Goal: Transaction & Acquisition: Purchase product/service

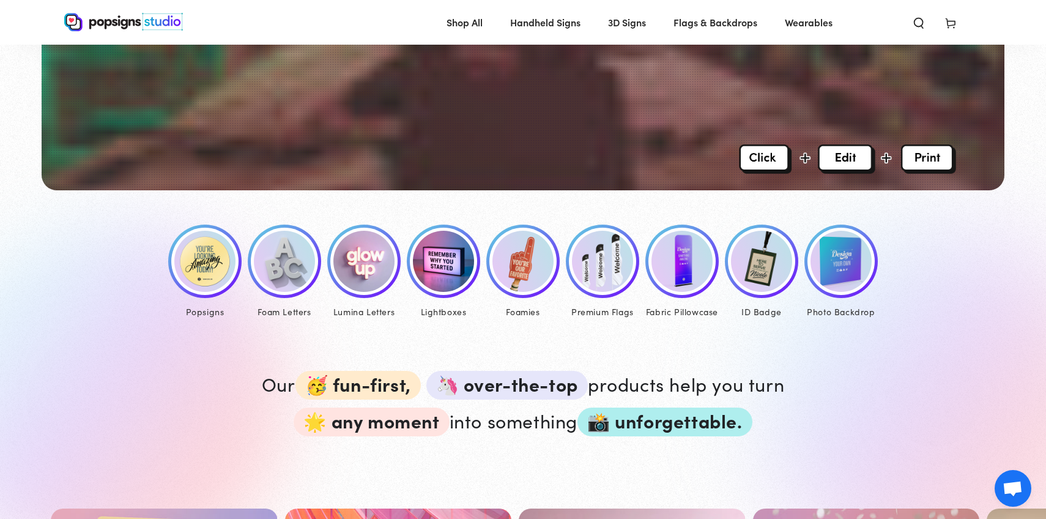
scroll to position [460, 0]
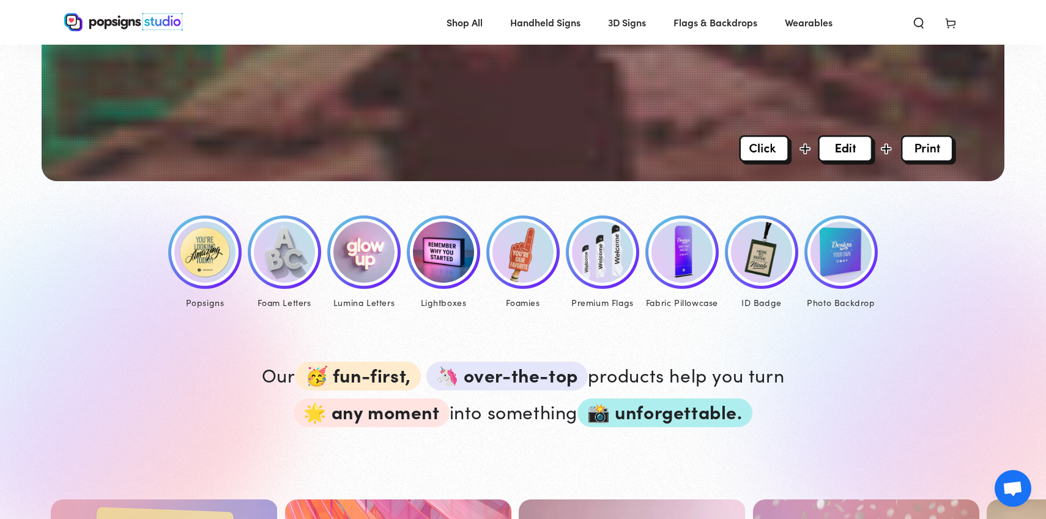
click at [443, 255] on img at bounding box center [443, 251] width 61 height 61
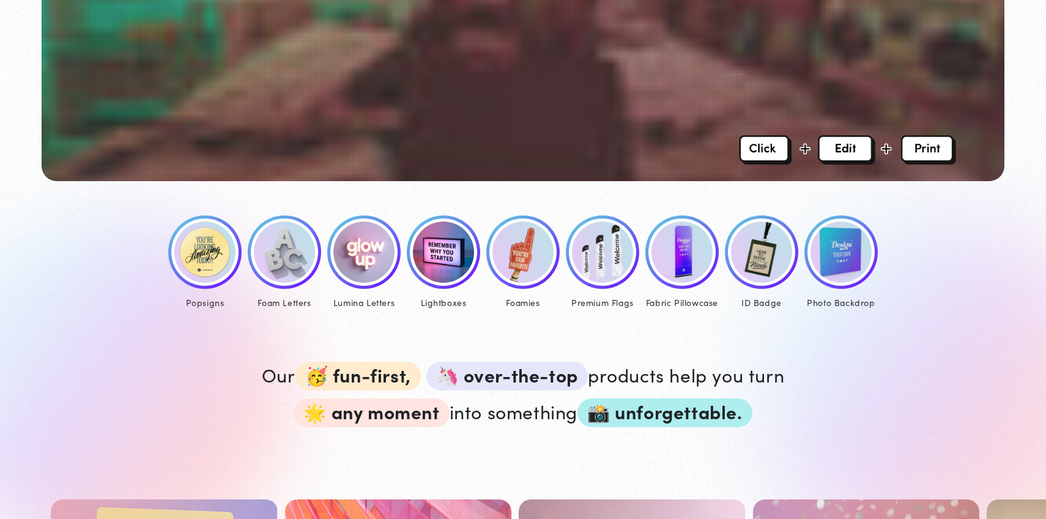
scroll to position [460, 0]
click at [276, 248] on img at bounding box center [284, 251] width 61 height 61
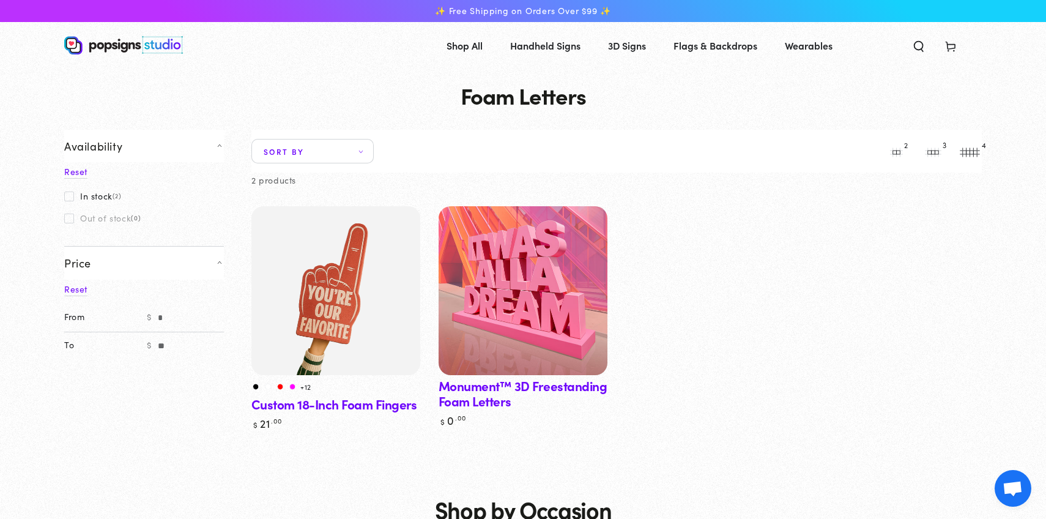
click at [479, 400] on link "Monument™ 3D Freestanding Foam Letters" at bounding box center [522, 316] width 169 height 221
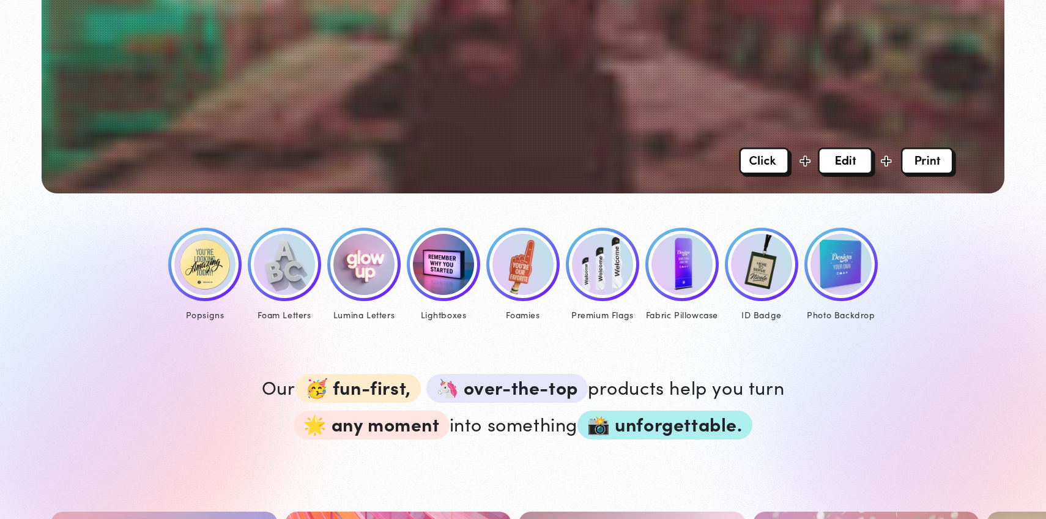
scroll to position [436, 0]
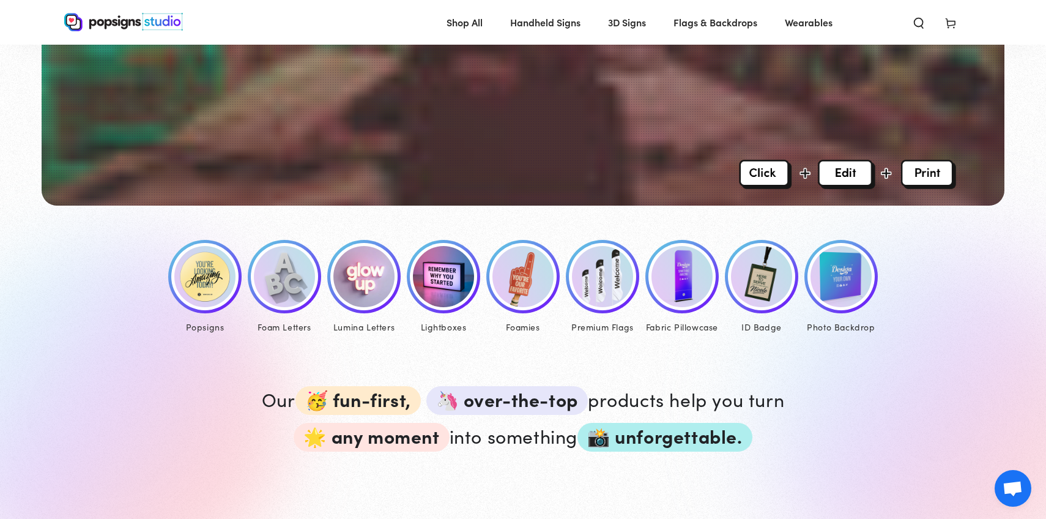
click at [207, 275] on img at bounding box center [204, 276] width 61 height 61
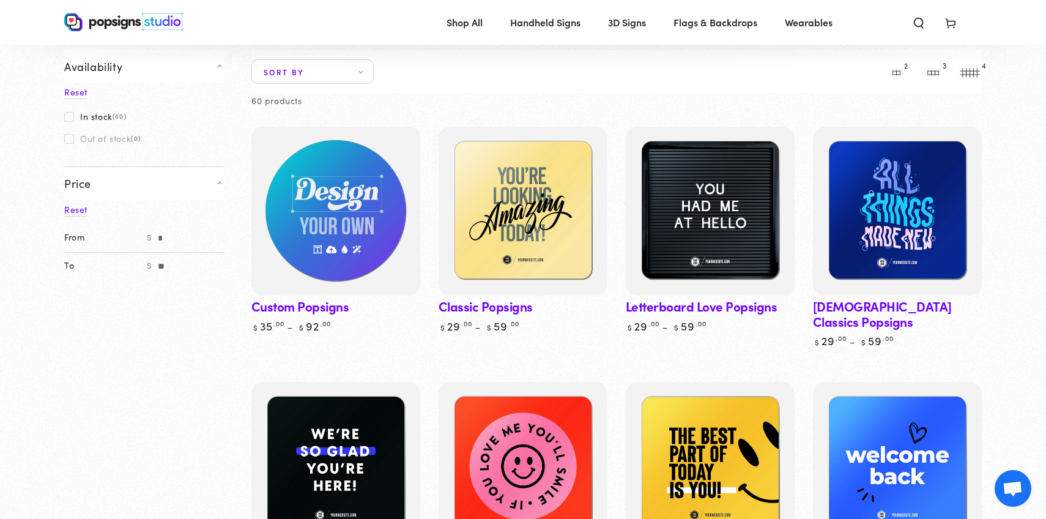
scroll to position [80, 0]
click at [399, 273] on img at bounding box center [336, 211] width 174 height 174
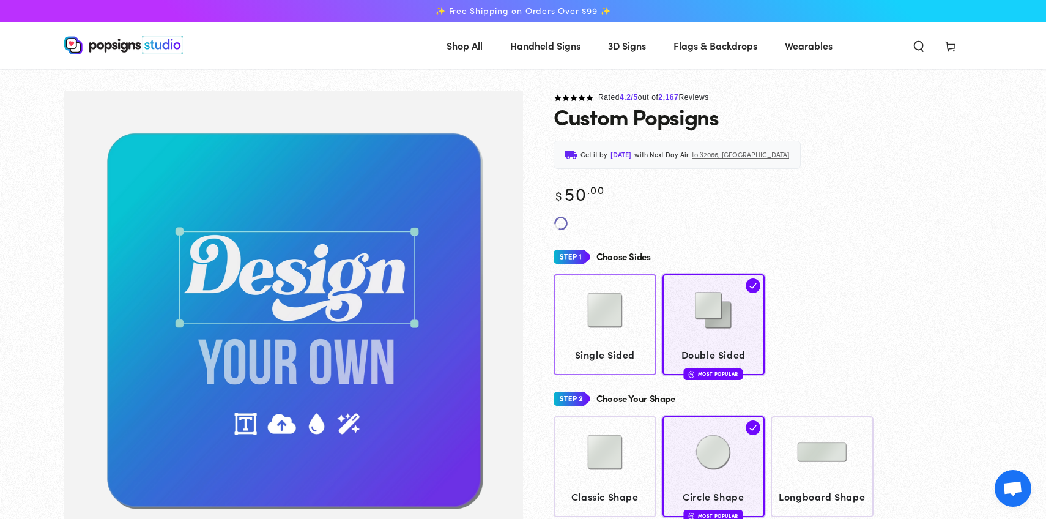
click at [610, 297] on img at bounding box center [604, 309] width 61 height 61
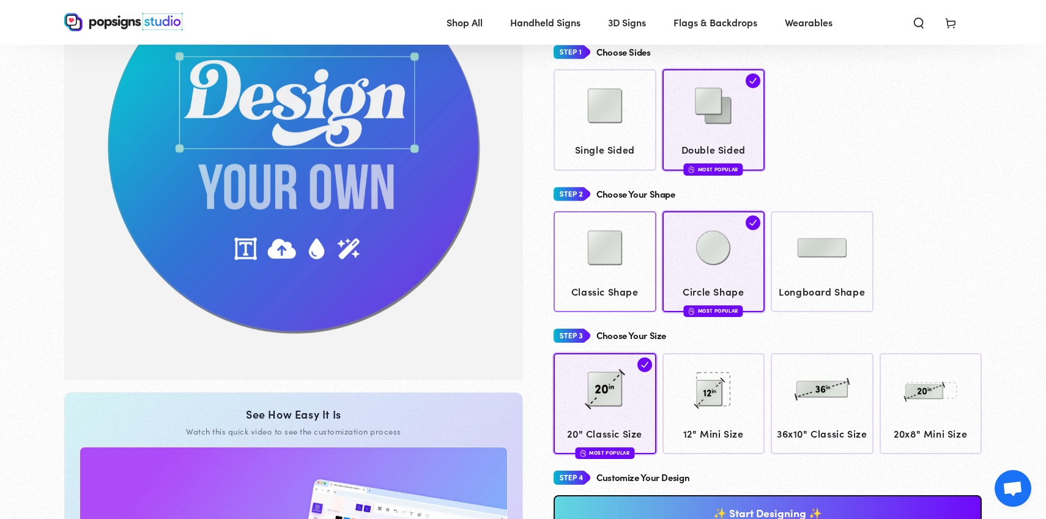
click at [635, 271] on div at bounding box center [604, 248] width 91 height 61
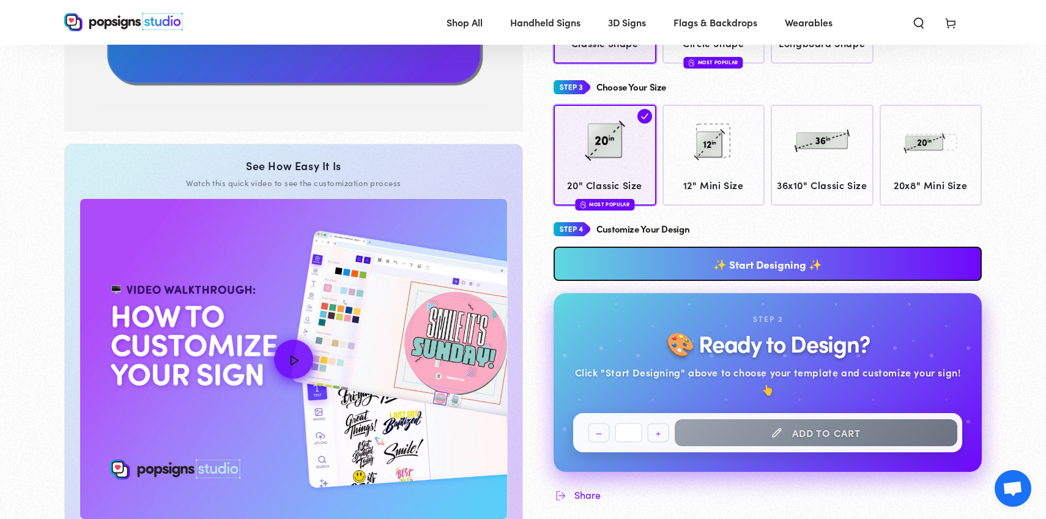
scroll to position [423, 0]
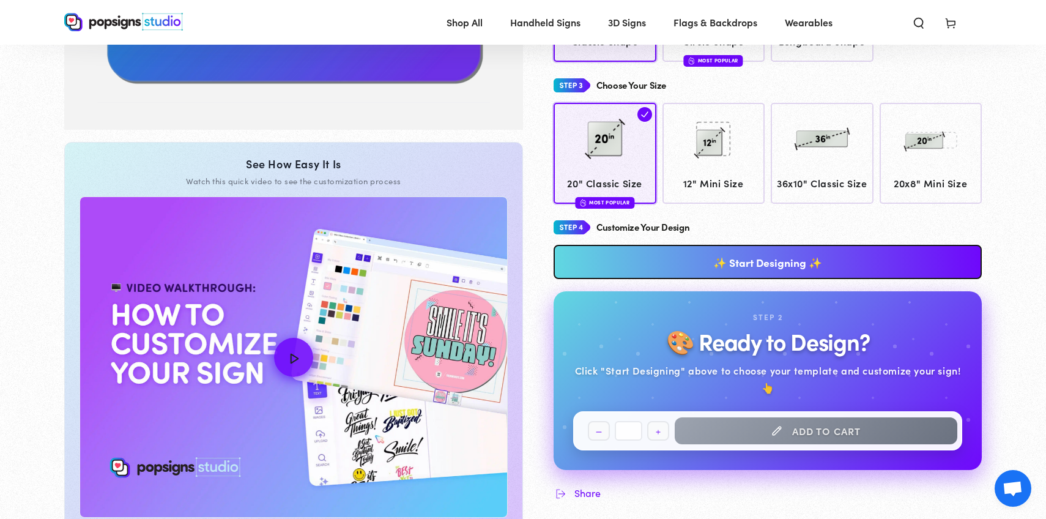
click at [766, 271] on link "✨ Start Designing ✨" at bounding box center [767, 262] width 428 height 34
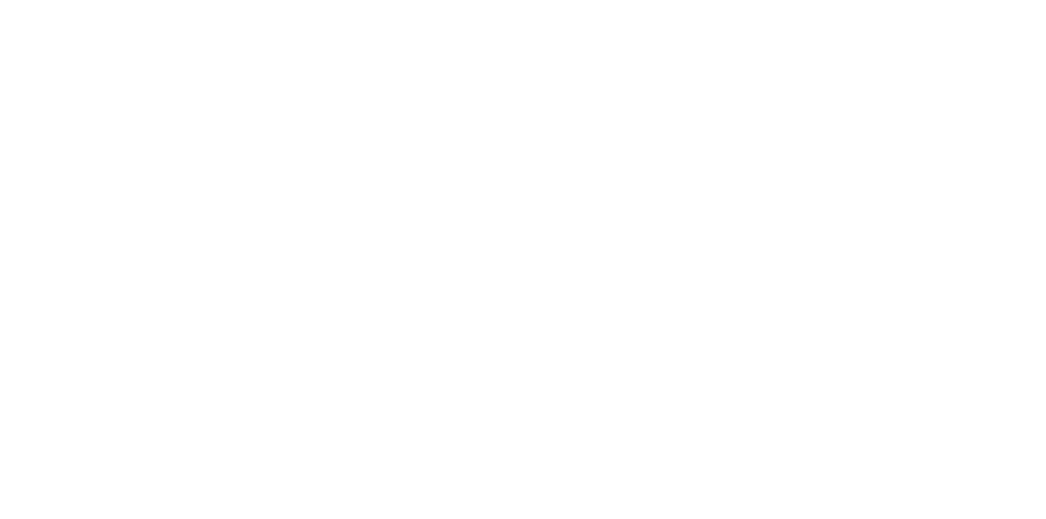
scroll to position [0, 0]
type textarea "An ancient tree with a door leading to a magical world"
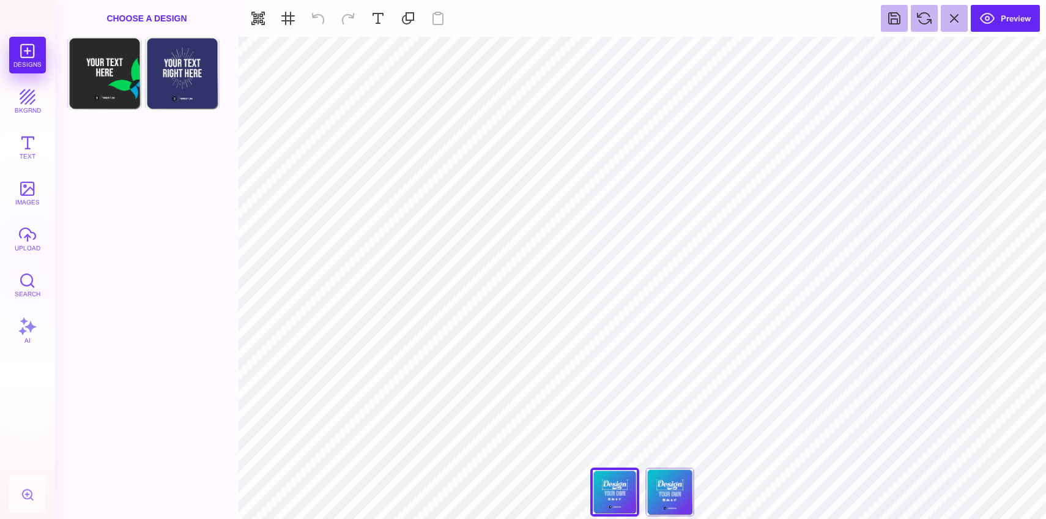
type input "#E7F3F59E"
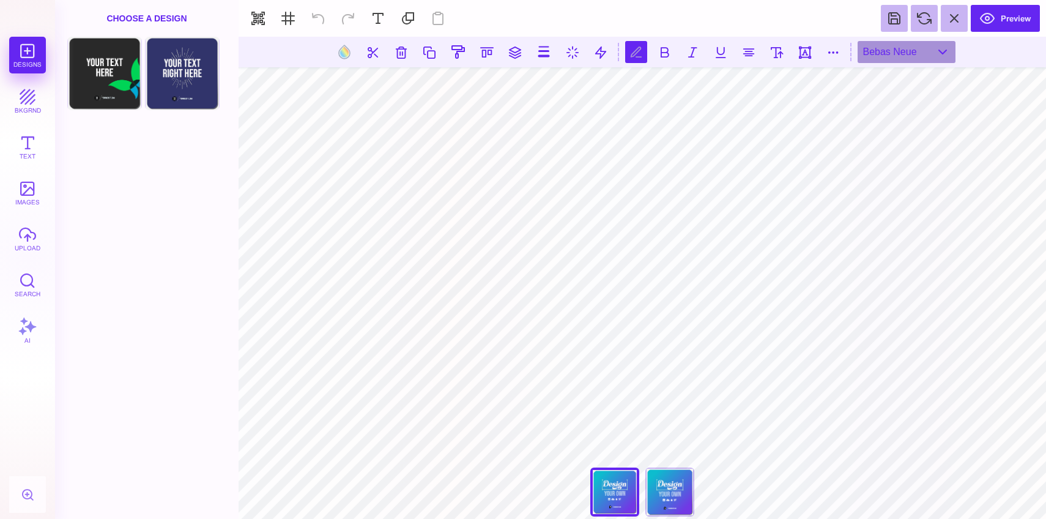
scroll to position [0, 1]
type textarea "*"
type textarea "*******"
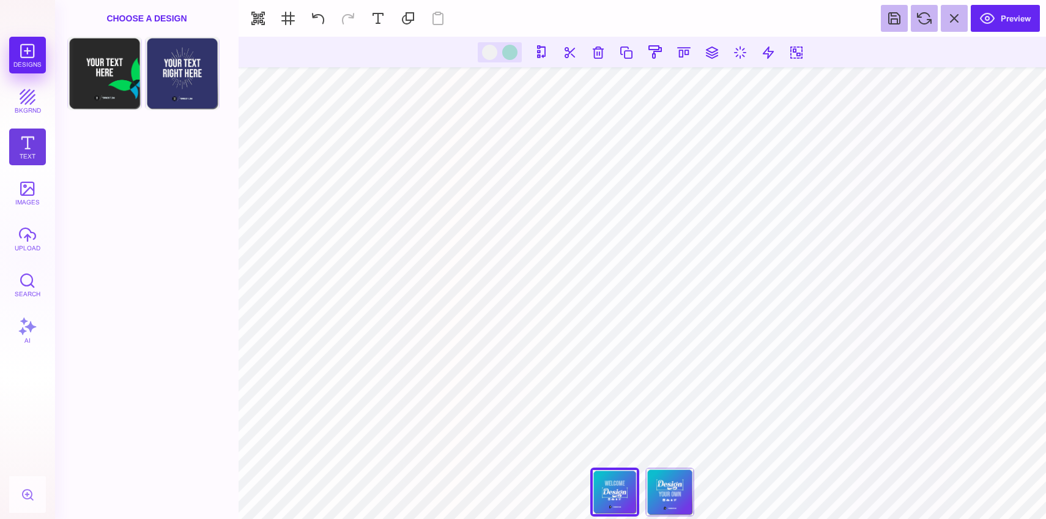
click at [31, 143] on button "Text" at bounding box center [27, 146] width 37 height 37
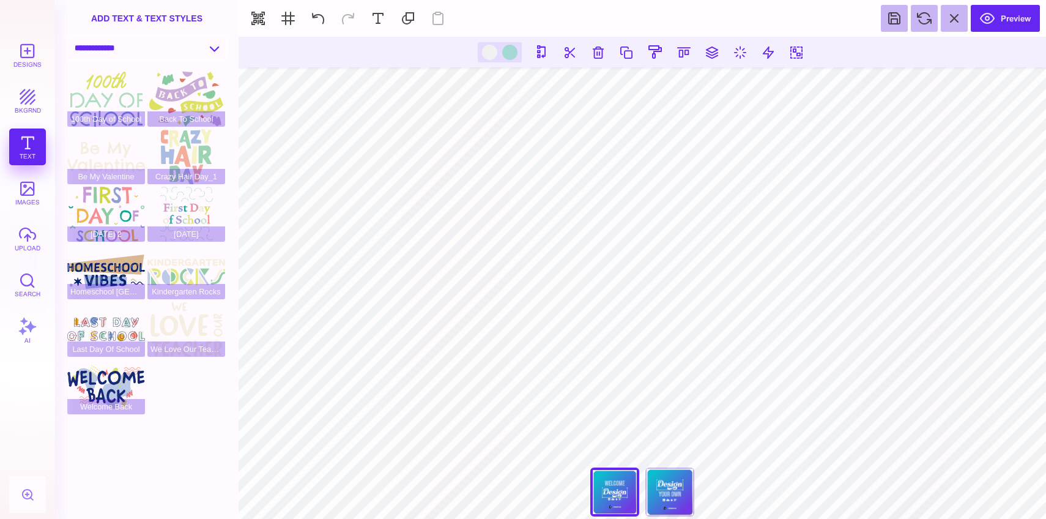
click at [172, 45] on select "**********" at bounding box center [147, 47] width 158 height 21
click at [68, 37] on select "**********" at bounding box center [147, 47] width 158 height 21
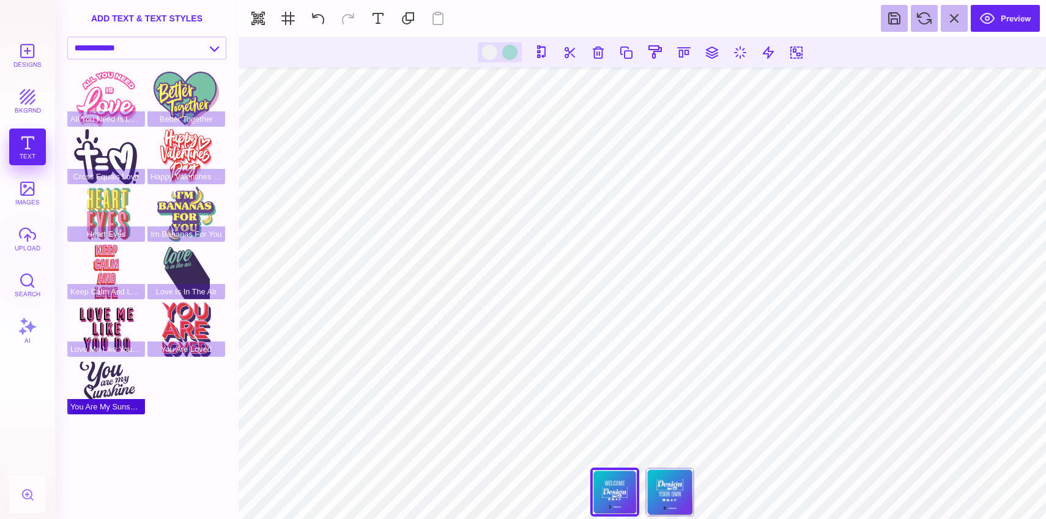
click at [113, 375] on div "You Are My Sunshine" at bounding box center [106, 386] width 78 height 55
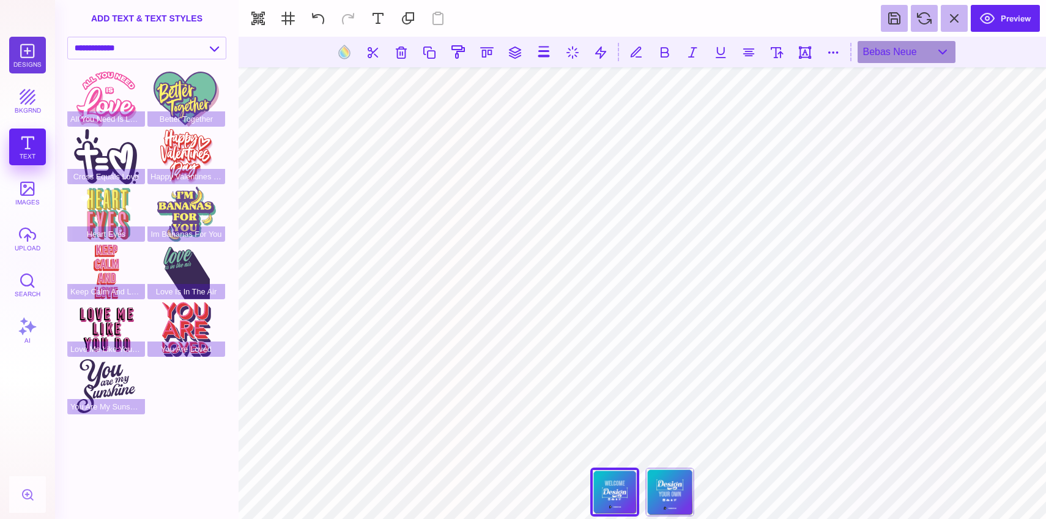
click at [25, 52] on button "Designs" at bounding box center [27, 55] width 37 height 37
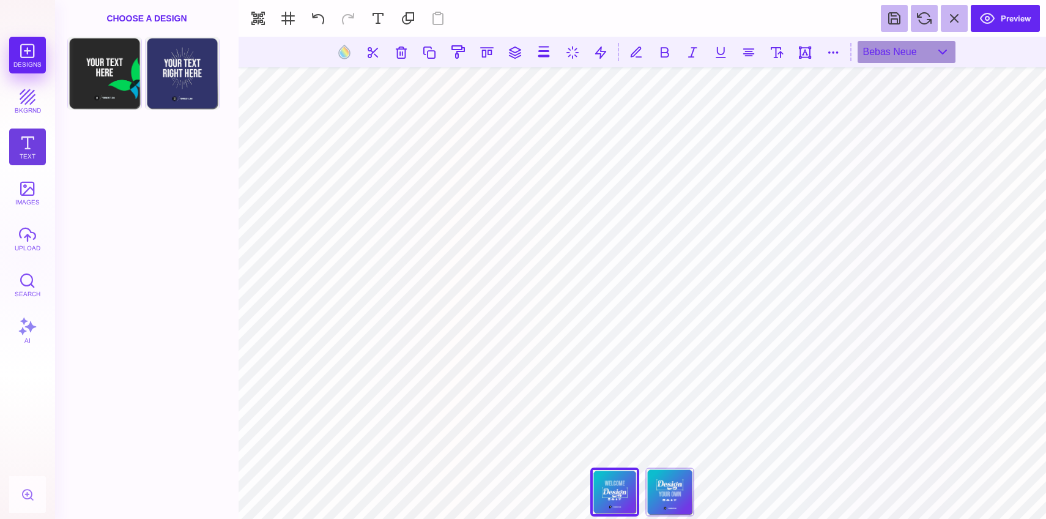
click at [31, 151] on button "Text" at bounding box center [27, 146] width 37 height 37
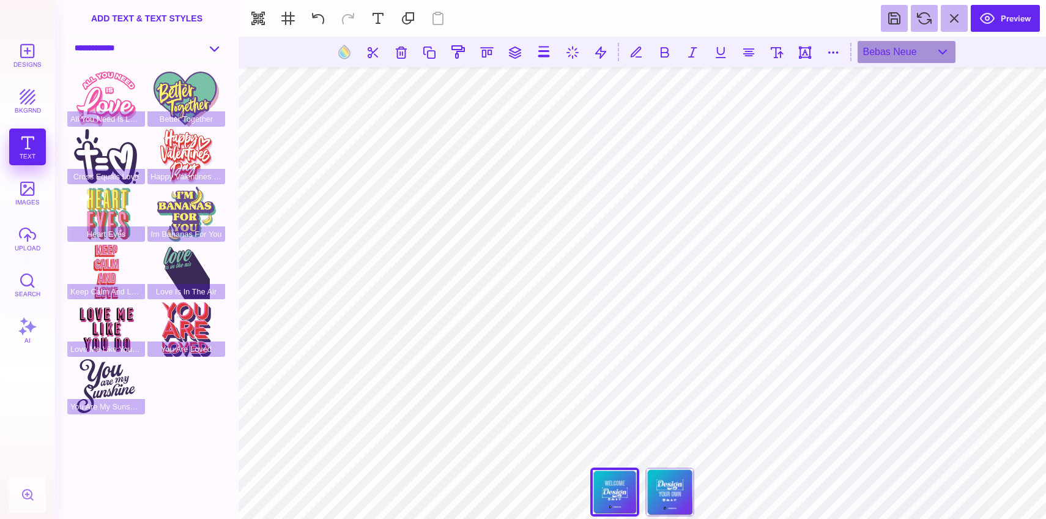
click at [153, 42] on select "**********" at bounding box center [147, 47] width 158 height 21
click at [68, 37] on select "**********" at bounding box center [147, 47] width 158 height 21
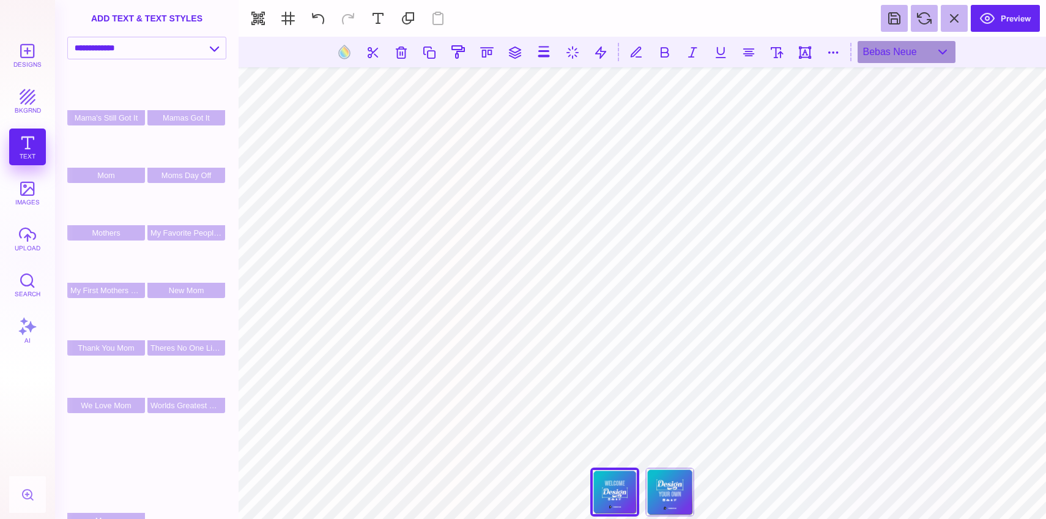
scroll to position [589, 0]
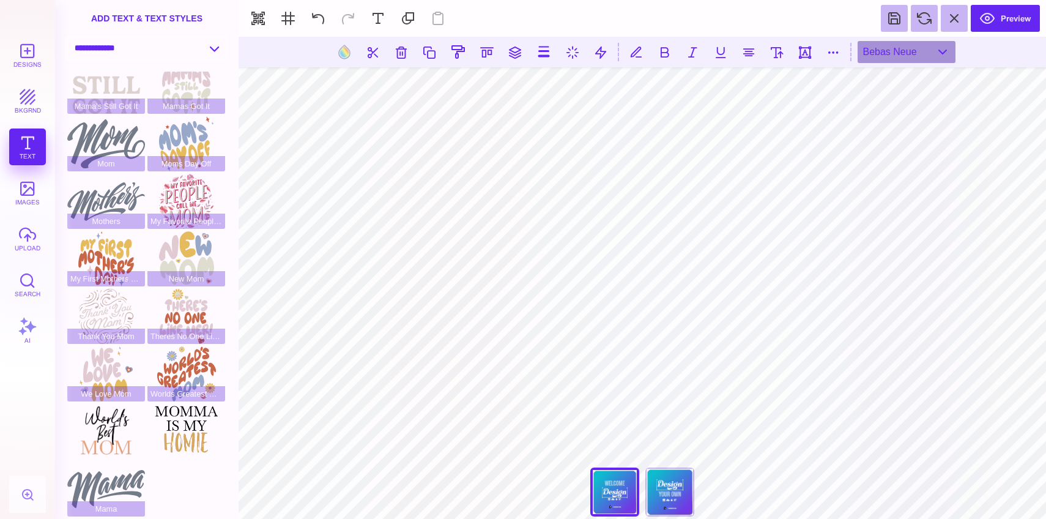
click at [125, 54] on select "**********" at bounding box center [147, 47] width 158 height 21
click at [68, 37] on select "**********" at bounding box center [147, 47] width 158 height 21
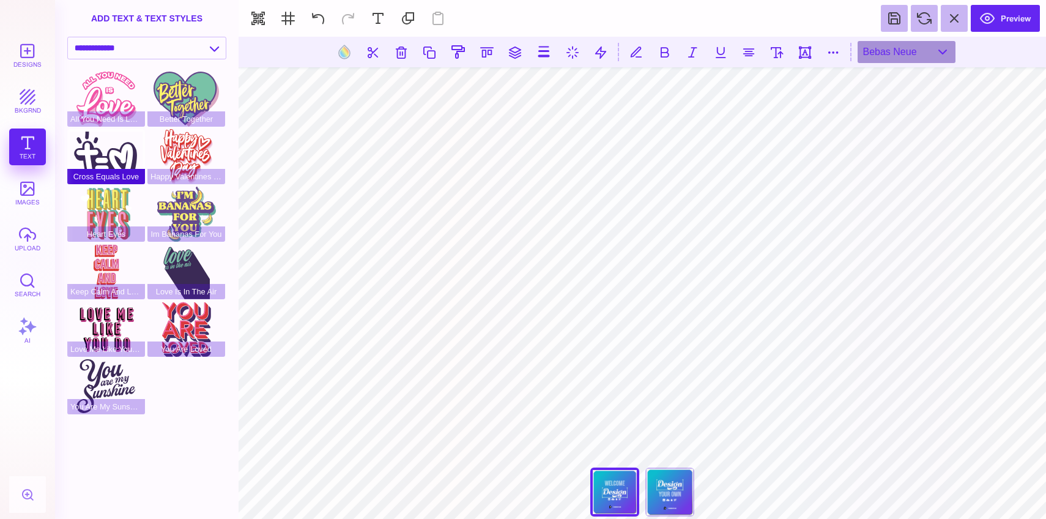
scroll to position [0, 0]
click at [183, 38] on select "**********" at bounding box center [147, 47] width 158 height 21
select select "**********"
click at [68, 37] on select "**********" at bounding box center [147, 47] width 158 height 21
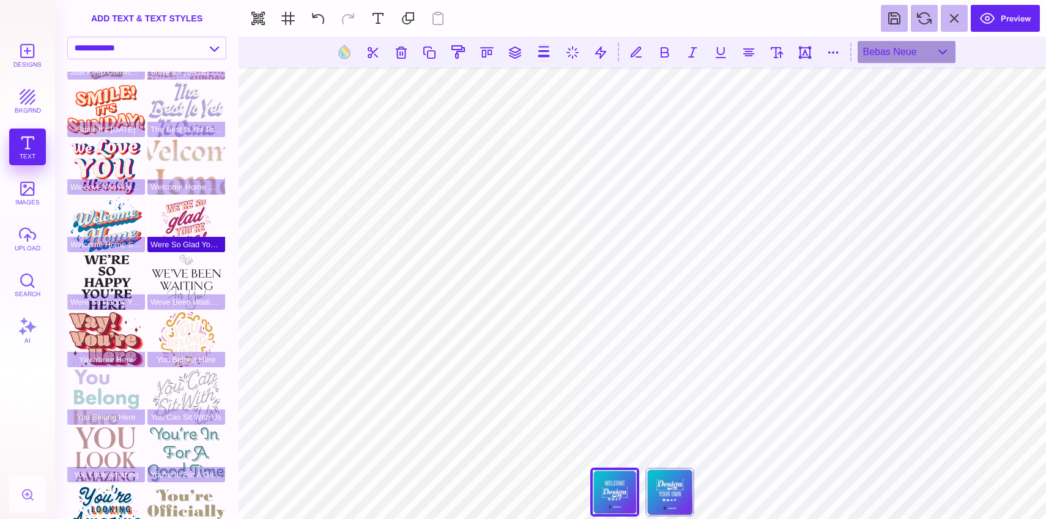
scroll to position [164, 0]
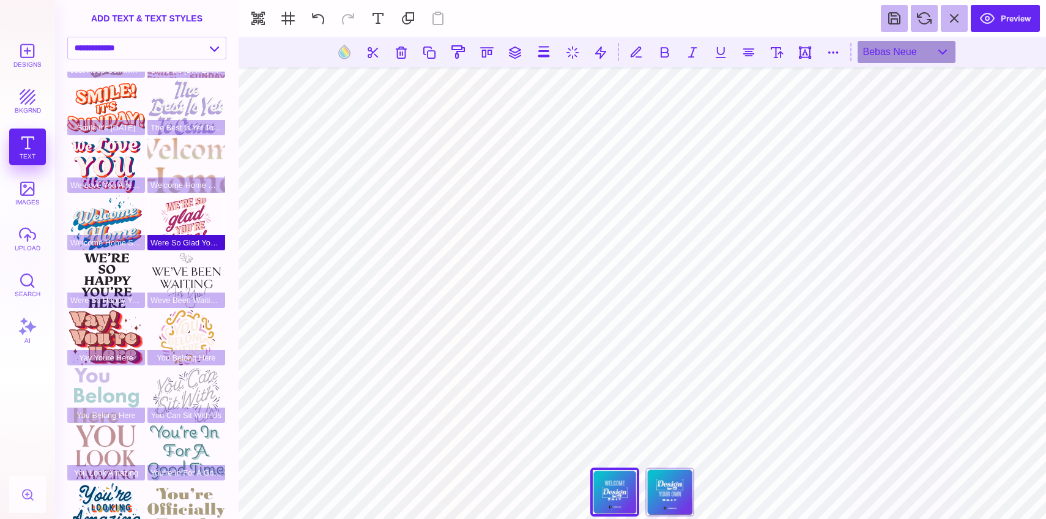
click at [191, 209] on div "Were So Glad Youre Here" at bounding box center [186, 222] width 78 height 55
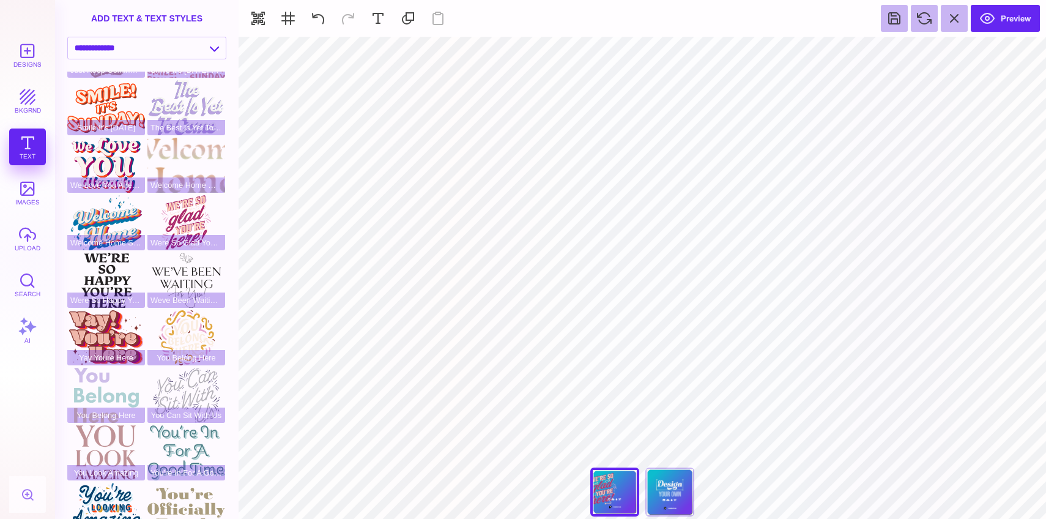
type input "#A42067"
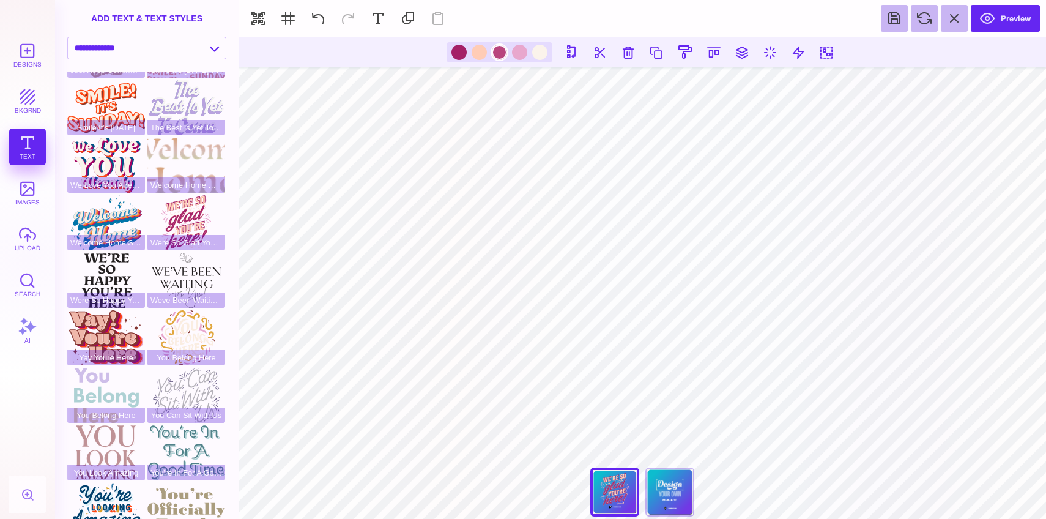
click at [495, 54] on div at bounding box center [499, 52] width 15 height 15
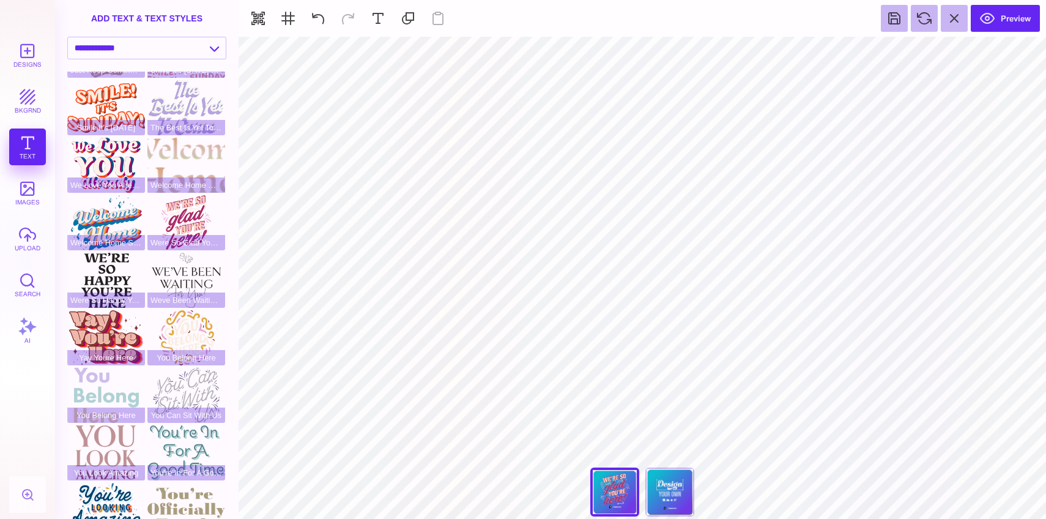
type input "#FFFFFF"
click at [586, 50] on button at bounding box center [587, 51] width 23 height 23
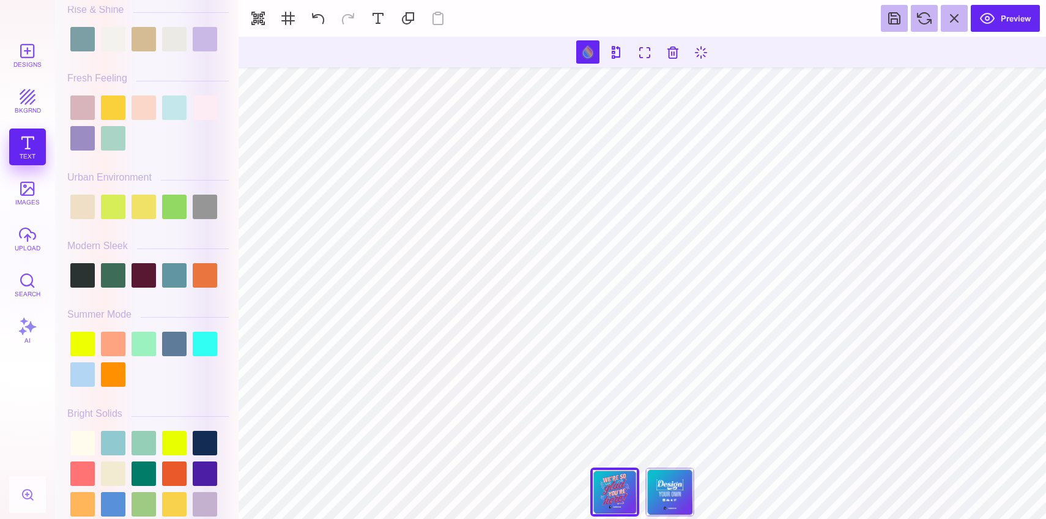
scroll to position [0, 0]
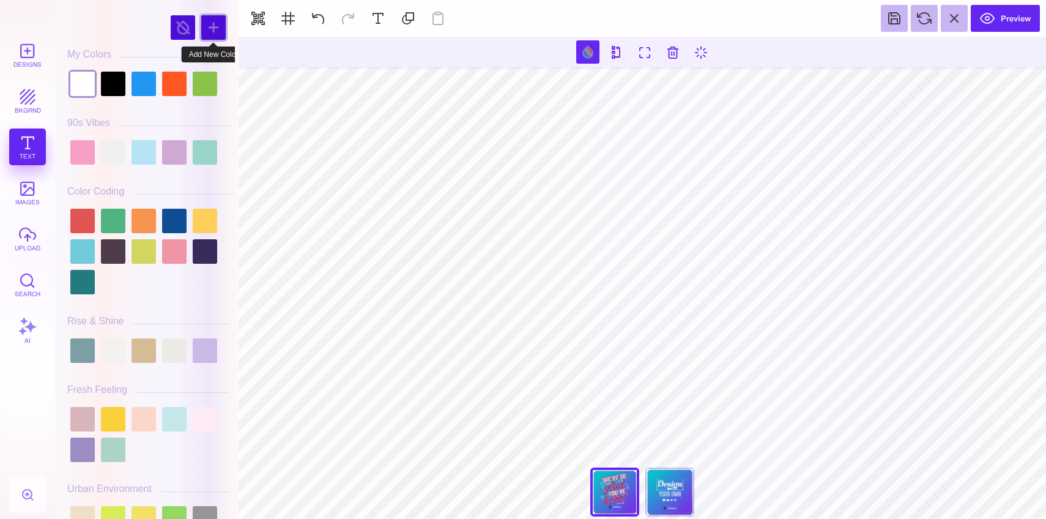
click at [217, 32] on div at bounding box center [213, 27] width 24 height 24
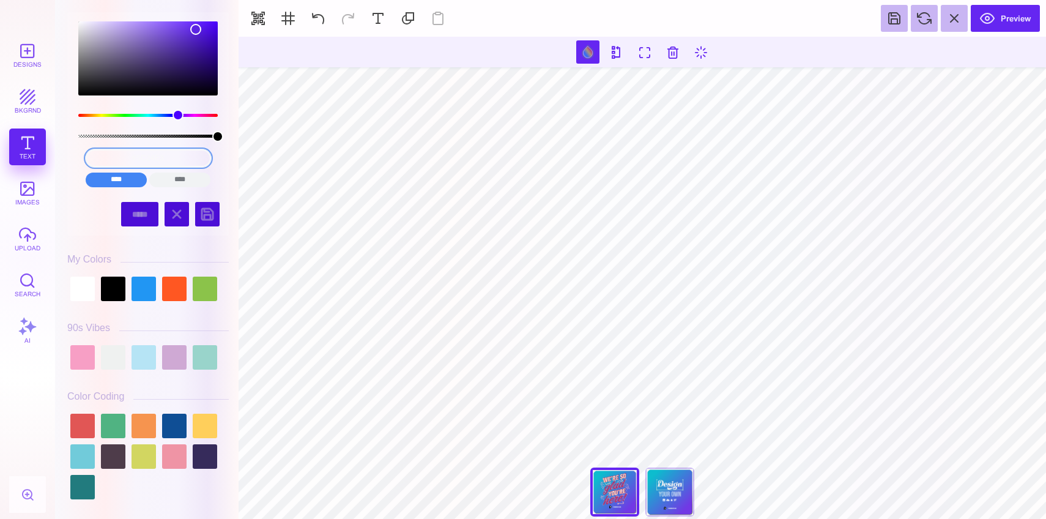
click at [154, 157] on input "#5C24E3" at bounding box center [148, 158] width 125 height 18
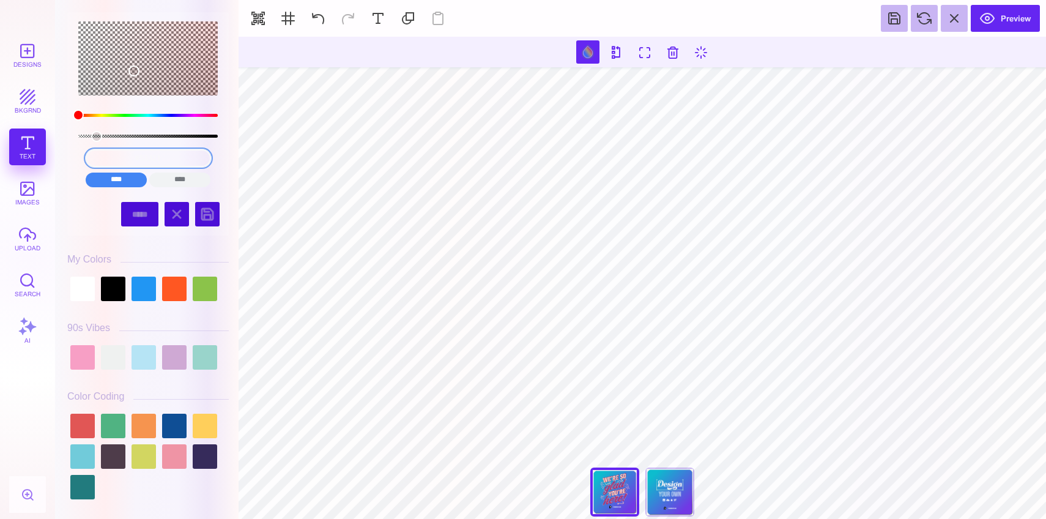
click at [153, 158] on input "#53321" at bounding box center [148, 158] width 125 height 18
type input "##53322`"
click at [151, 158] on input "##53322`" at bounding box center [148, 158] width 125 height 18
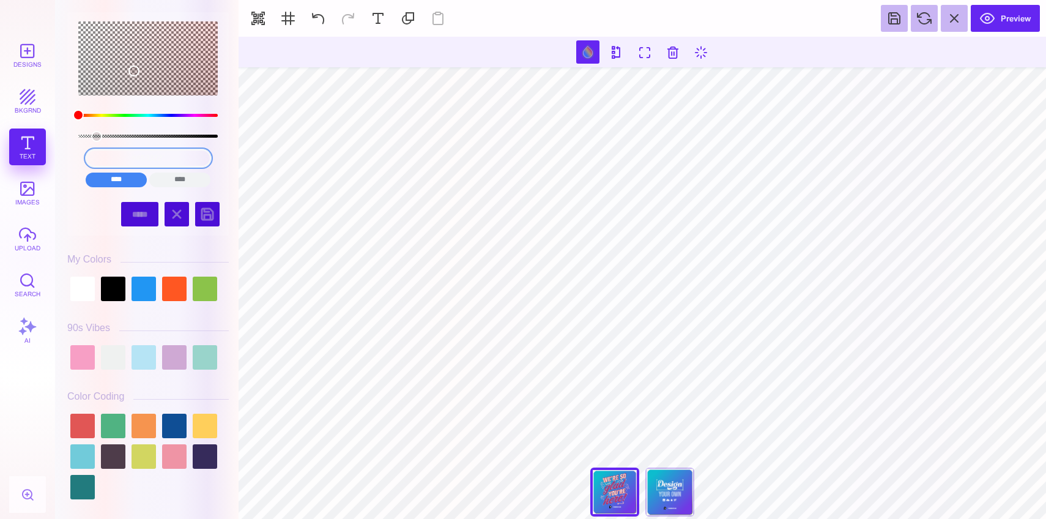
click at [151, 158] on input "##53322`" at bounding box center [148, 158] width 125 height 18
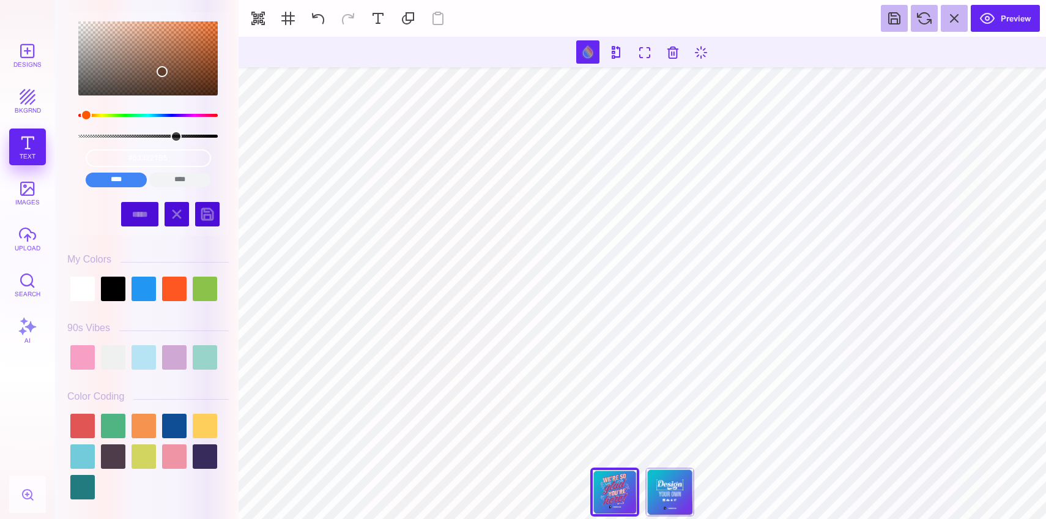
drag, startPoint x: 215, startPoint y: 134, endPoint x: 176, endPoint y: 139, distance: 39.5
click at [176, 139] on div "color picker dialog" at bounding box center [176, 136] width 11 height 11
click at [154, 157] on input "#533221B5" at bounding box center [148, 158] width 125 height 18
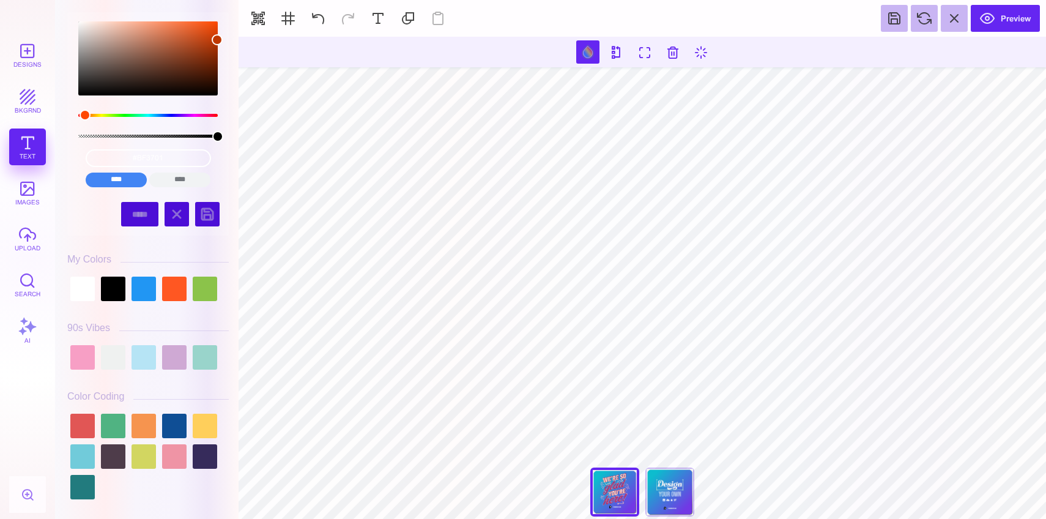
type input "#BF3701"
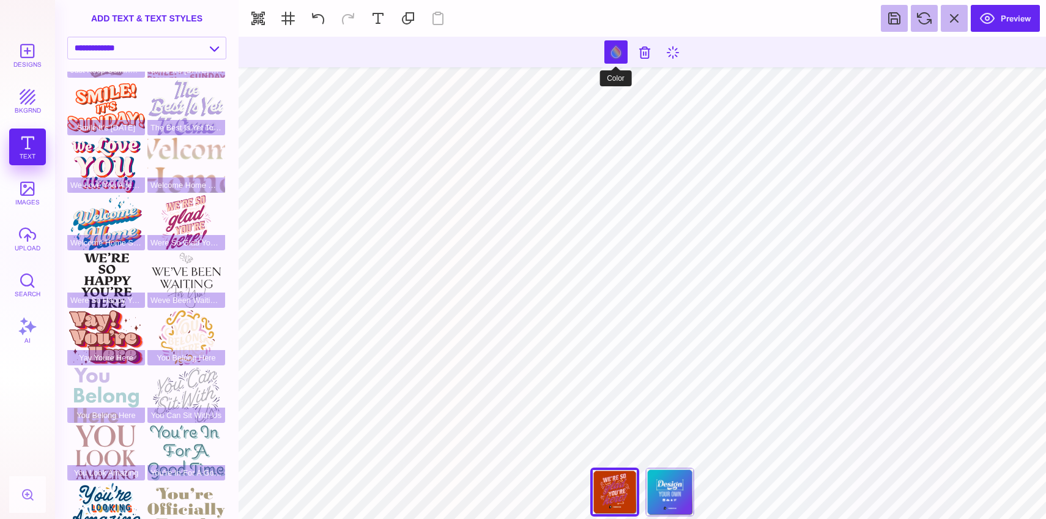
click at [609, 57] on button at bounding box center [615, 51] width 23 height 23
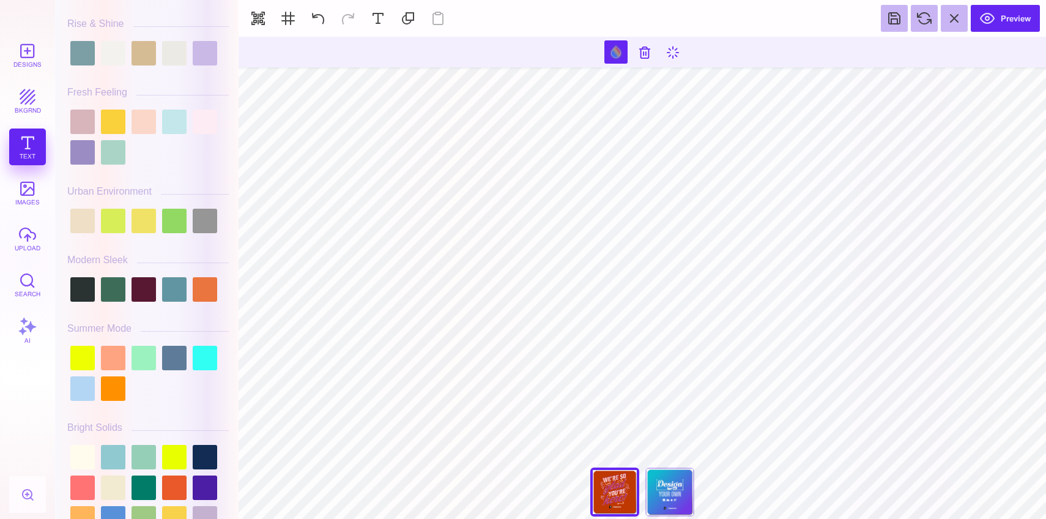
scroll to position [503, 0]
click at [674, 500] on div "Back" at bounding box center [669, 491] width 49 height 49
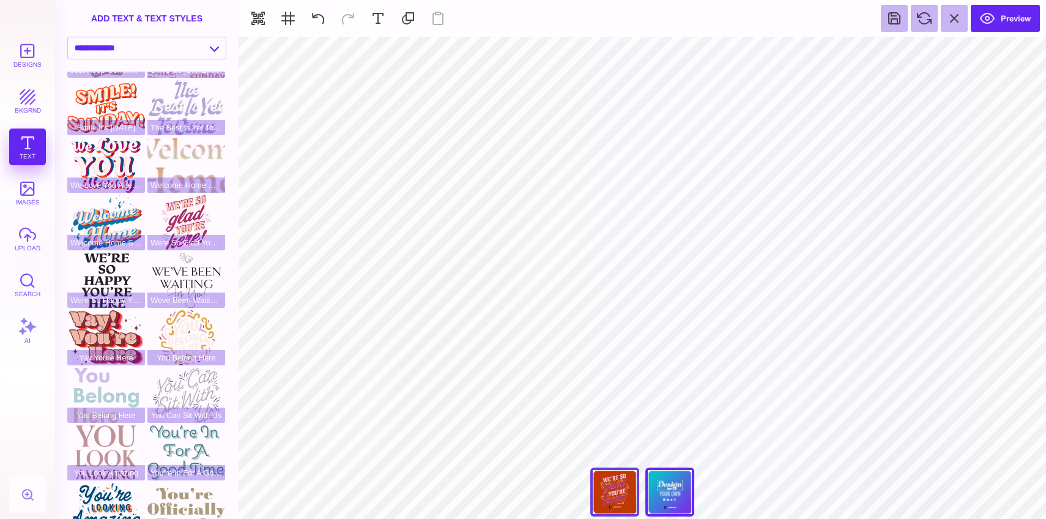
click at [627, 503] on div "Front" at bounding box center [614, 491] width 49 height 49
type input "****"
type input "#A42067"
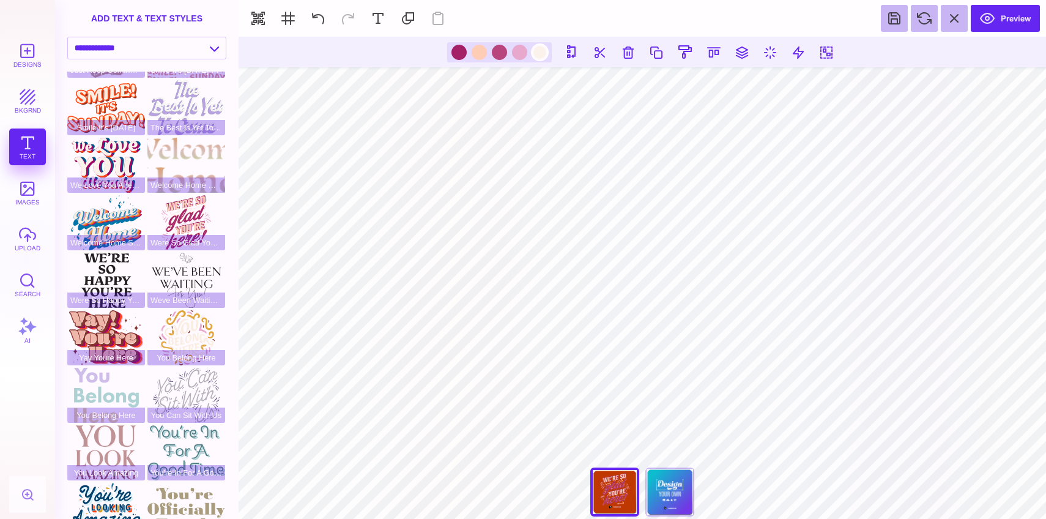
click at [536, 53] on div at bounding box center [539, 52] width 15 height 15
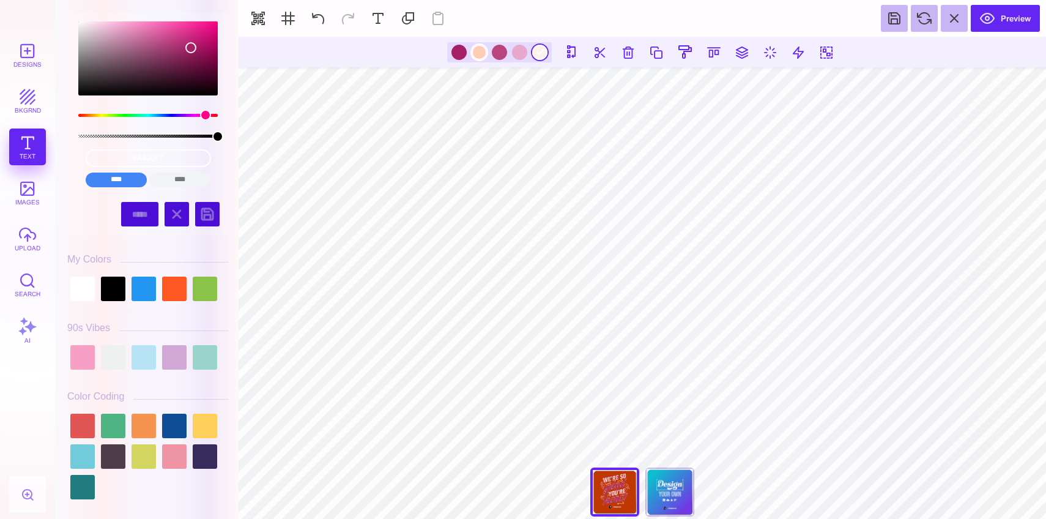
click at [478, 57] on div at bounding box center [478, 52] width 15 height 15
click at [153, 158] on input "#A42067" at bounding box center [148, 158] width 125 height 18
paste input "EAB396"
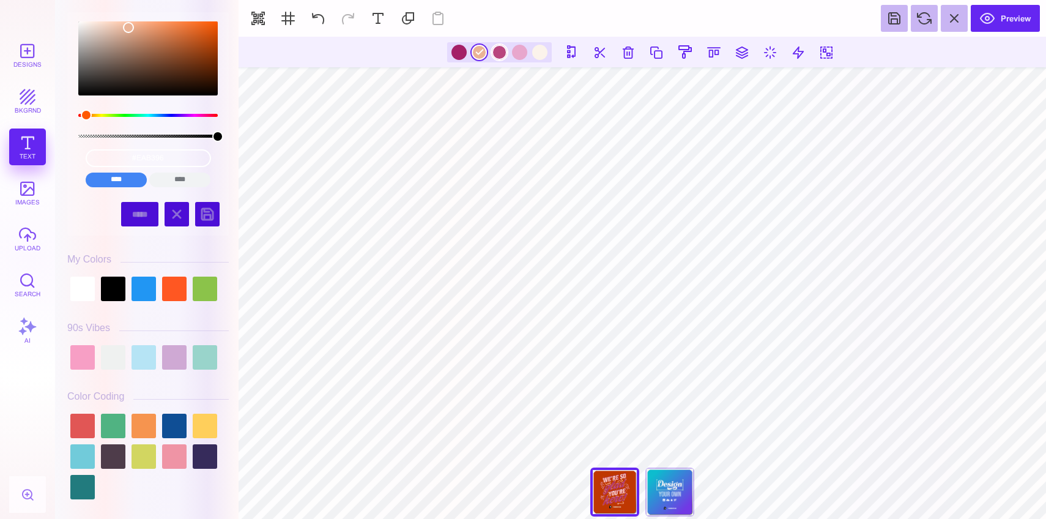
click at [496, 55] on div at bounding box center [499, 52] width 15 height 15
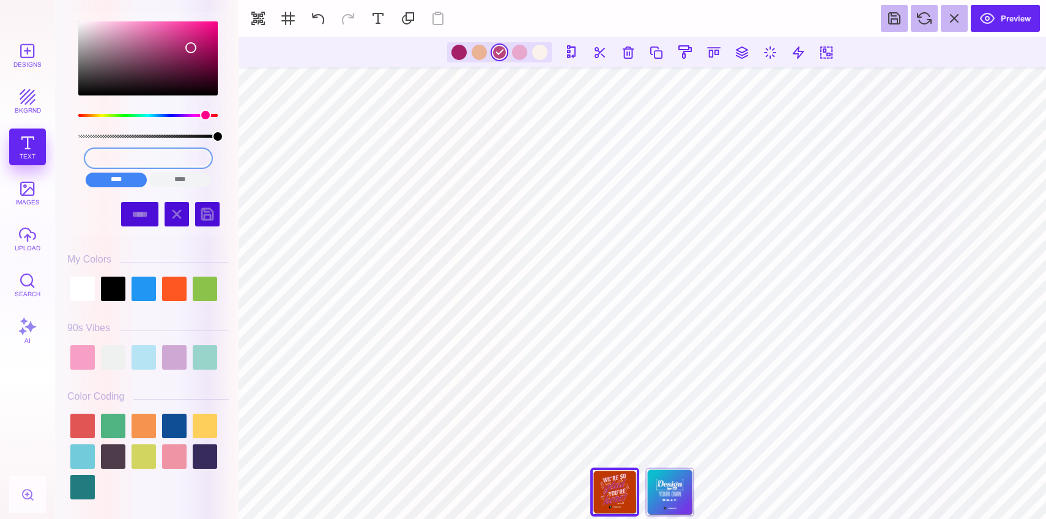
click at [146, 157] on input "#A42067" at bounding box center [148, 158] width 125 height 18
paste input "BF3701"
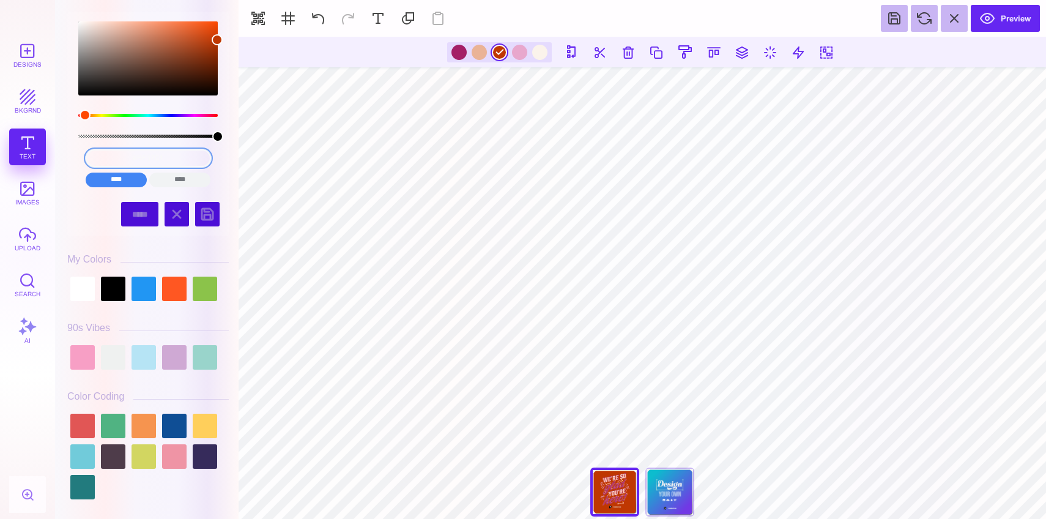
drag, startPoint x: 176, startPoint y: 155, endPoint x: 116, endPoint y: 159, distance: 60.6
click at [116, 159] on input "#BF3701" at bounding box center [148, 158] width 125 height 18
type input "#BF3701"
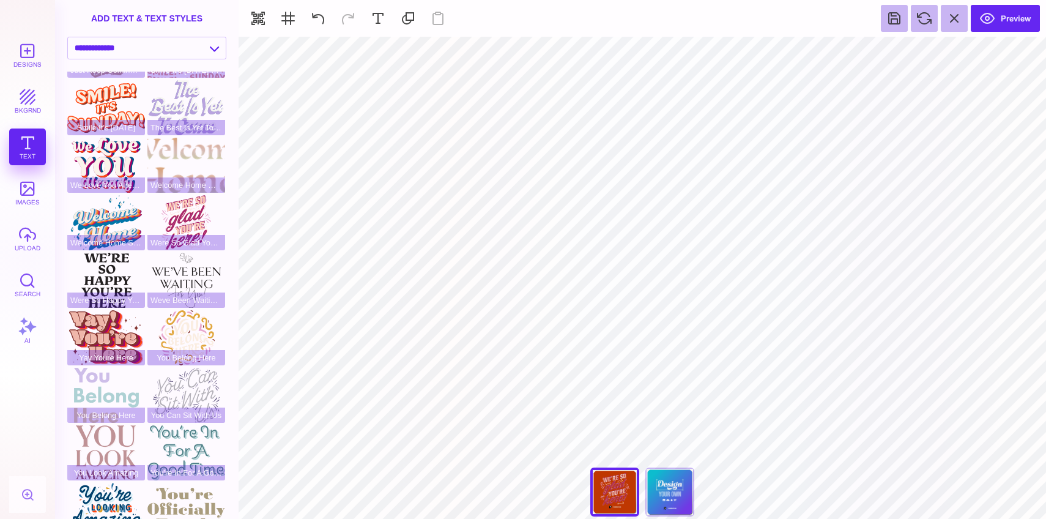
type input "#A42067"
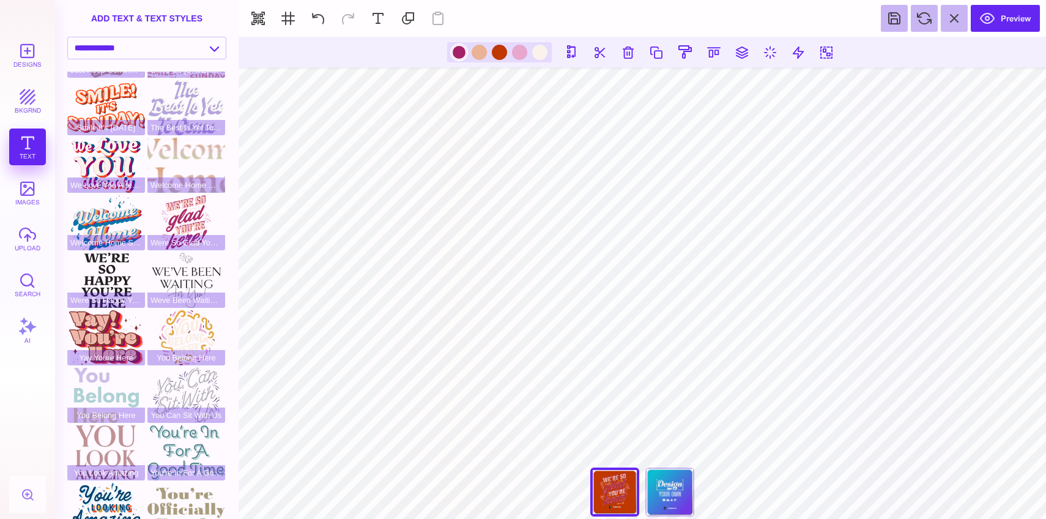
click at [460, 55] on div at bounding box center [458, 52] width 15 height 15
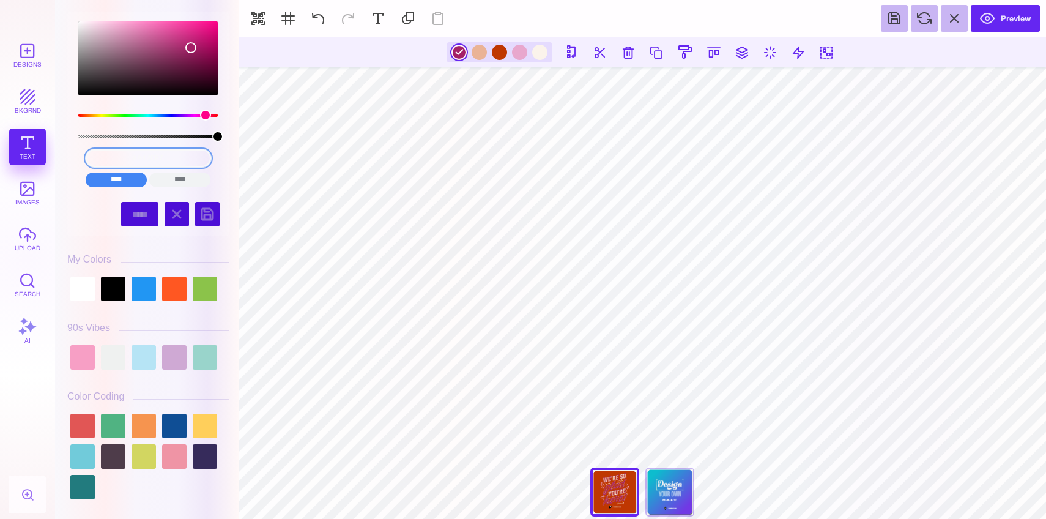
click at [150, 155] on input "#A42067" at bounding box center [148, 158] width 125 height 18
paste input "BF3701"
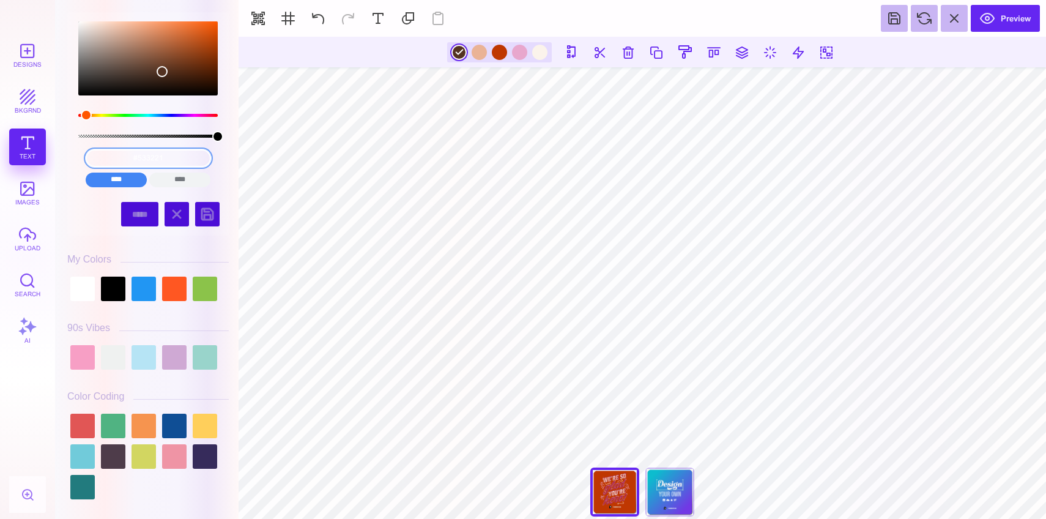
type input "#533221"
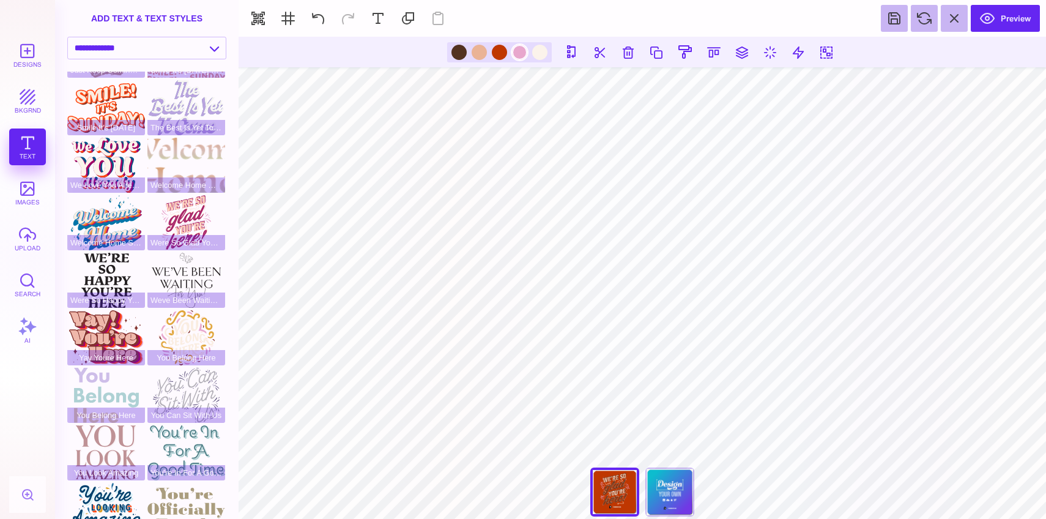
click at [522, 56] on div at bounding box center [519, 52] width 15 height 15
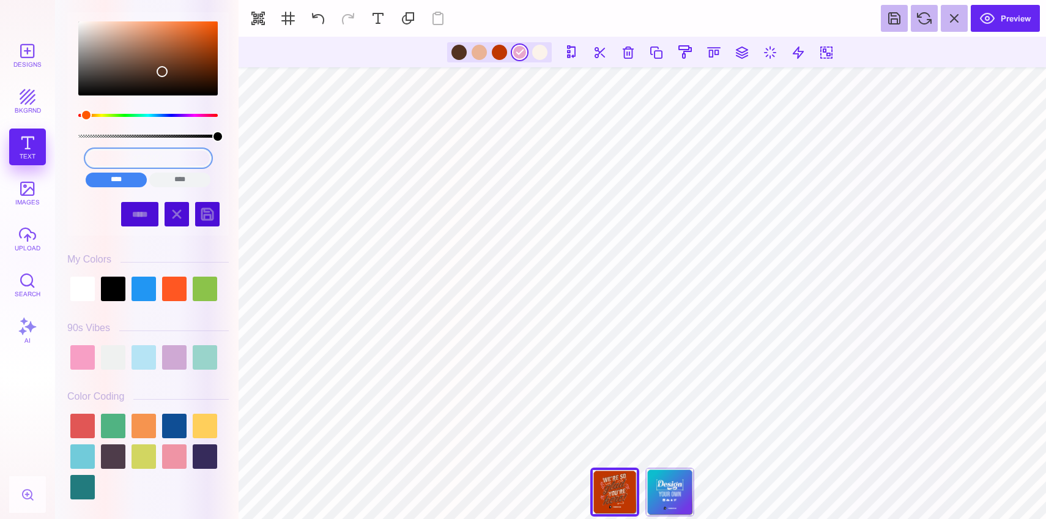
click at [147, 158] on input "#533221" at bounding box center [148, 158] width 125 height 18
paste input "C64B15"
type input "#C64B15"
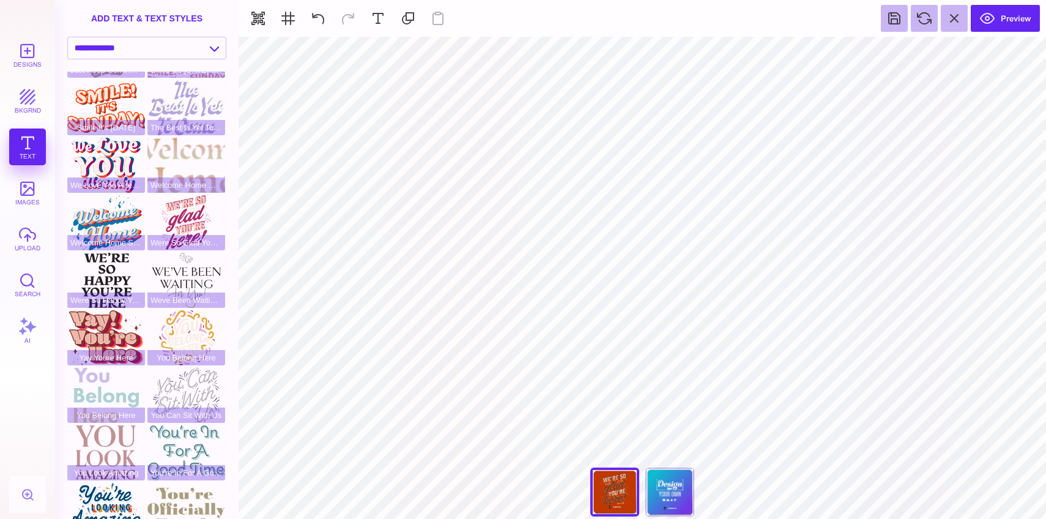
type input "#533221"
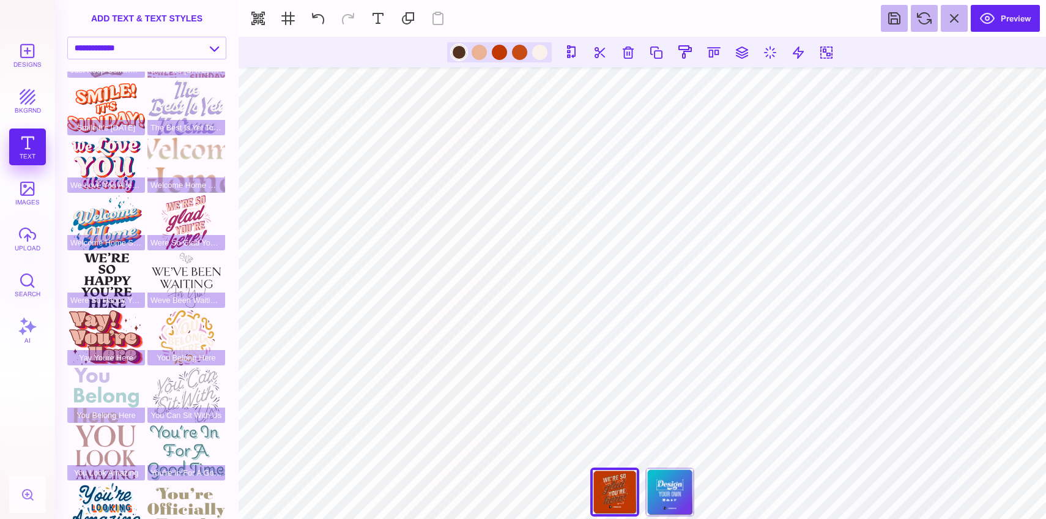
click at [457, 56] on div at bounding box center [458, 52] width 15 height 15
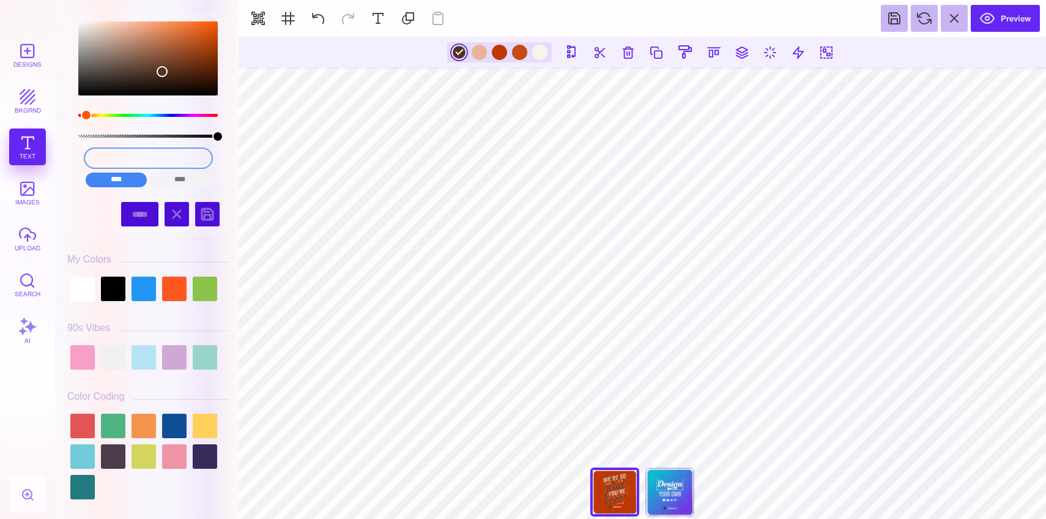
click at [151, 160] on input "#533221" at bounding box center [148, 158] width 125 height 18
paste input "A1563C"
type input "#A1563C"
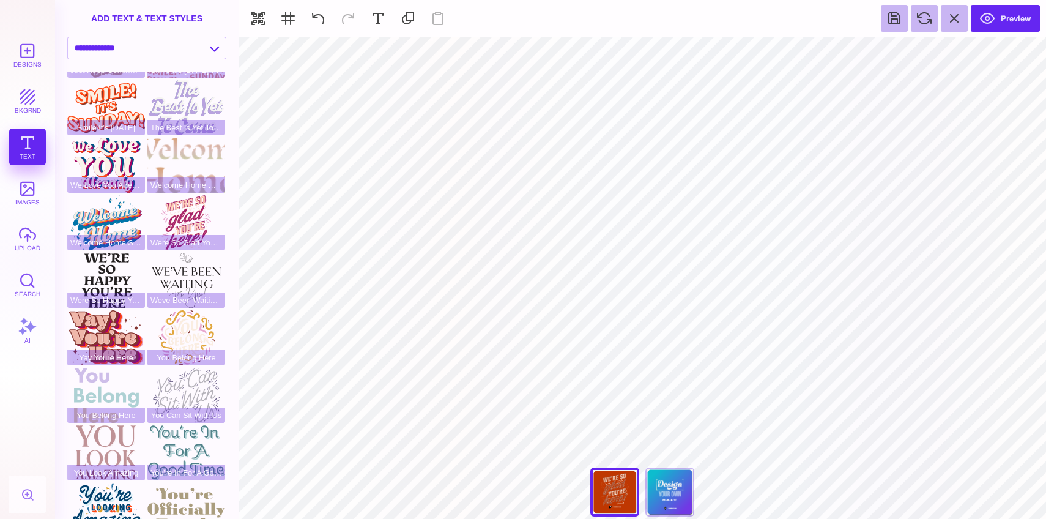
type input "#BF3701"
click at [612, 52] on button at bounding box center [615, 51] width 23 height 23
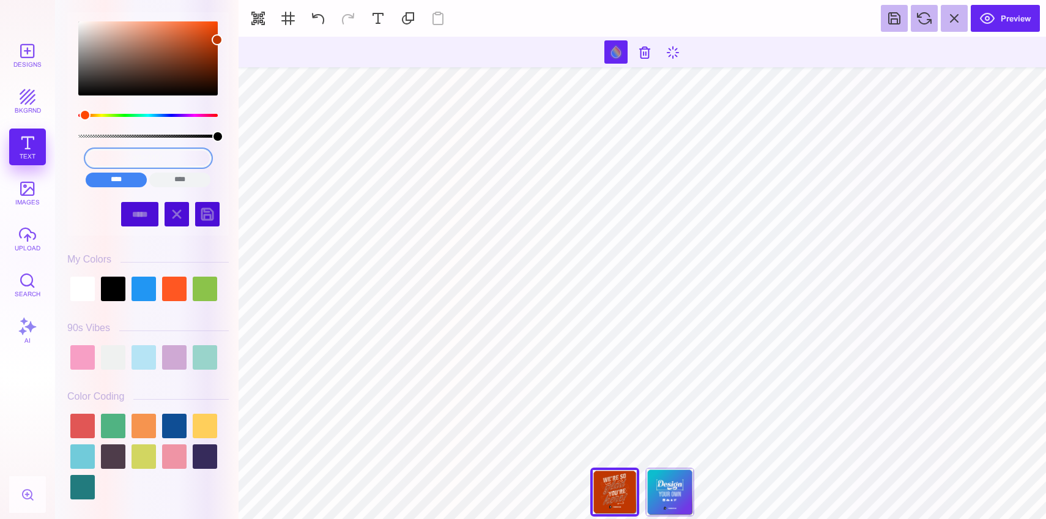
click at [150, 158] on input "#BF3701" at bounding box center [148, 158] width 125 height 18
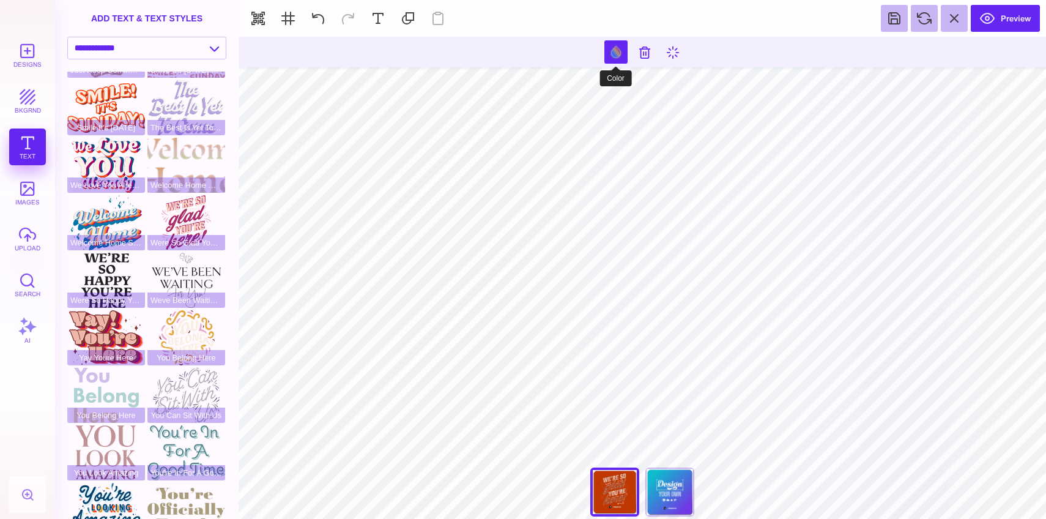
click at [623, 54] on button at bounding box center [615, 51] width 23 height 23
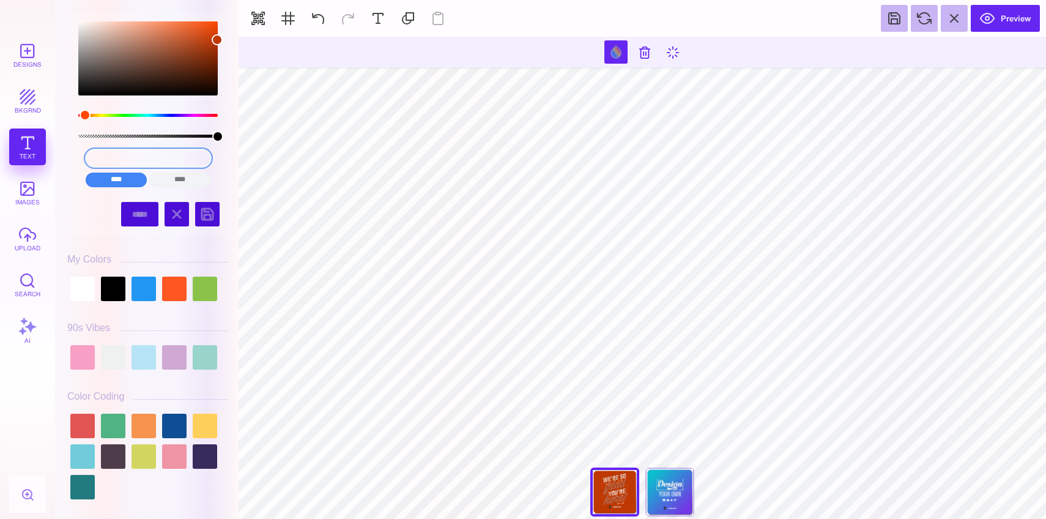
click at [154, 158] on input "#BF3701" at bounding box center [148, 158] width 125 height 18
paste input "C64B15"
type input "#C64B15"
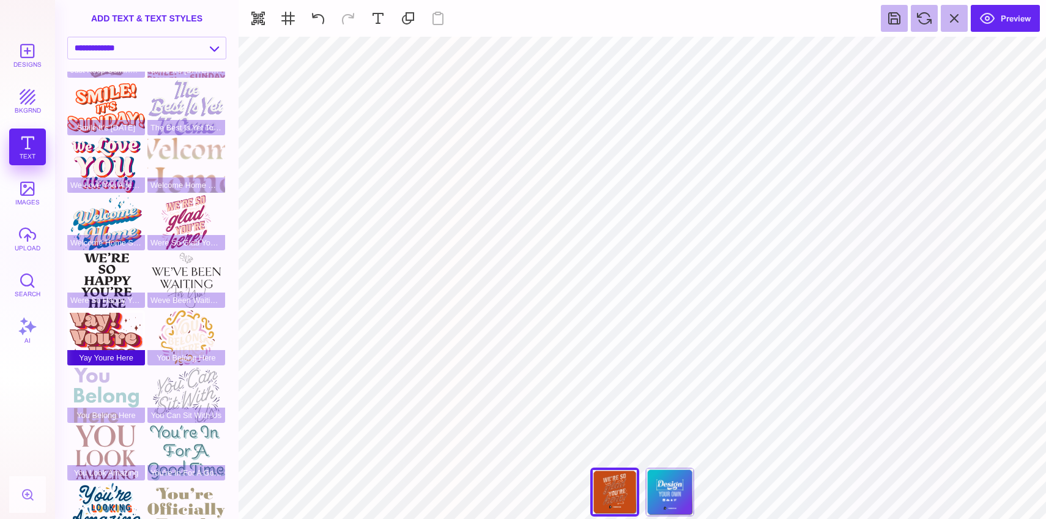
click at [113, 338] on div "Yay Youre Here" at bounding box center [106, 337] width 78 height 55
type input "#E8A7CD"
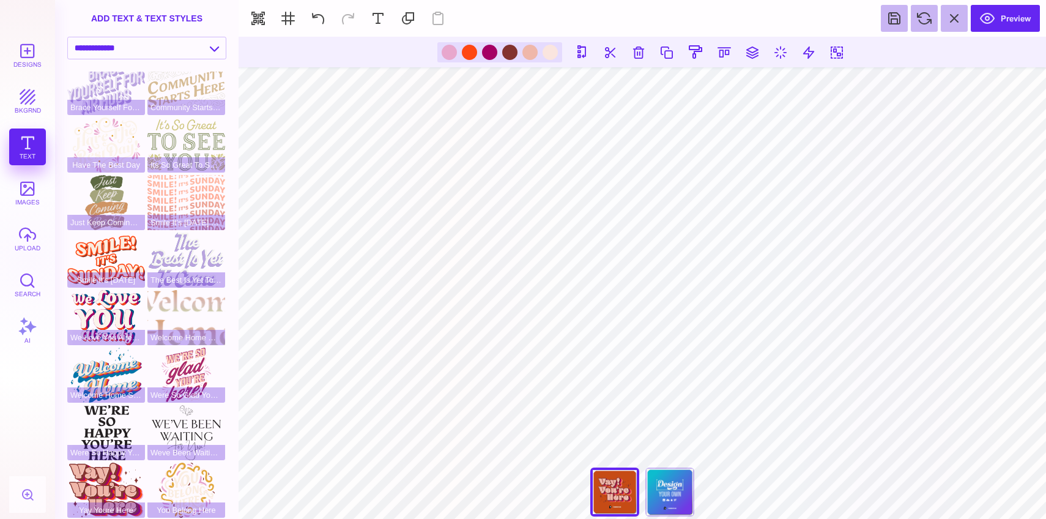
scroll to position [17, 0]
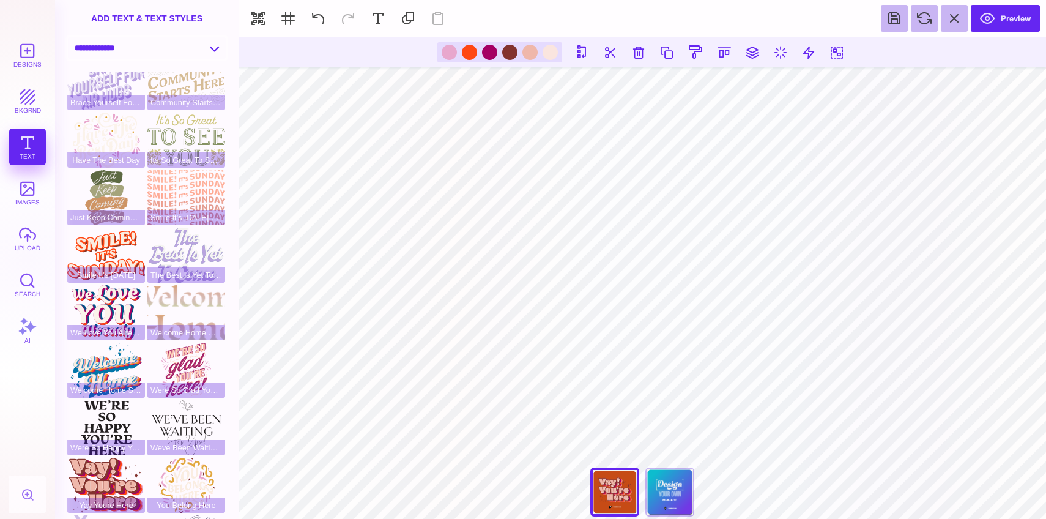
click at [169, 53] on select "**********" at bounding box center [147, 47] width 158 height 21
select select "**********"
click at [68, 37] on select "**********" at bounding box center [147, 47] width 158 height 21
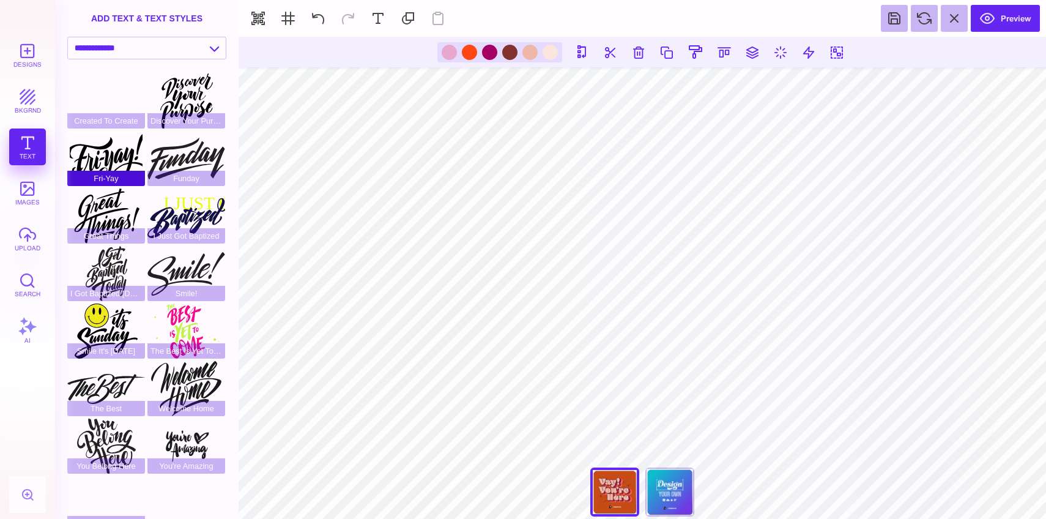
scroll to position [72, 0]
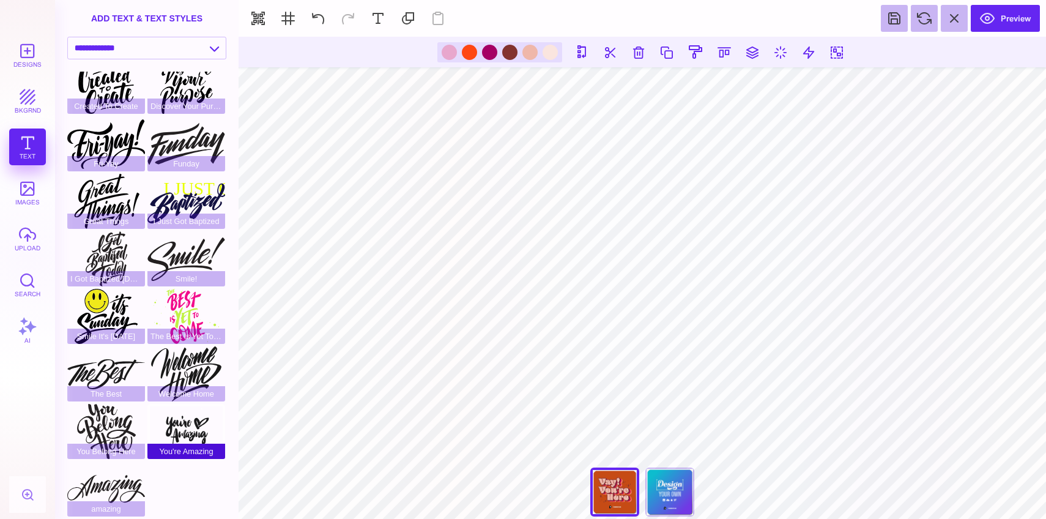
click at [184, 423] on div "You're Amazing" at bounding box center [186, 431] width 78 height 55
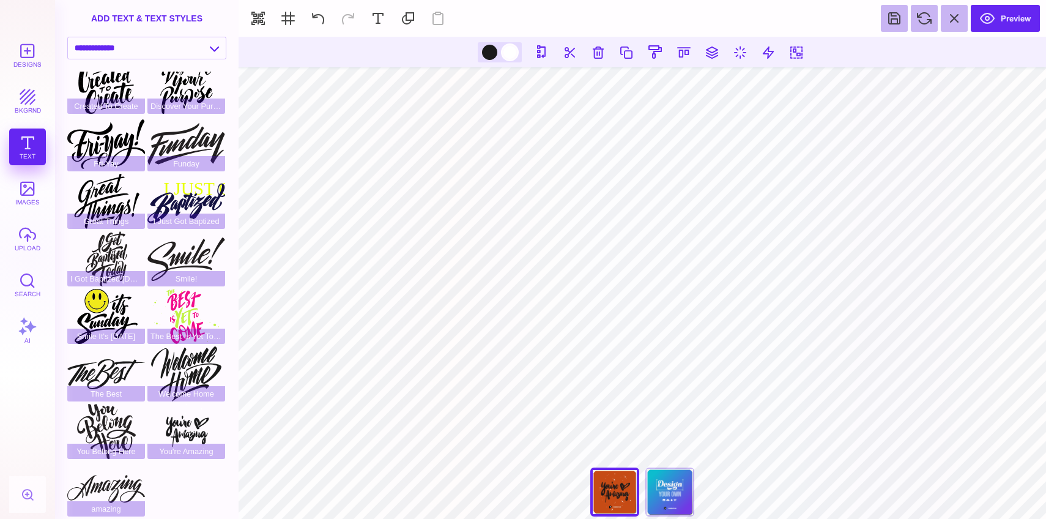
click at [506, 50] on div at bounding box center [509, 52] width 15 height 15
type input "#FFFFFF"
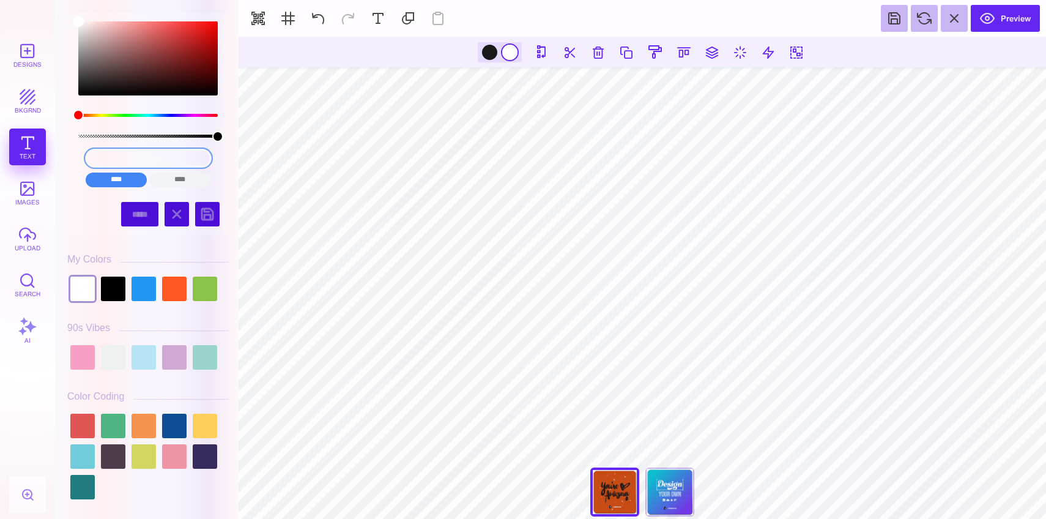
click at [152, 158] on input "#FFFFFF" at bounding box center [148, 158] width 125 height 18
paste input "EAB396"
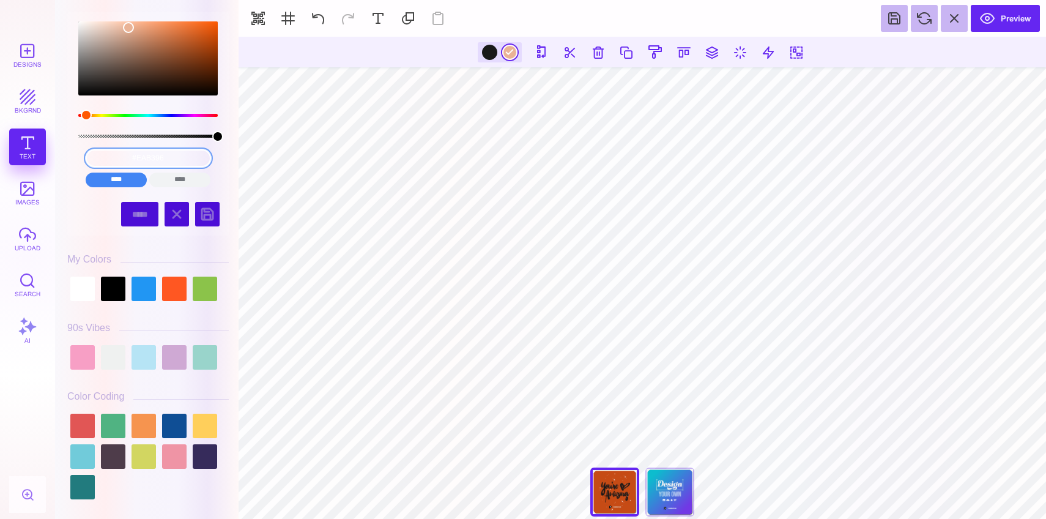
type input "#EAB396"
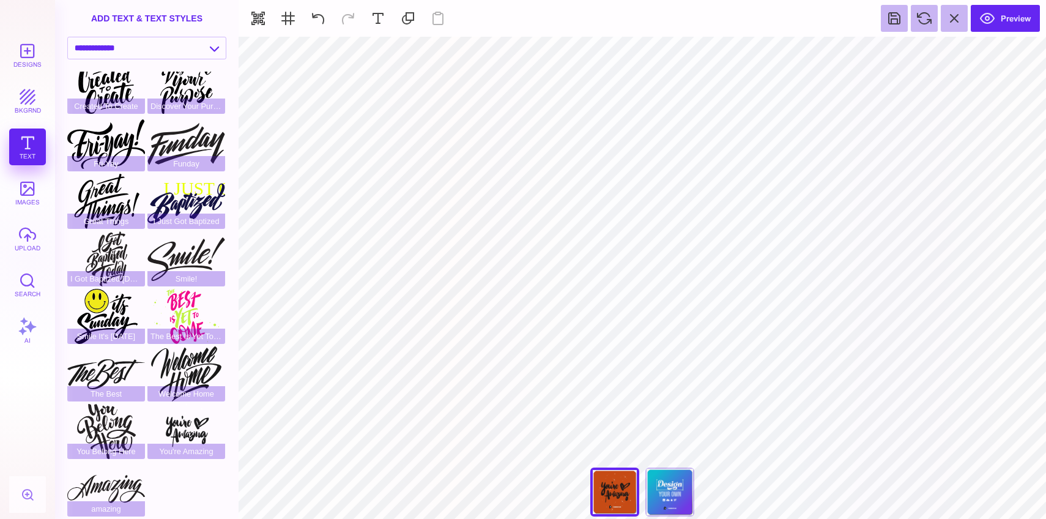
type input "#19191A"
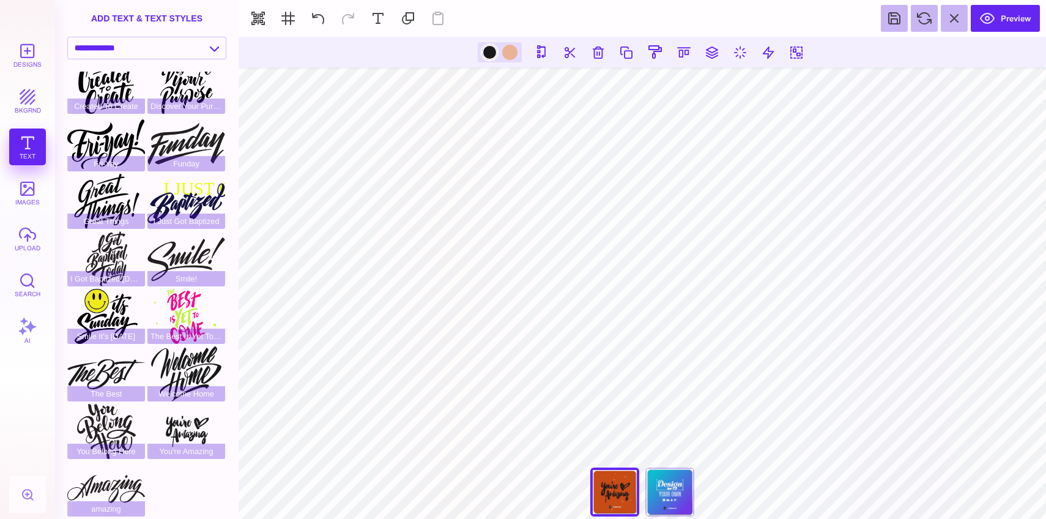
click at [484, 50] on div at bounding box center [489, 52] width 15 height 15
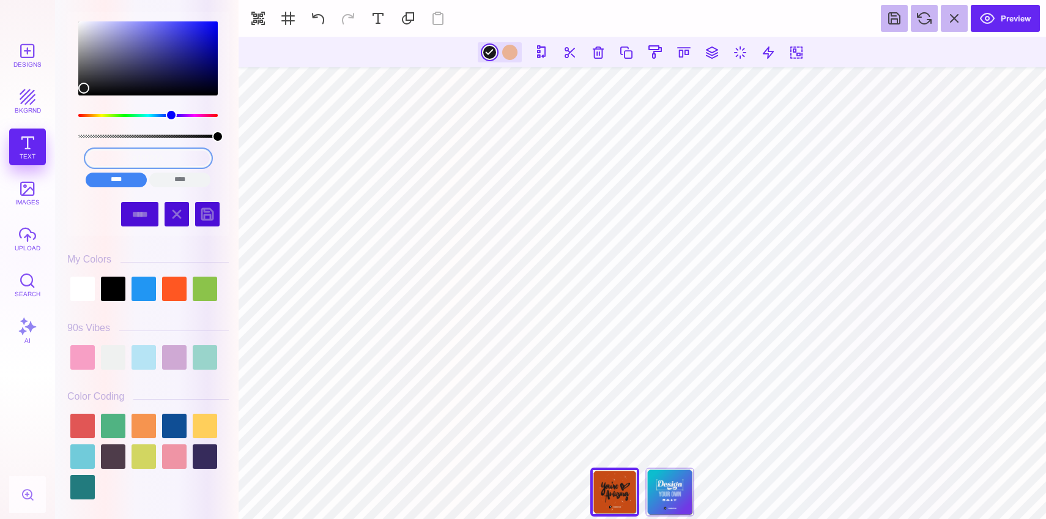
click at [145, 157] on input "#19191A" at bounding box center [148, 158] width 125 height 18
paste input "533221"
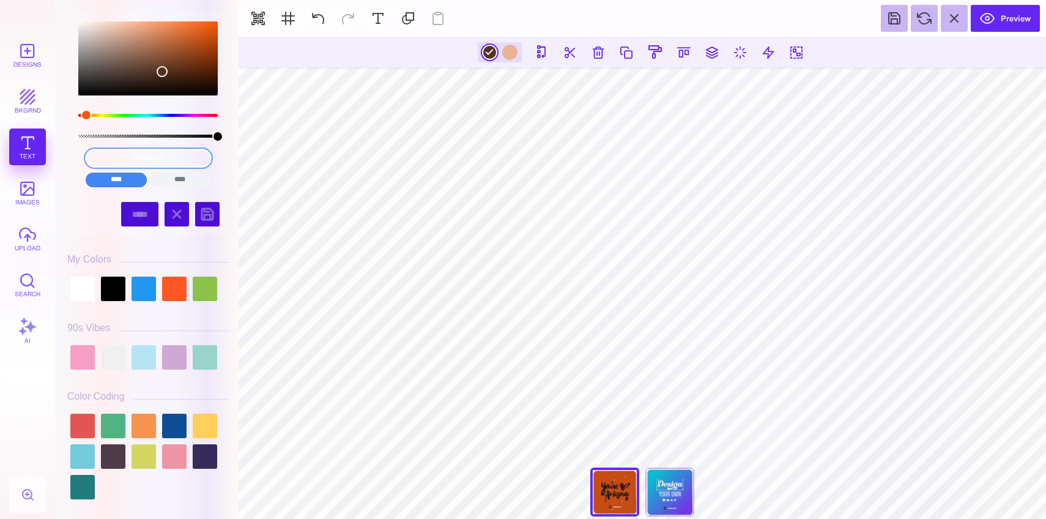
type input "#533221"
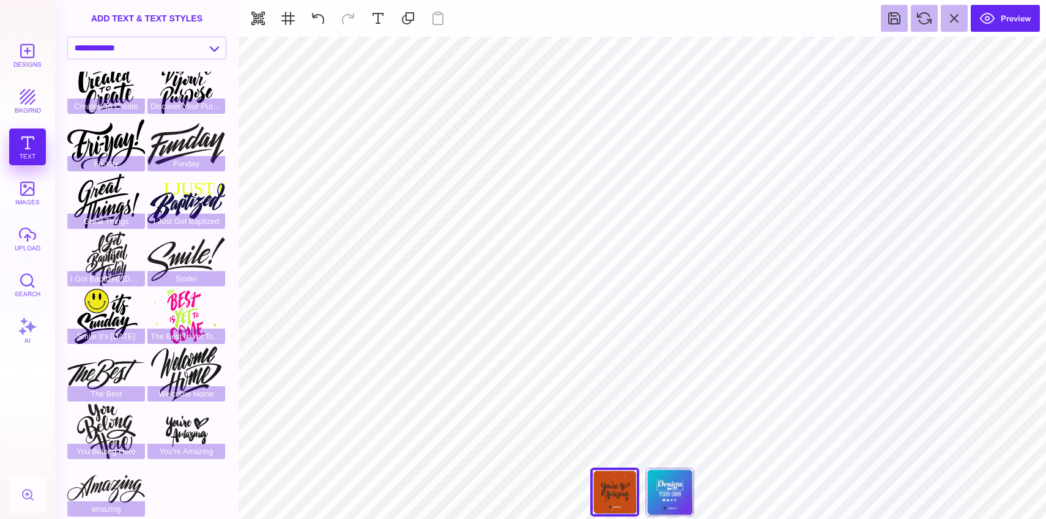
type input "#C64B15"
drag, startPoint x: 621, startPoint y: 52, endPoint x: 615, endPoint y: 53, distance: 6.2
click at [621, 52] on button at bounding box center [615, 51] width 23 height 23
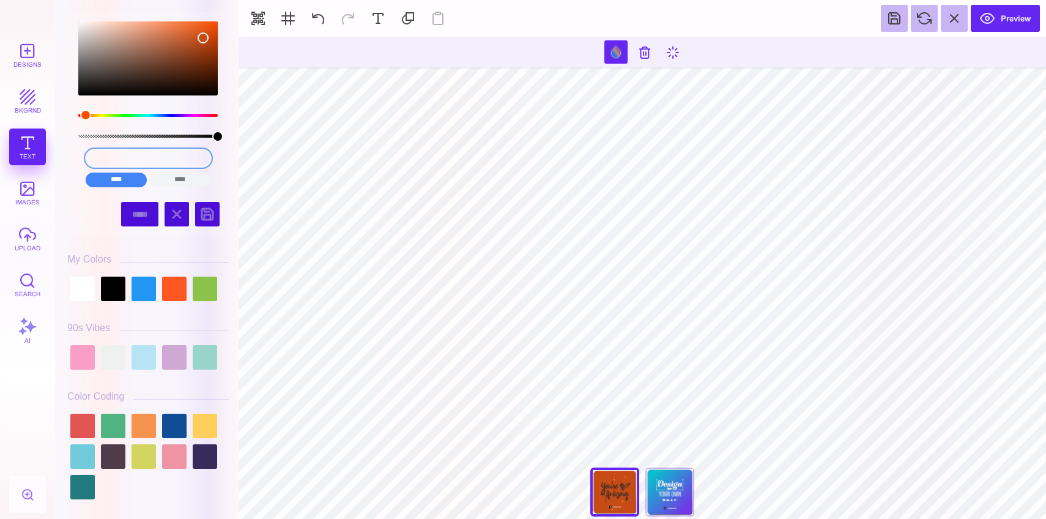
click at [144, 155] on input "#C64B15" at bounding box center [148, 158] width 125 height 18
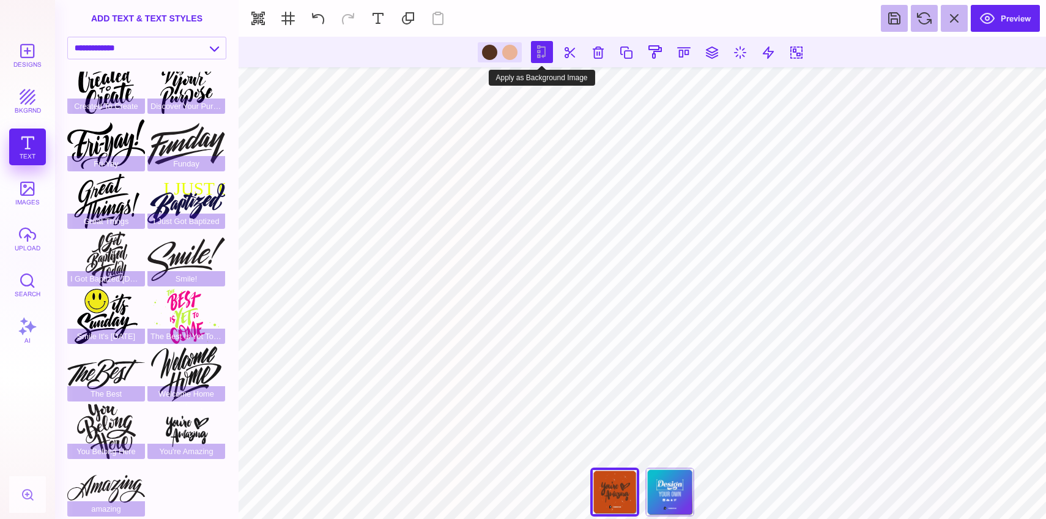
click at [545, 52] on button at bounding box center [542, 52] width 22 height 22
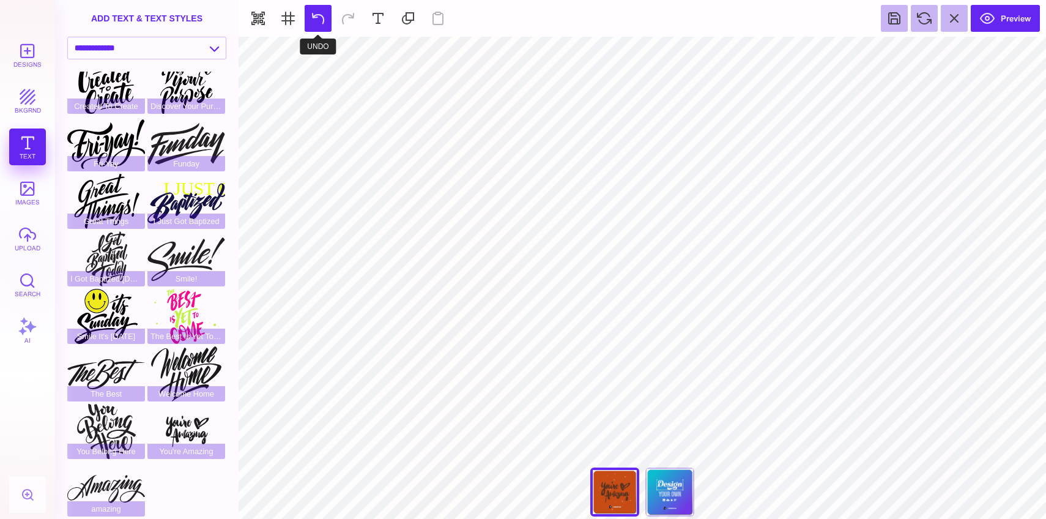
click at [322, 21] on button at bounding box center [317, 18] width 27 height 27
click at [309, 12] on button at bounding box center [317, 18] width 27 height 27
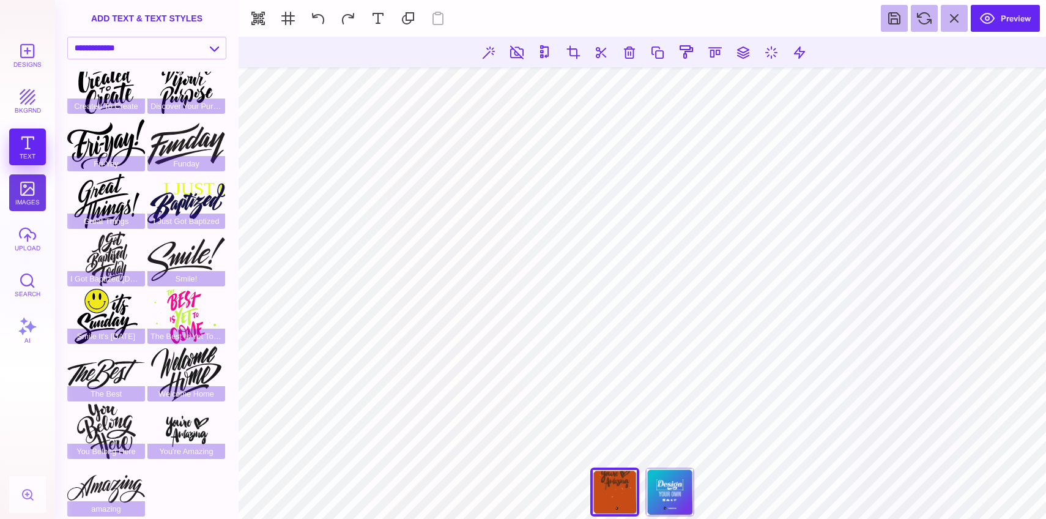
click at [29, 196] on button "images" at bounding box center [27, 192] width 37 height 37
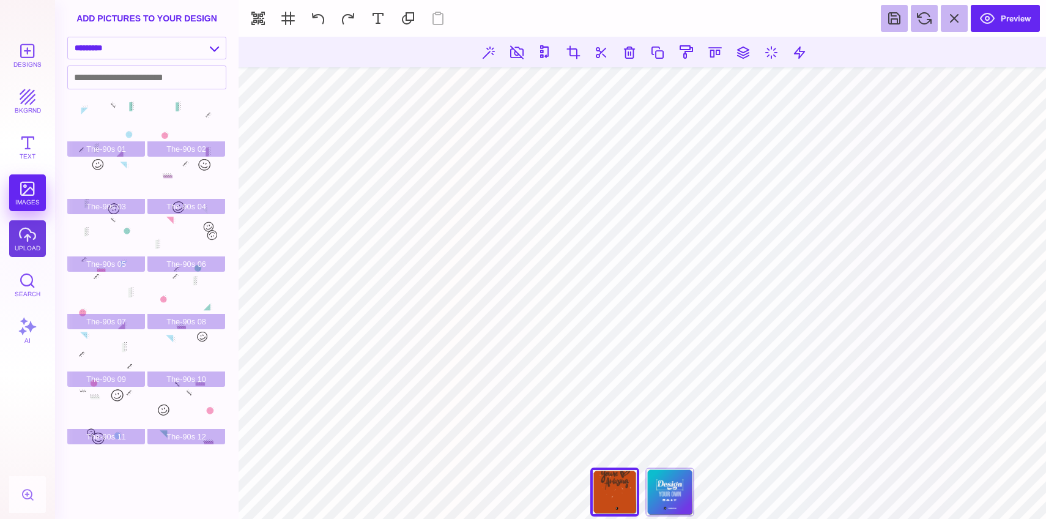
click at [32, 235] on button "upload" at bounding box center [27, 238] width 37 height 37
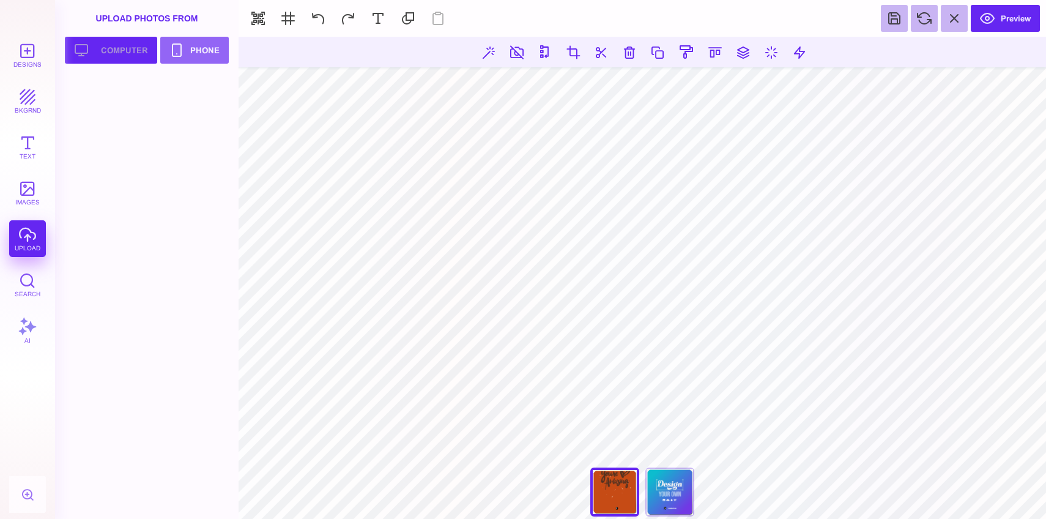
click at [114, 56] on button "Upload your artwork Computer" at bounding box center [111, 50] width 92 height 27
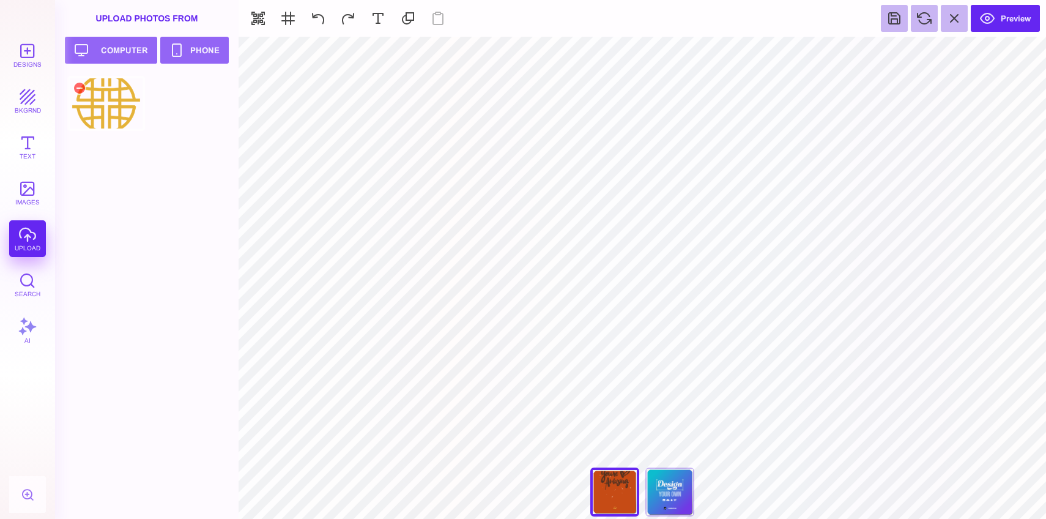
type input "#533221"
click at [997, 23] on button "Preview" at bounding box center [1004, 18] width 69 height 27
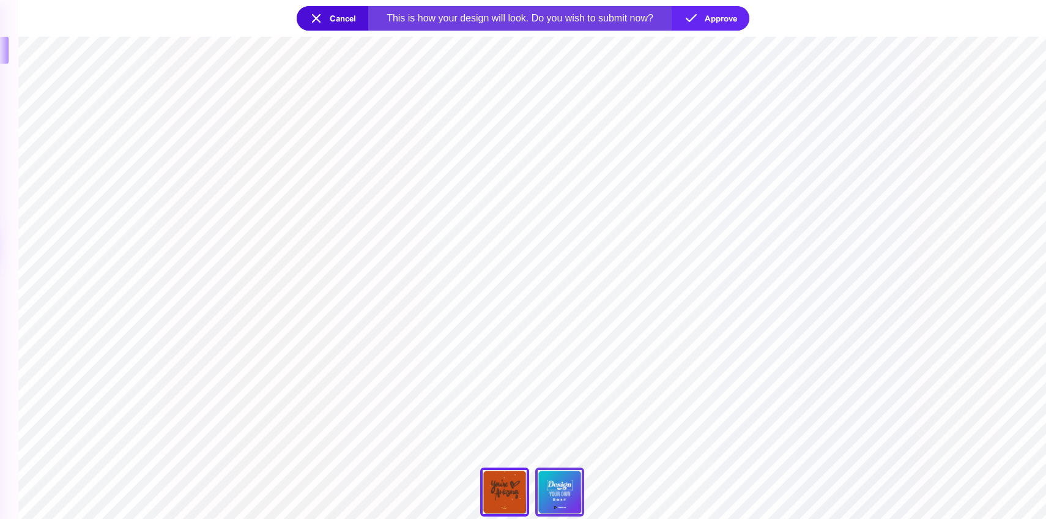
click at [565, 487] on div "Back" at bounding box center [559, 491] width 49 height 49
type input "****"
click at [511, 489] on div "Front" at bounding box center [504, 491] width 49 height 49
click at [312, 14] on button "Cancel" at bounding box center [333, 18] width 72 height 24
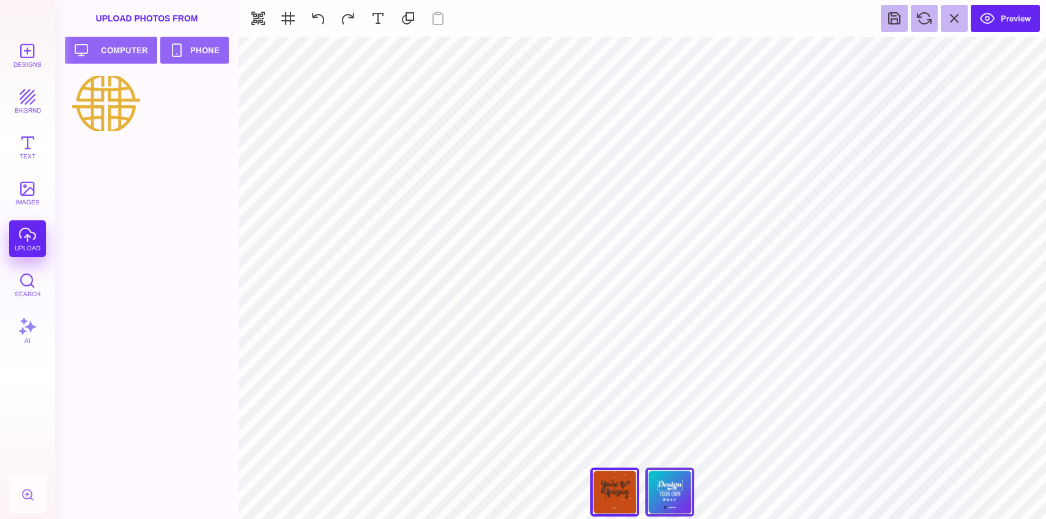
click at [683, 500] on div "Back" at bounding box center [669, 491] width 49 height 49
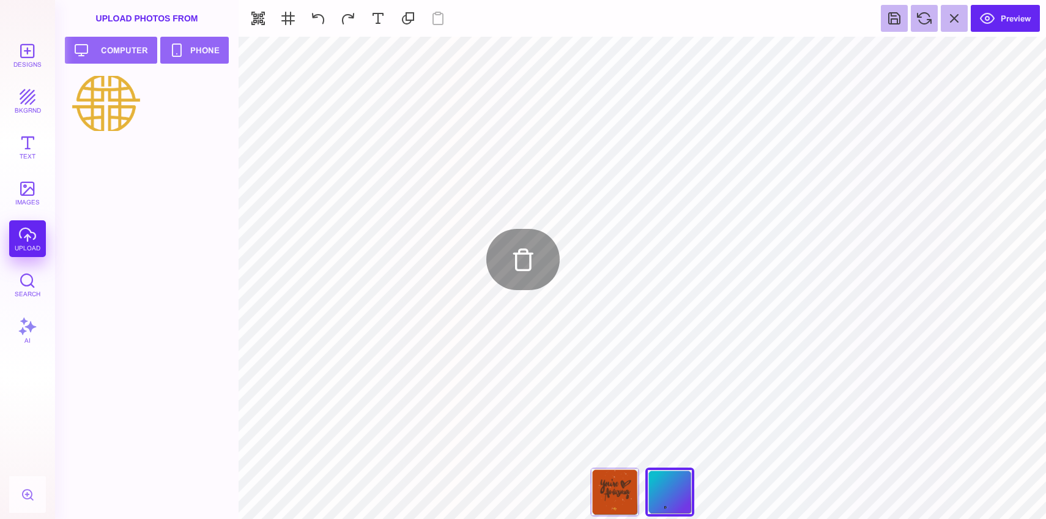
type input "#FFFFFF"
click at [678, 490] on div "***** **** Front Back" at bounding box center [642, 494] width 122 height 55
click at [602, 492] on div "Front" at bounding box center [614, 491] width 49 height 49
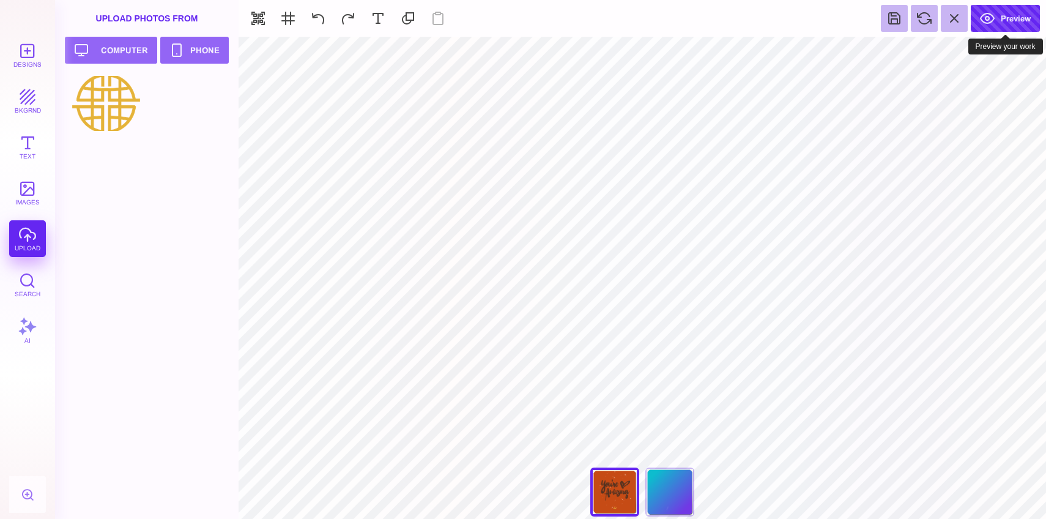
click at [991, 27] on button "Preview" at bounding box center [1004, 18] width 69 height 27
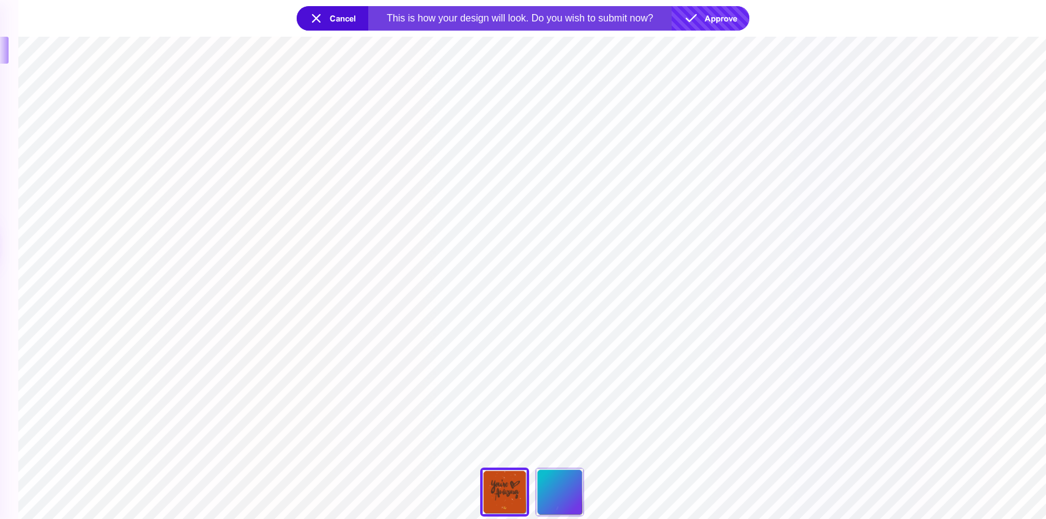
click at [705, 18] on button "Approve" at bounding box center [710, 18] width 78 height 24
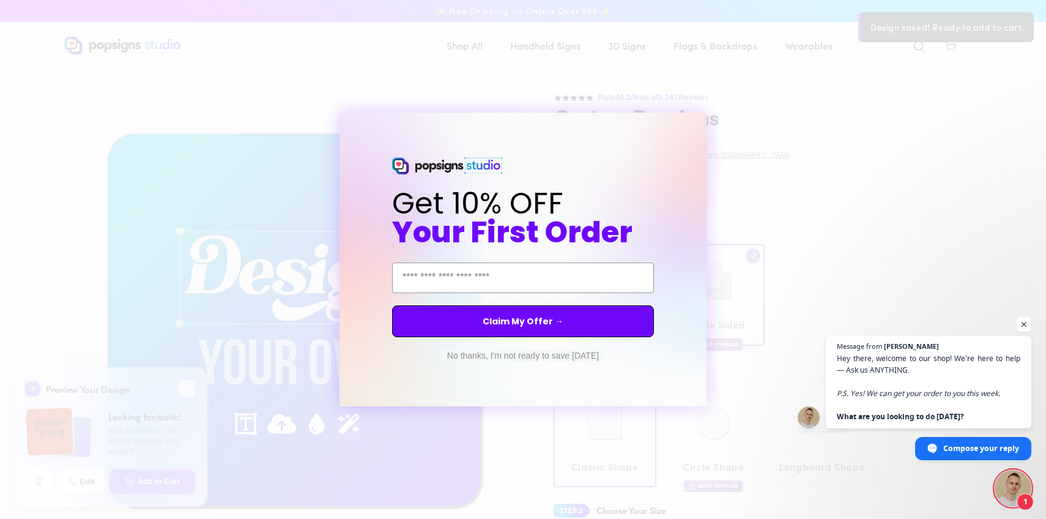
click at [851, 144] on div "Close dialog Get 10% OFF Your First Order Email Address Claim My Offer → No tha…" at bounding box center [523, 259] width 1046 height 519
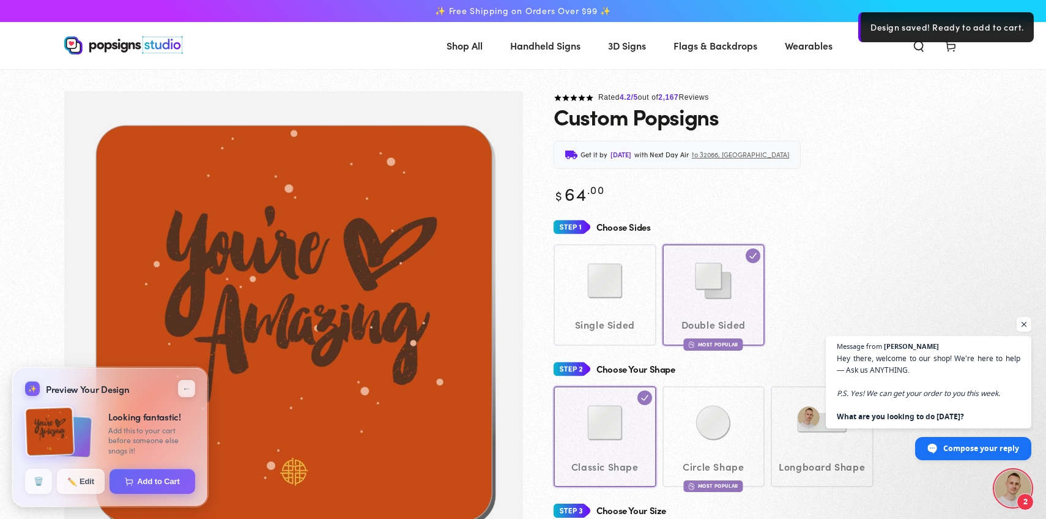
click at [603, 292] on div "Single Sided Double Sided Most Popular" at bounding box center [767, 294] width 428 height 101
click at [619, 304] on div "Single Sided Double Sided Most Popular" at bounding box center [767, 294] width 428 height 101
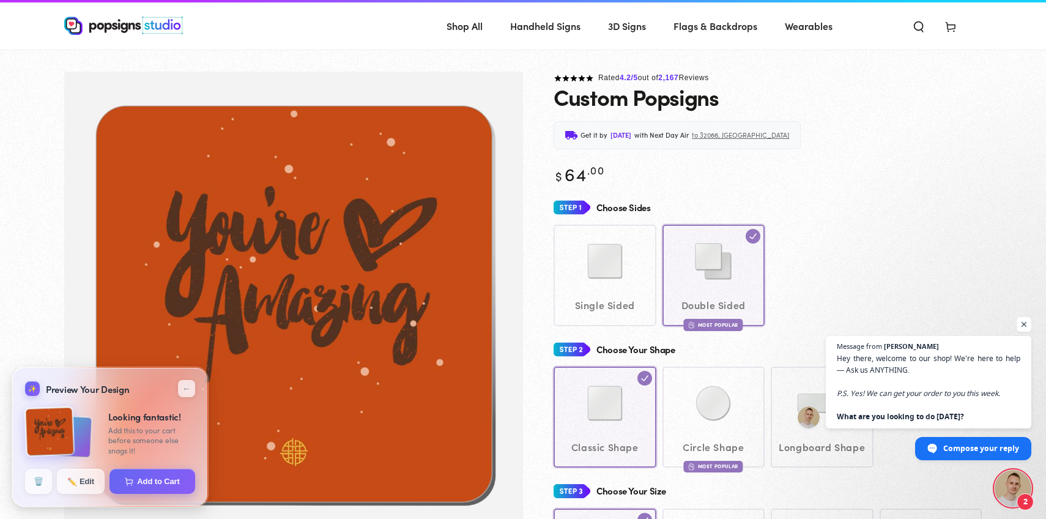
scroll to position [0, 0]
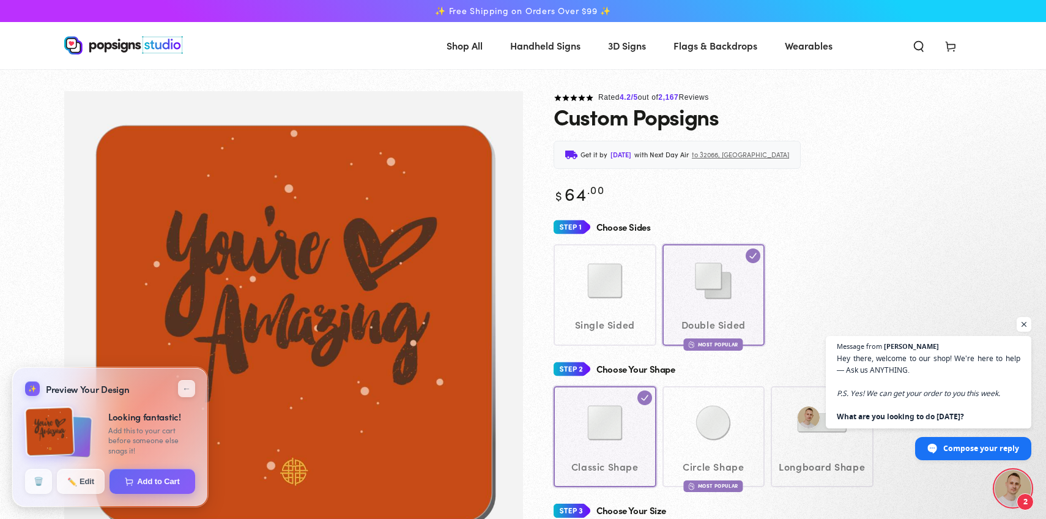
click at [602, 293] on div "Single Sided Double Sided Most Popular" at bounding box center [767, 294] width 428 height 101
click at [123, 46] on img at bounding box center [123, 45] width 119 height 18
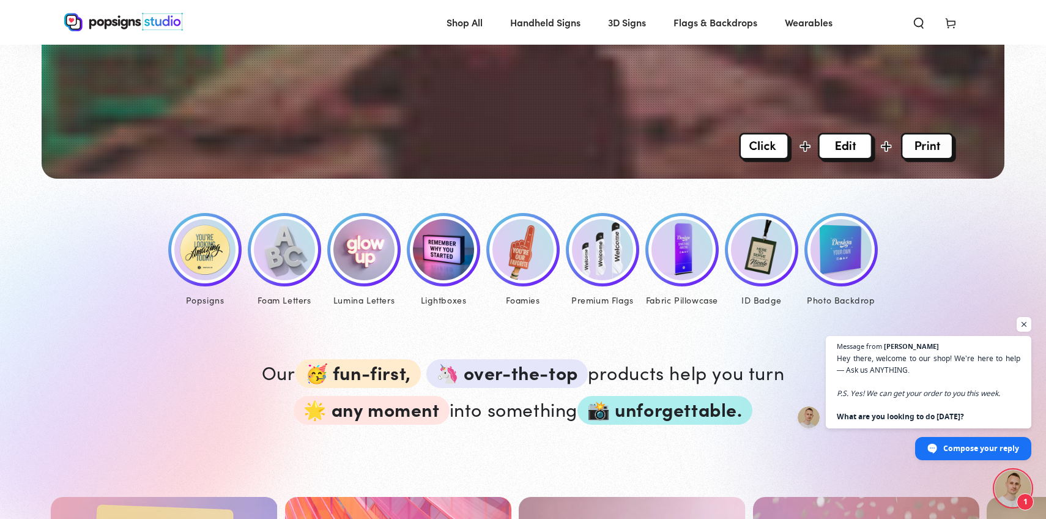
scroll to position [461, 0]
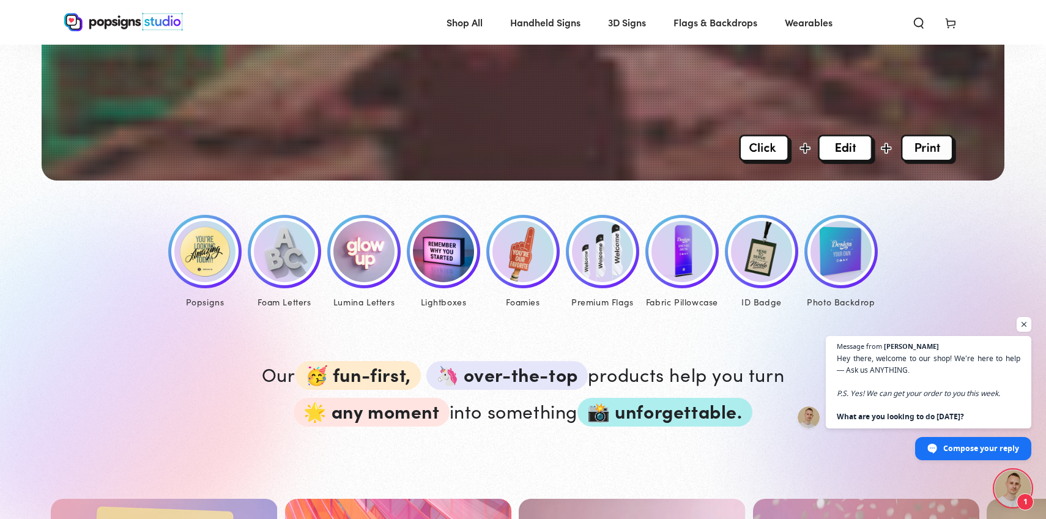
click at [209, 262] on img at bounding box center [204, 251] width 61 height 61
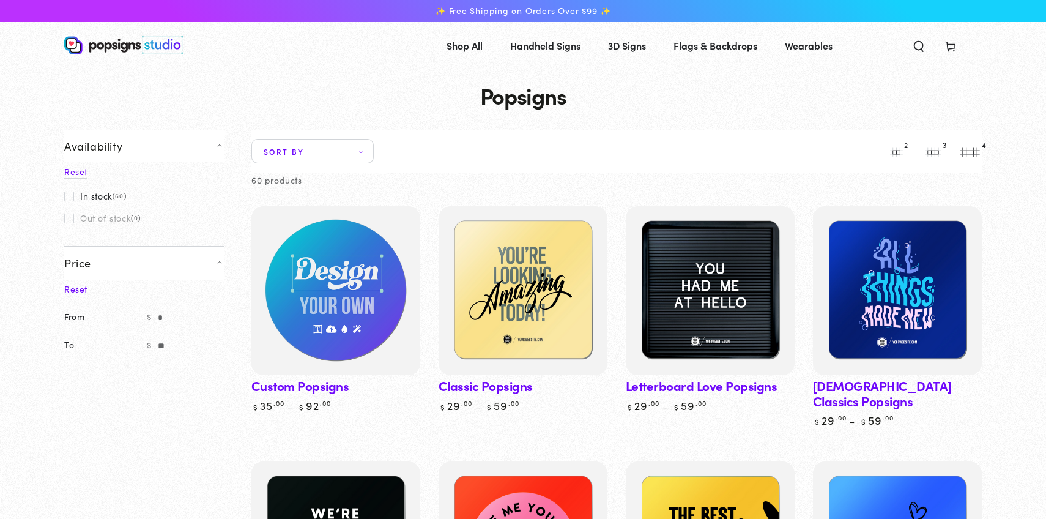
scroll to position [1, 0]
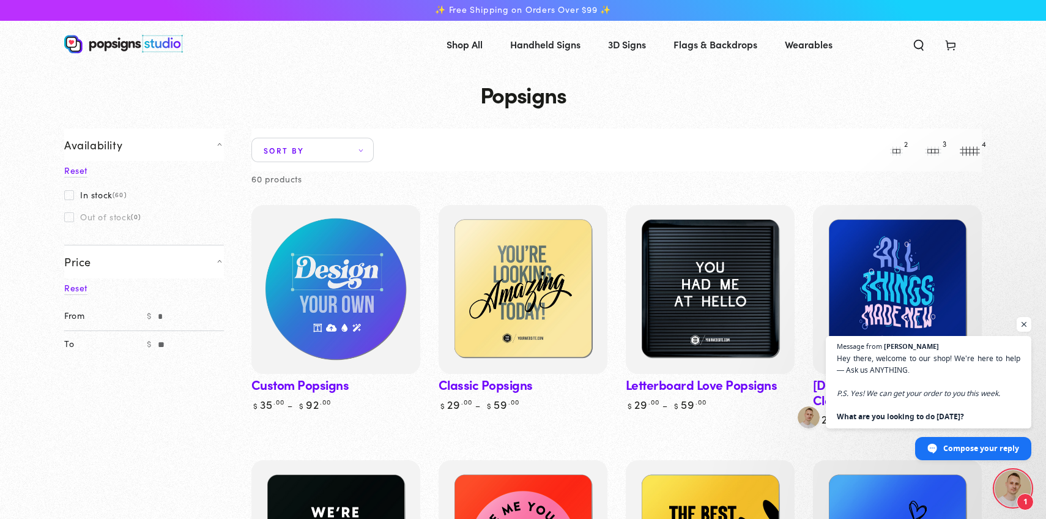
click at [360, 296] on img at bounding box center [336, 289] width 174 height 174
click at [319, 282] on img at bounding box center [336, 289] width 174 height 174
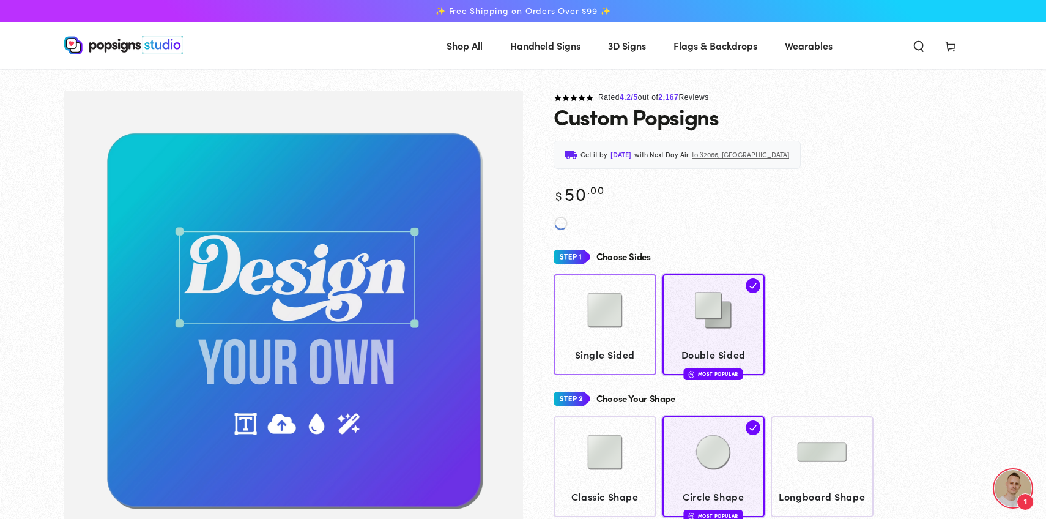
click at [597, 305] on img at bounding box center [604, 309] width 61 height 61
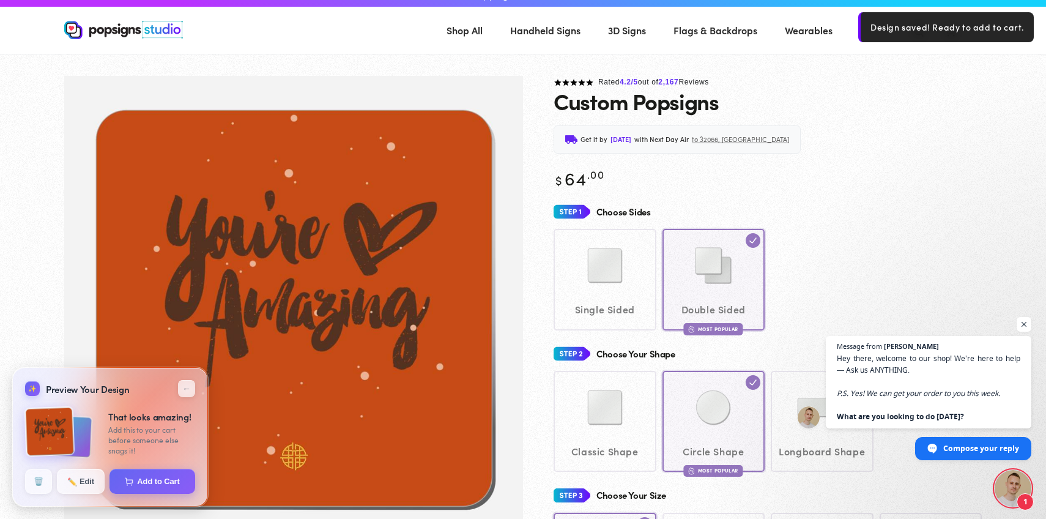
click at [622, 278] on div "Single Sided Double Sided Most Popular" at bounding box center [767, 279] width 428 height 101
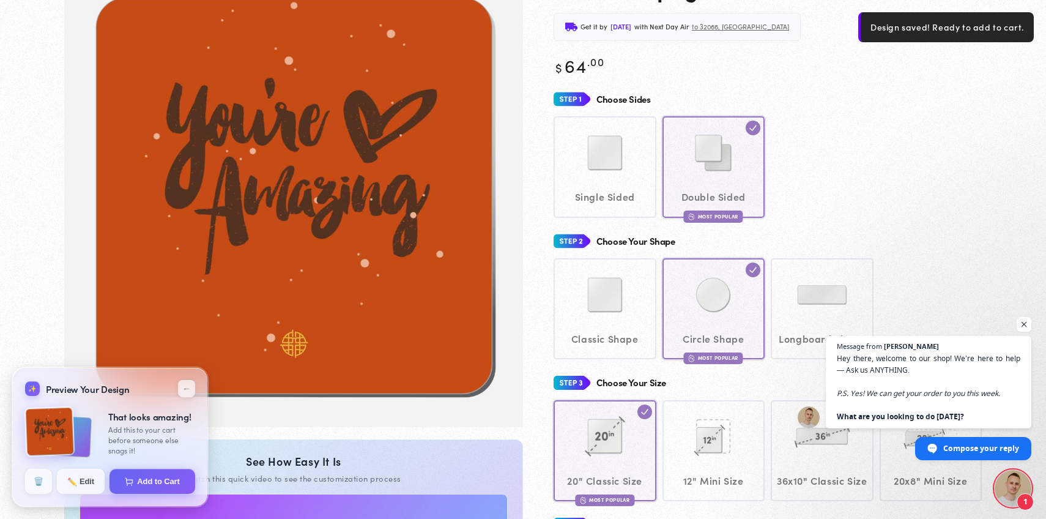
scroll to position [129, 0]
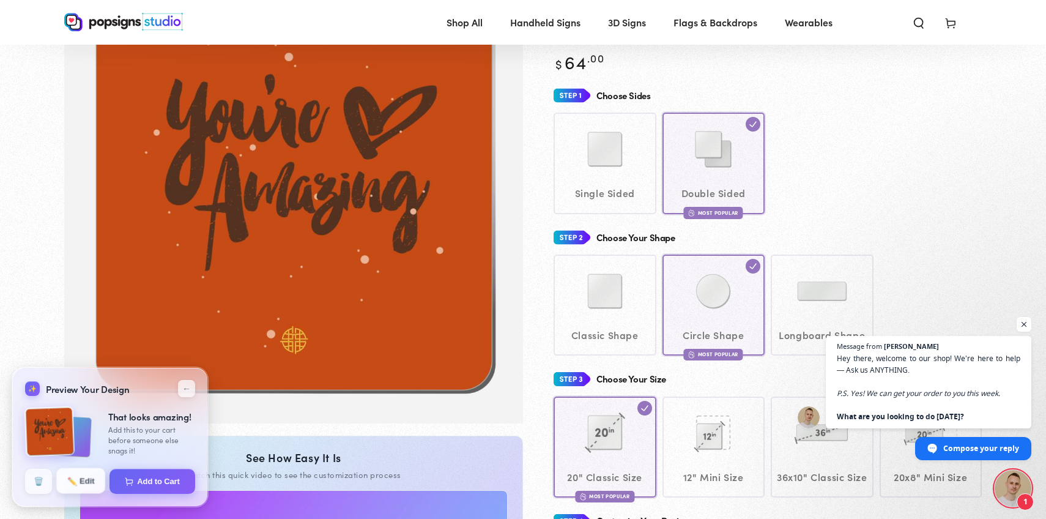
click at [73, 478] on span "✏️" at bounding box center [71, 480] width 9 height 9
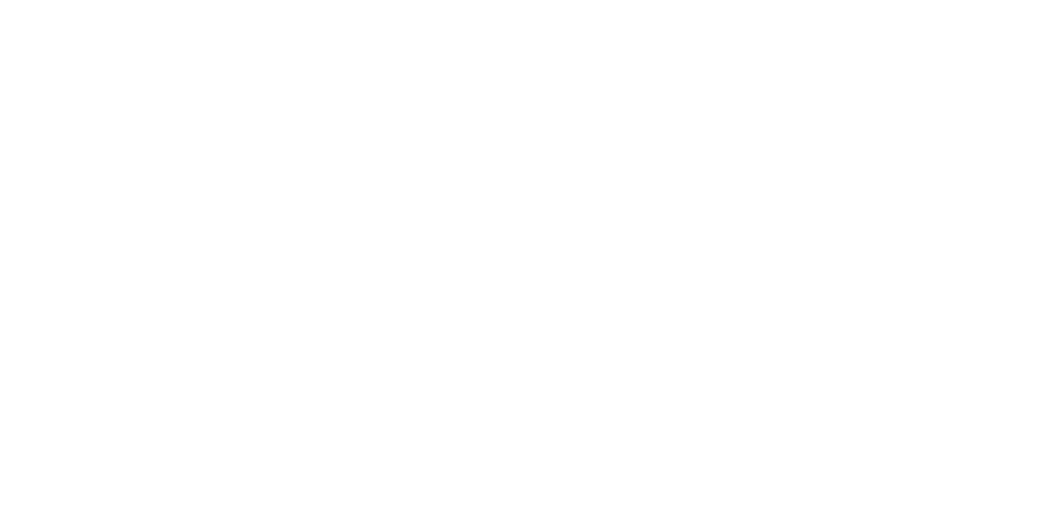
scroll to position [0, 0]
type textarea "An ancient tree with a door leading to a magical world"
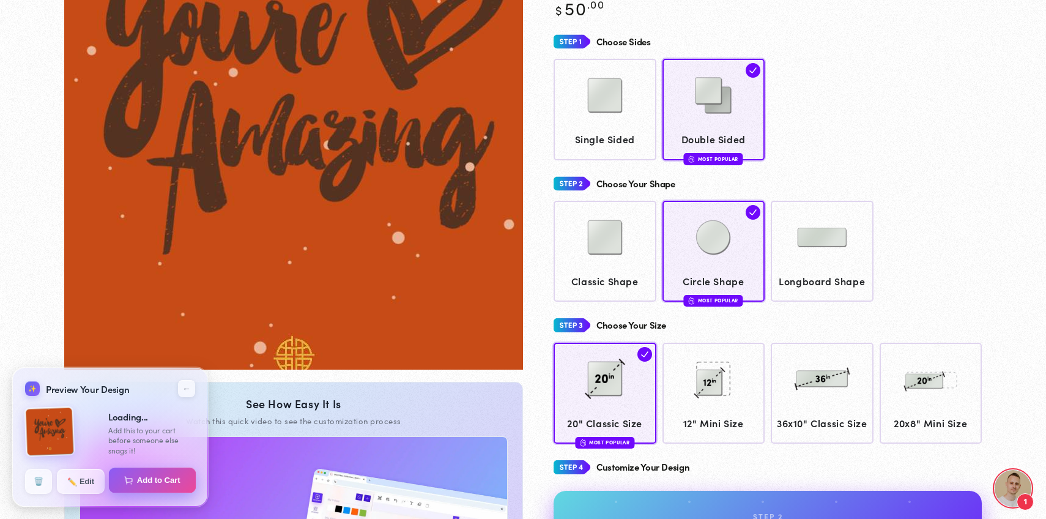
scroll to position [186, 0]
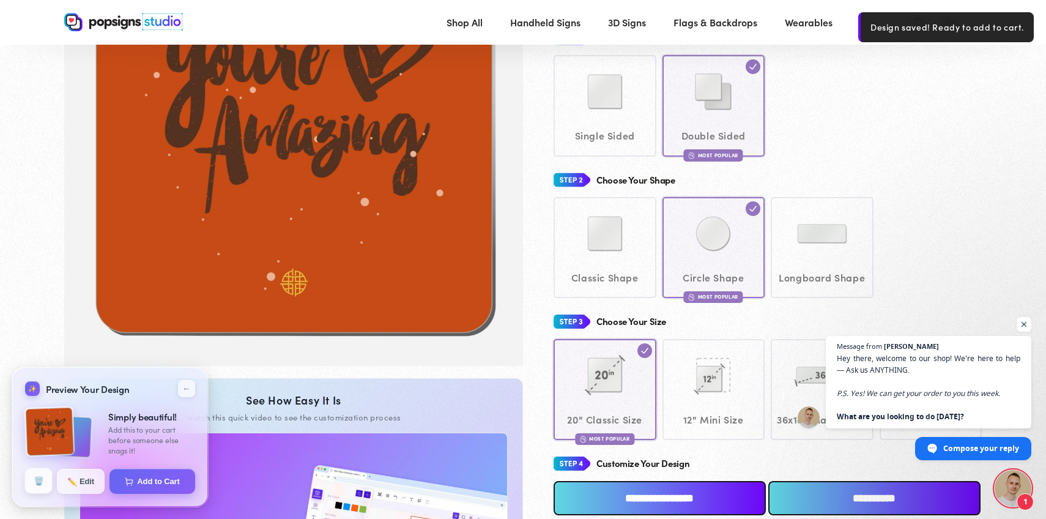
click at [40, 487] on button "🗑️" at bounding box center [39, 481] width 28 height 26
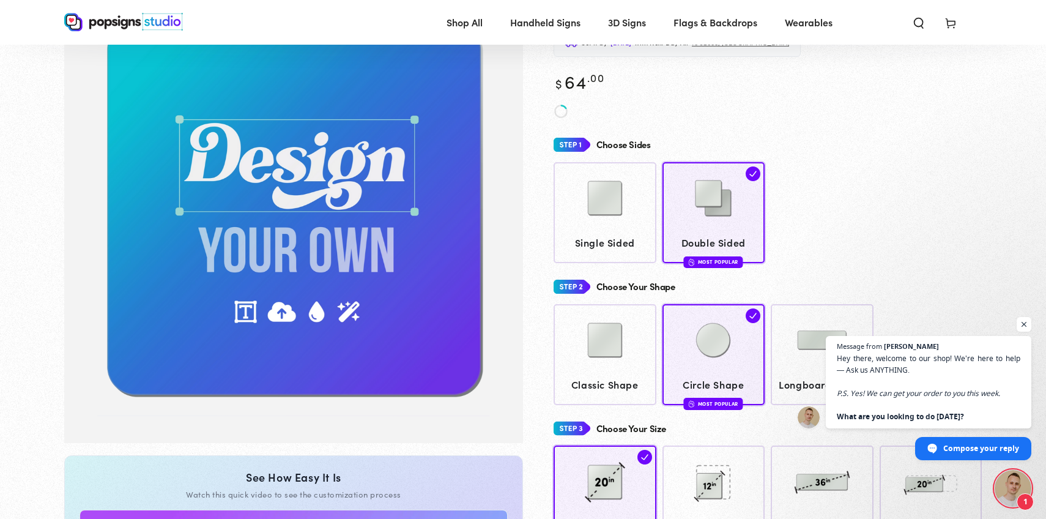
scroll to position [101, 0]
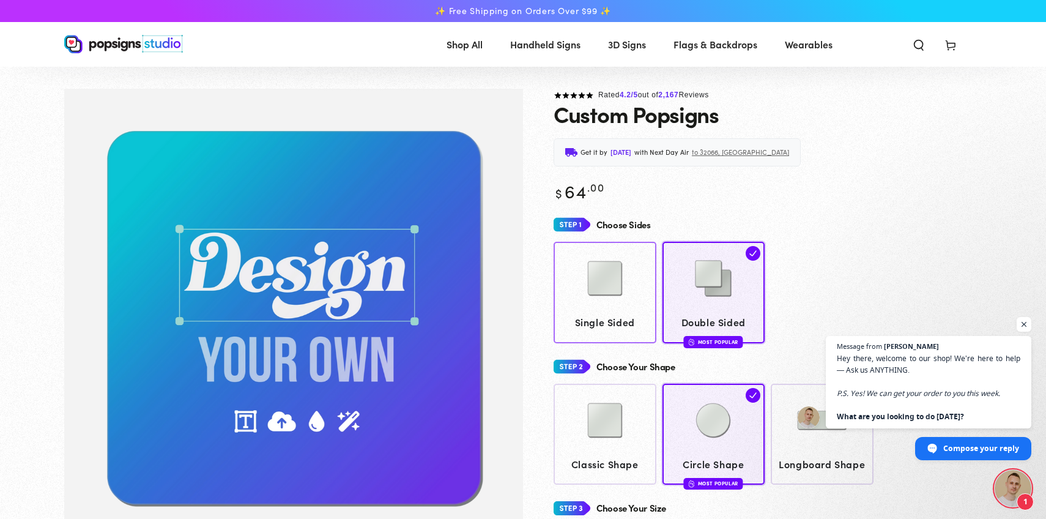
click at [589, 202] on bdi "$ 64 .00" at bounding box center [578, 190] width 51 height 25
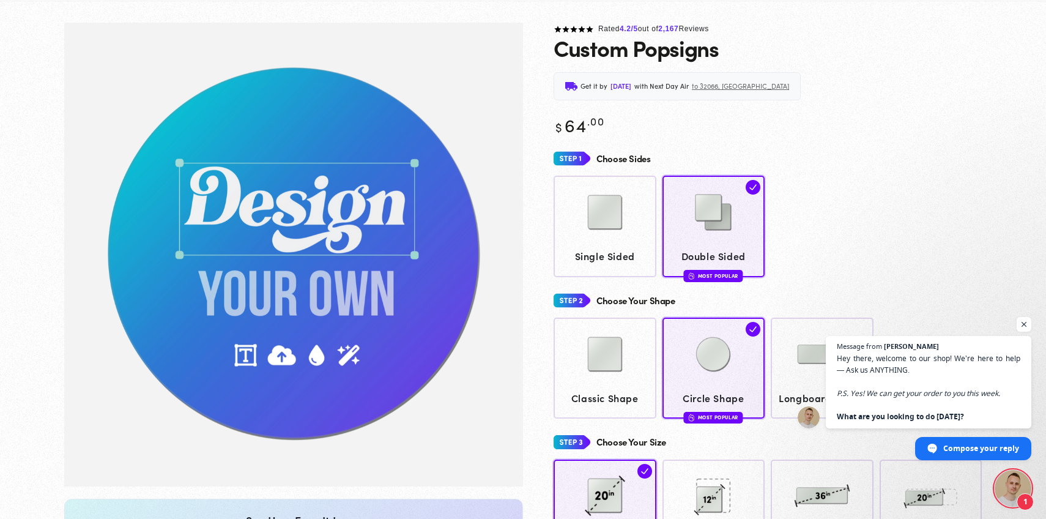
scroll to position [91, 0]
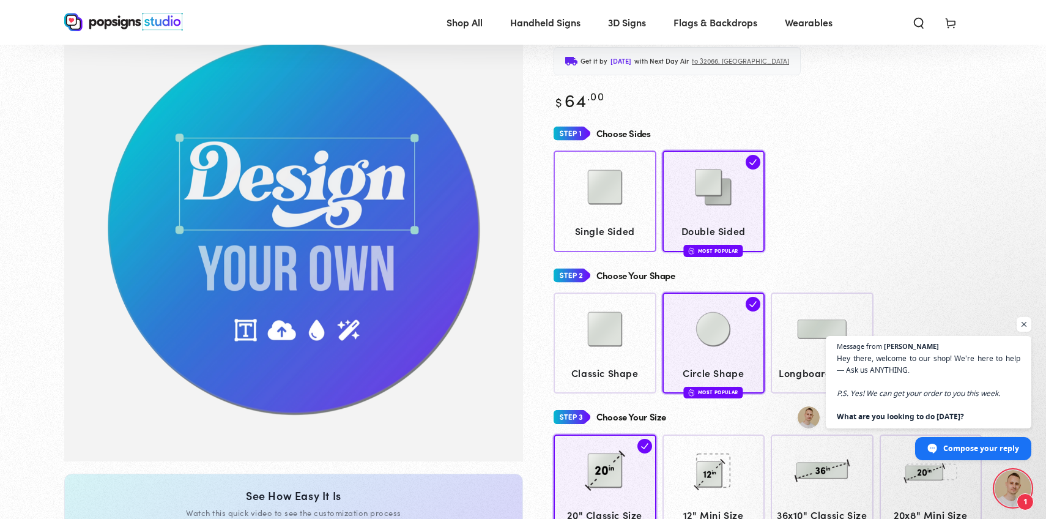
click at [591, 210] on img at bounding box center [604, 187] width 61 height 61
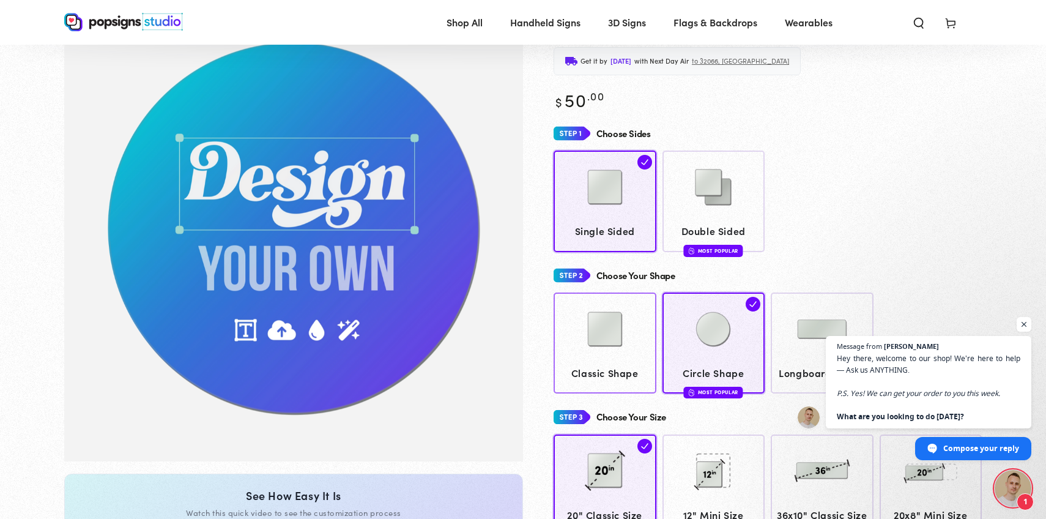
click at [586, 357] on img at bounding box center [604, 328] width 61 height 61
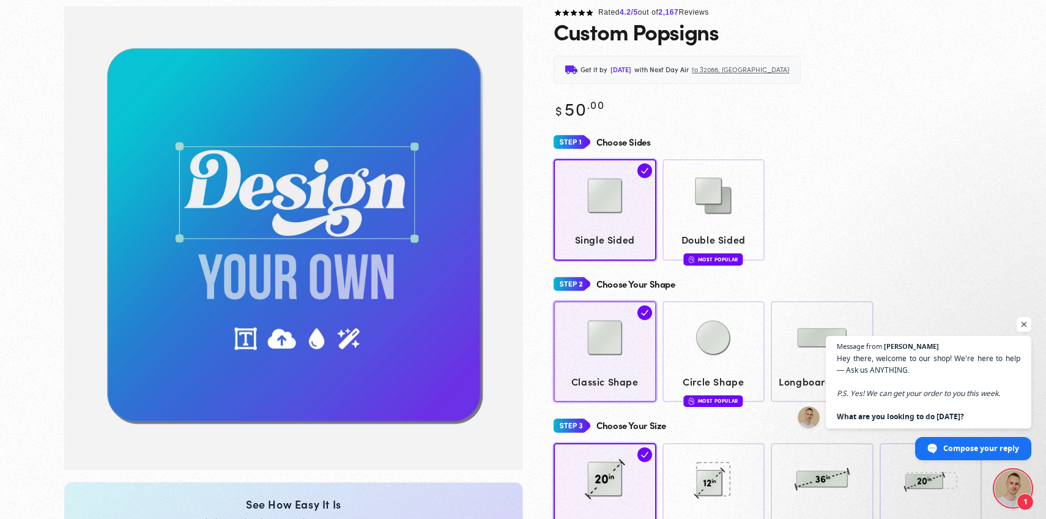
scroll to position [91, 0]
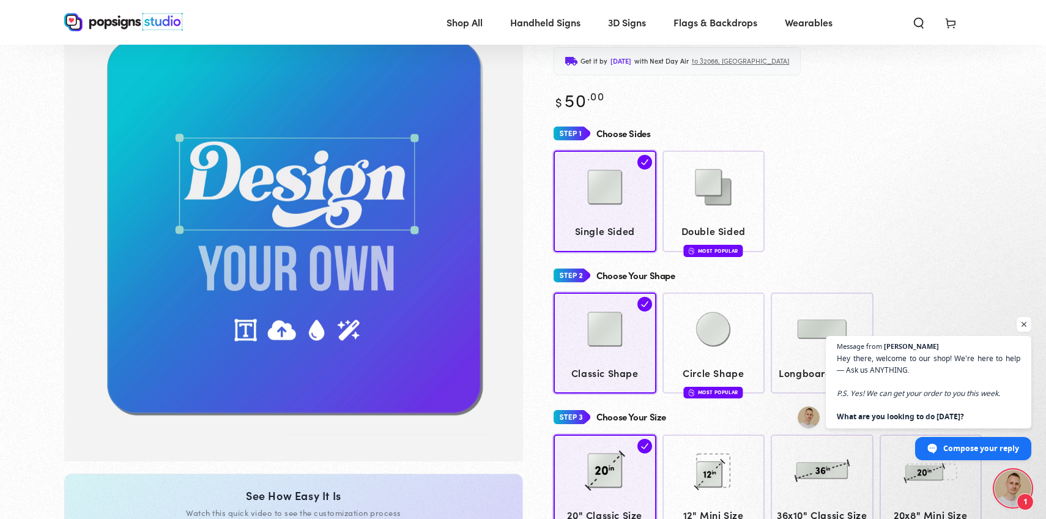
click at [950, 264] on div "Choose Your Shape" at bounding box center [767, 275] width 428 height 23
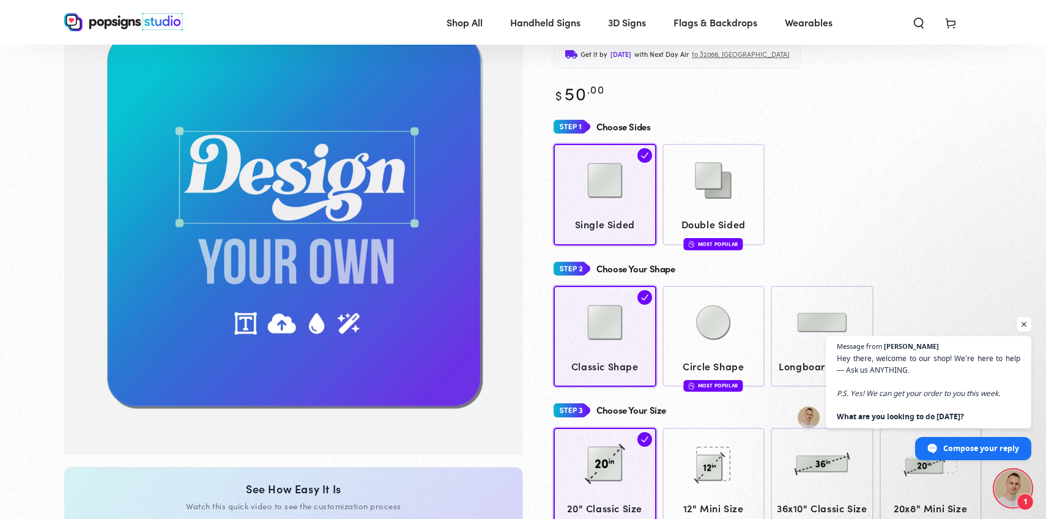
drag, startPoint x: 1022, startPoint y: 325, endPoint x: 1014, endPoint y: 320, distance: 9.3
click at [1022, 325] on span "Open chat" at bounding box center [1023, 324] width 15 height 15
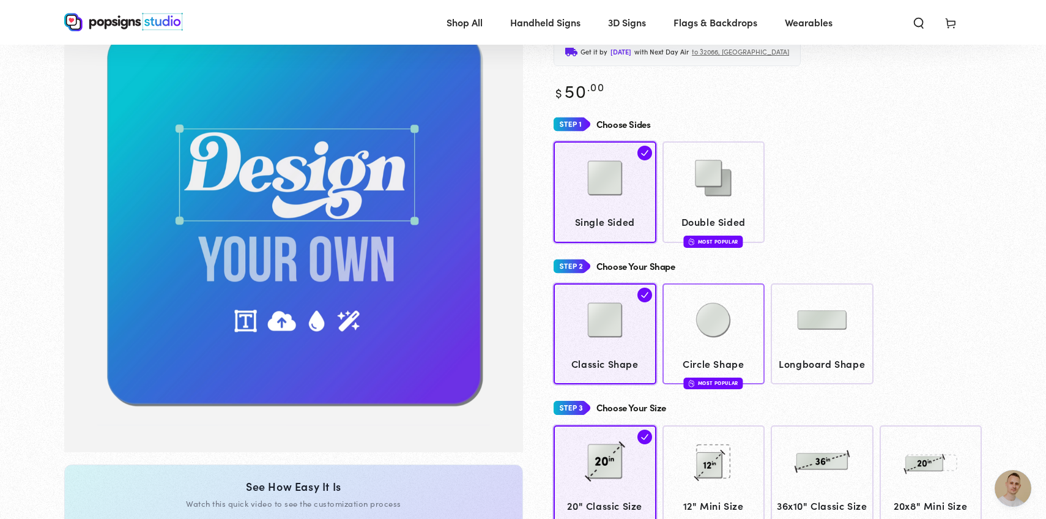
click at [685, 334] on img at bounding box center [712, 319] width 61 height 61
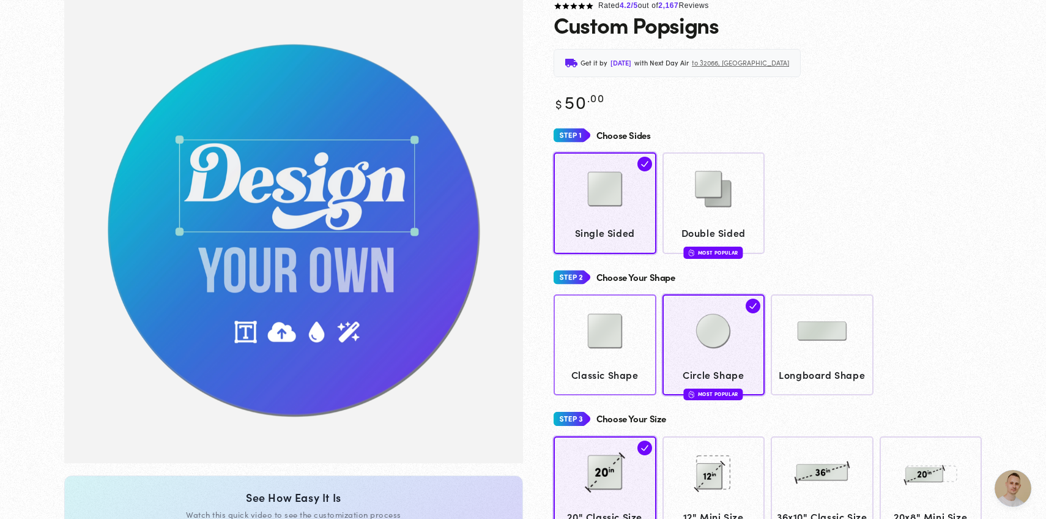
scroll to position [91, 0]
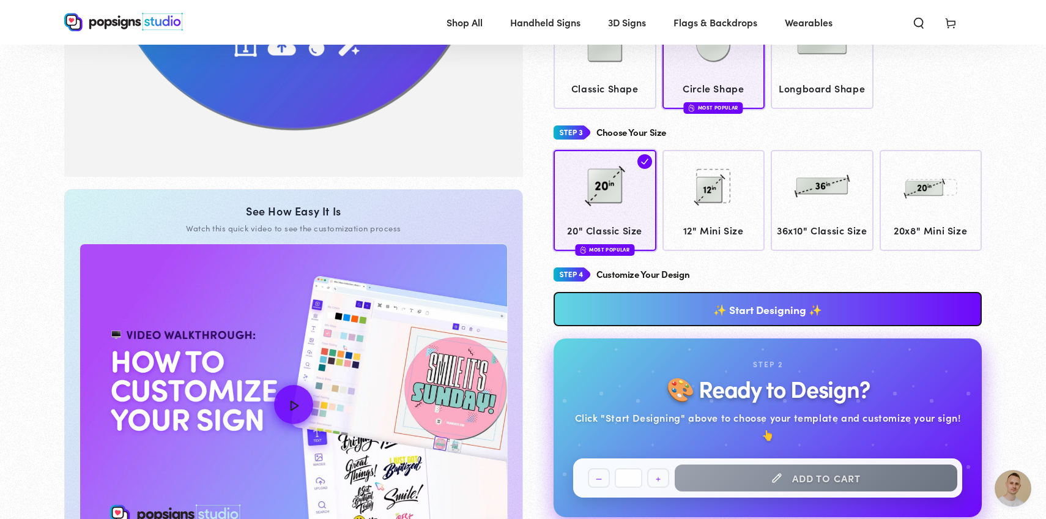
click at [694, 314] on link "✨ Start Designing ✨" at bounding box center [767, 309] width 428 height 34
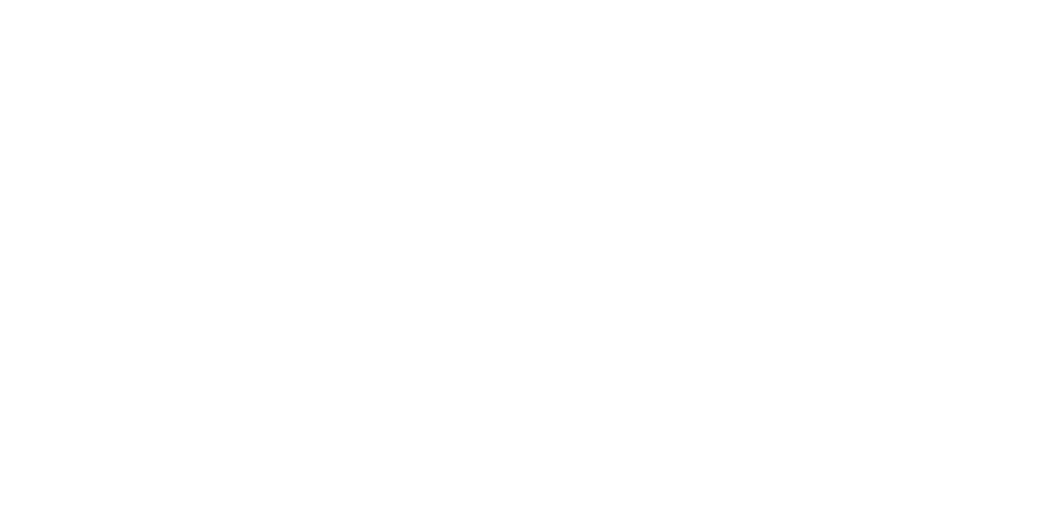
scroll to position [0, 0]
type textarea "An ancient tree with a door leading to a magical world"
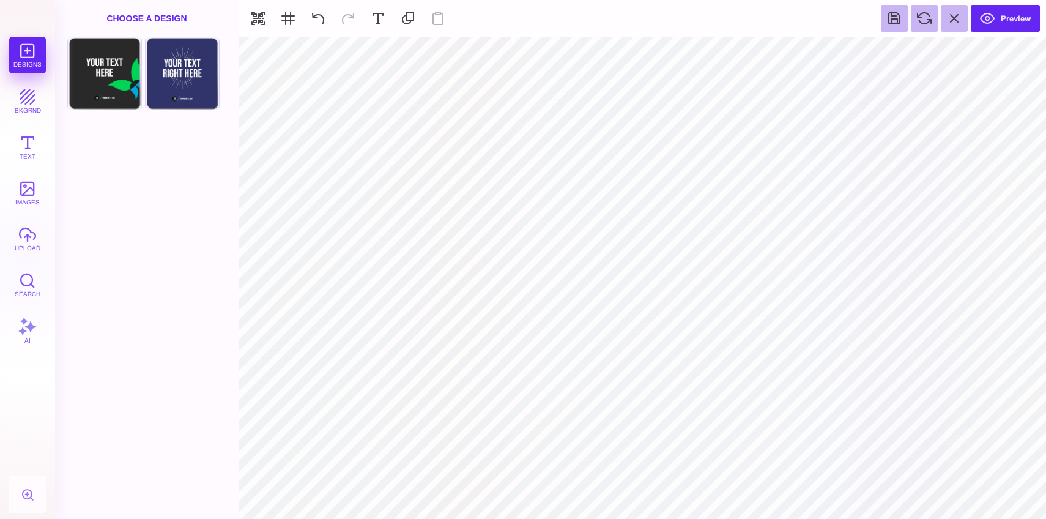
type input "#000000"
click at [25, 152] on button "Text" at bounding box center [27, 146] width 37 height 37
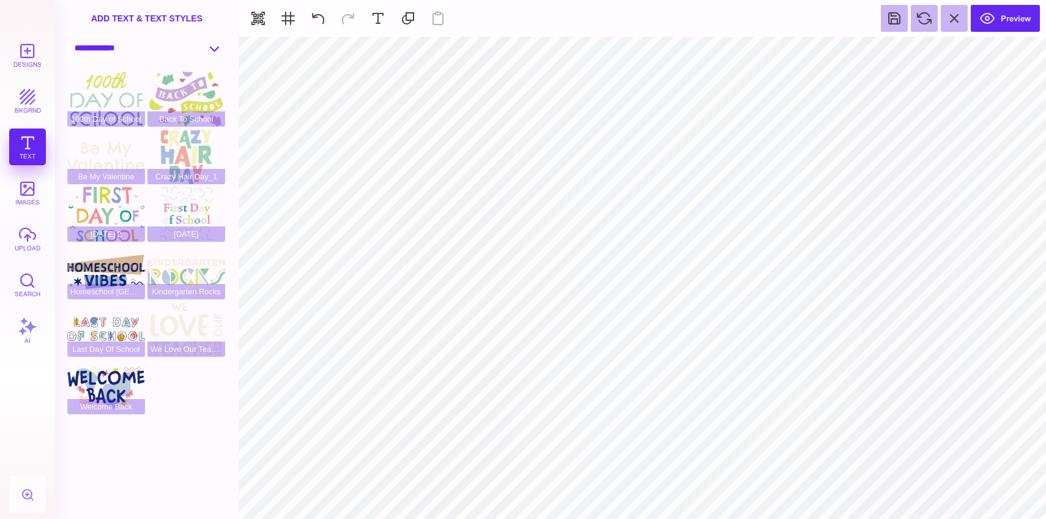
click at [130, 47] on select "**********" at bounding box center [147, 47] width 158 height 21
select select "**********"
click at [68, 37] on select "**********" at bounding box center [147, 47] width 158 height 21
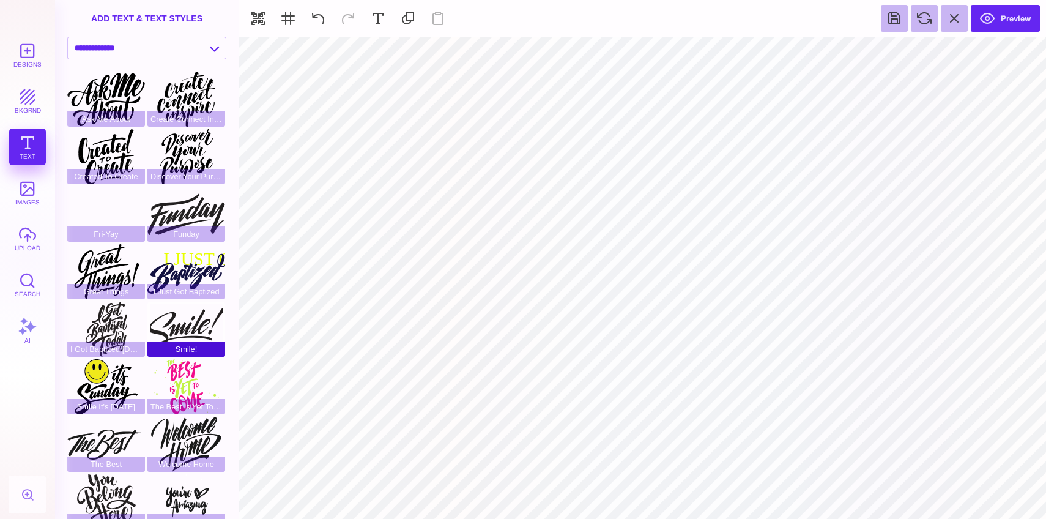
scroll to position [72, 0]
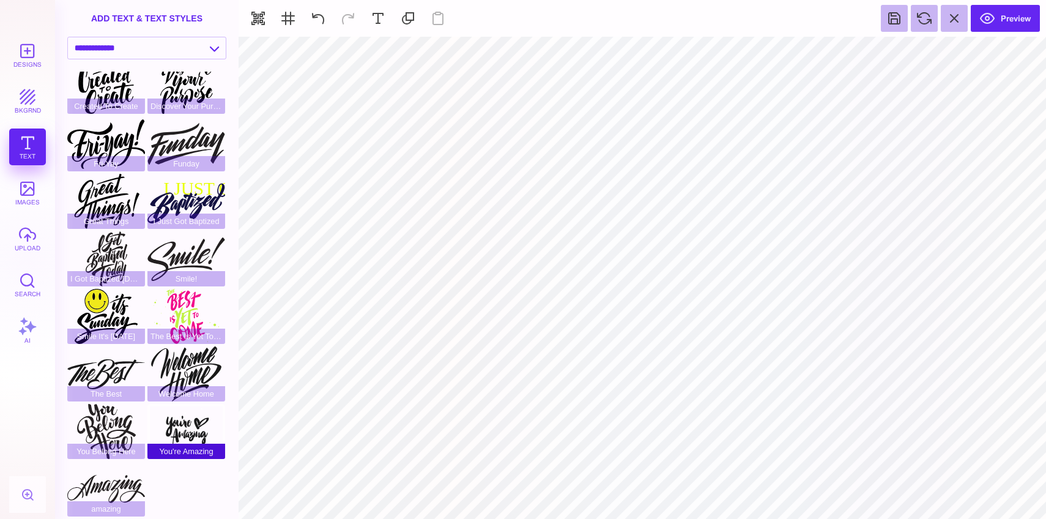
click at [186, 420] on div "You're Amazing" at bounding box center [186, 431] width 78 height 55
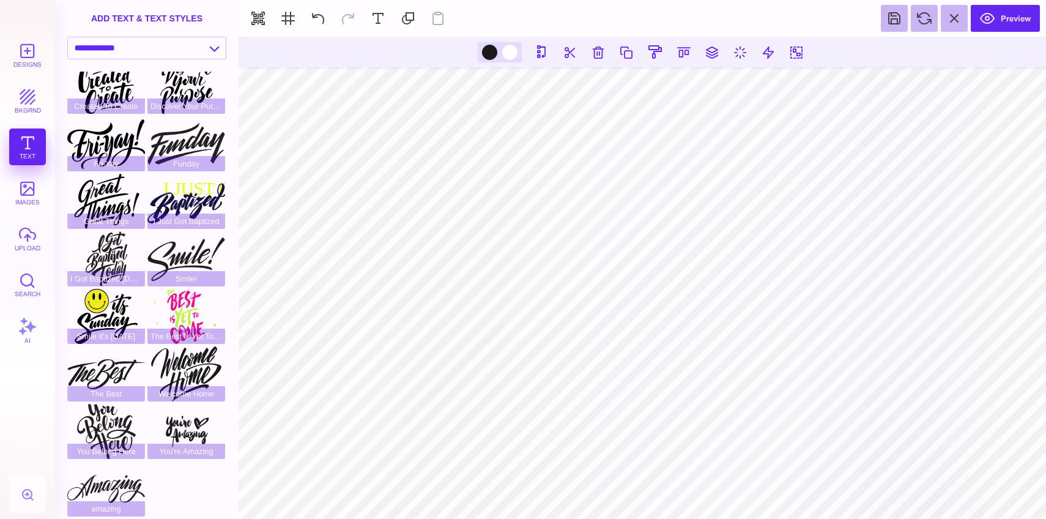
drag, startPoint x: 510, startPoint y: 50, endPoint x: 518, endPoint y: 54, distance: 9.3
click at [510, 50] on div at bounding box center [509, 52] width 15 height 15
type input "#FFFFFF"
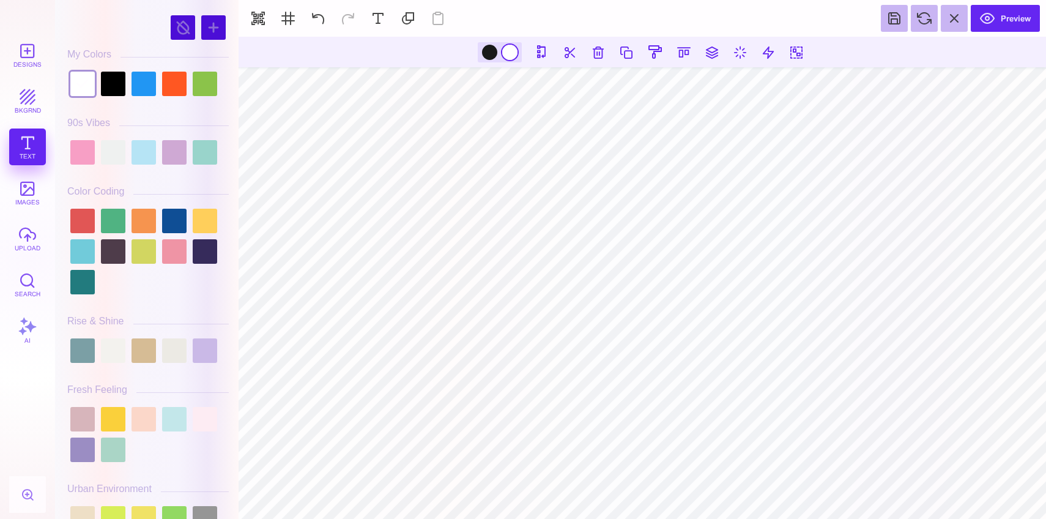
click at [515, 54] on div at bounding box center [500, 52] width 44 height 20
click at [208, 24] on div at bounding box center [213, 27] width 24 height 24
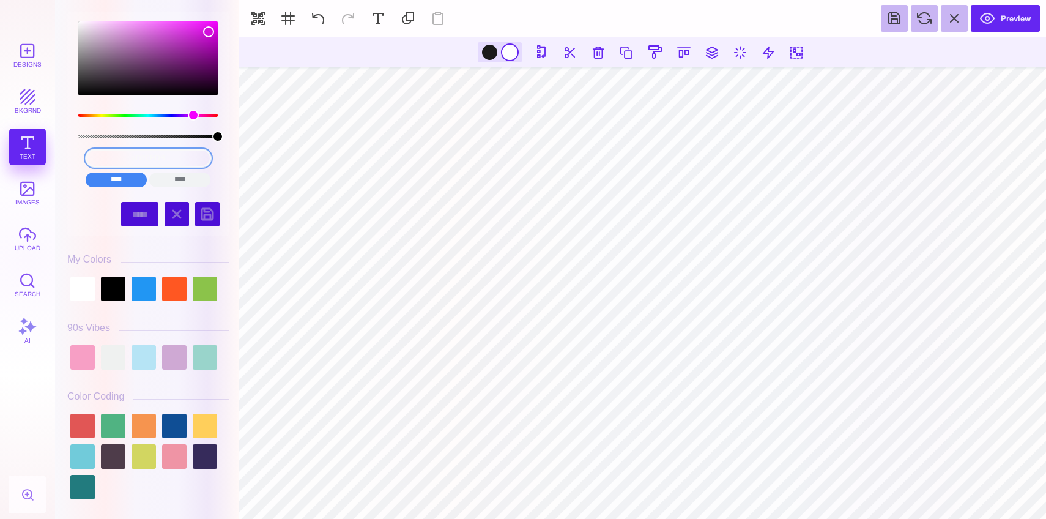
click at [155, 154] on input "#D20EDB" at bounding box center [148, 158] width 125 height 18
paste input "EAB396"
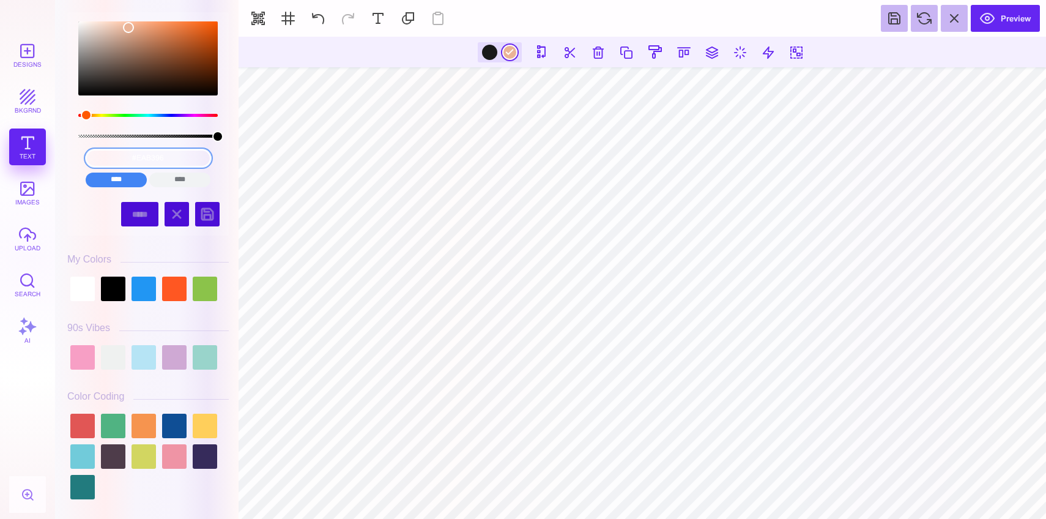
type input "#EAB396"
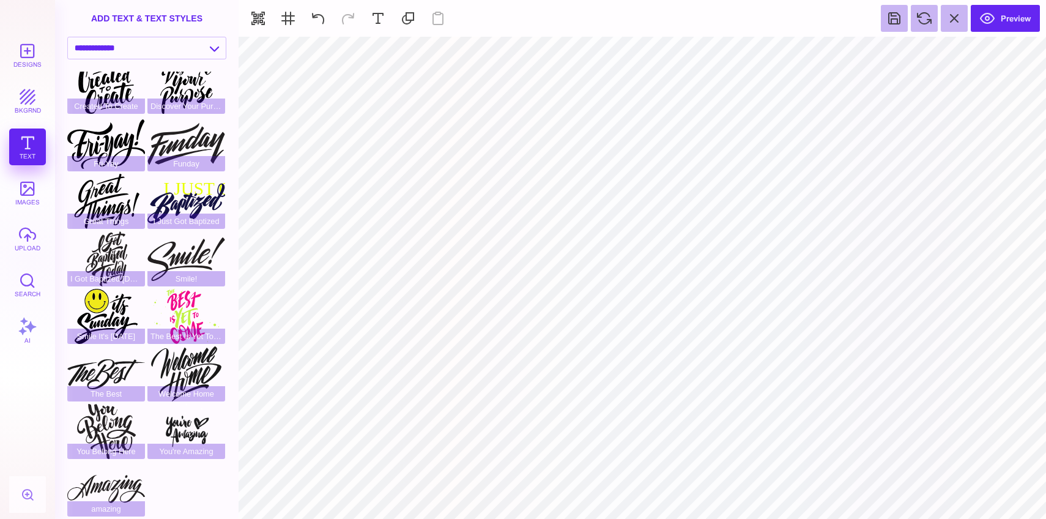
type input "#19191A"
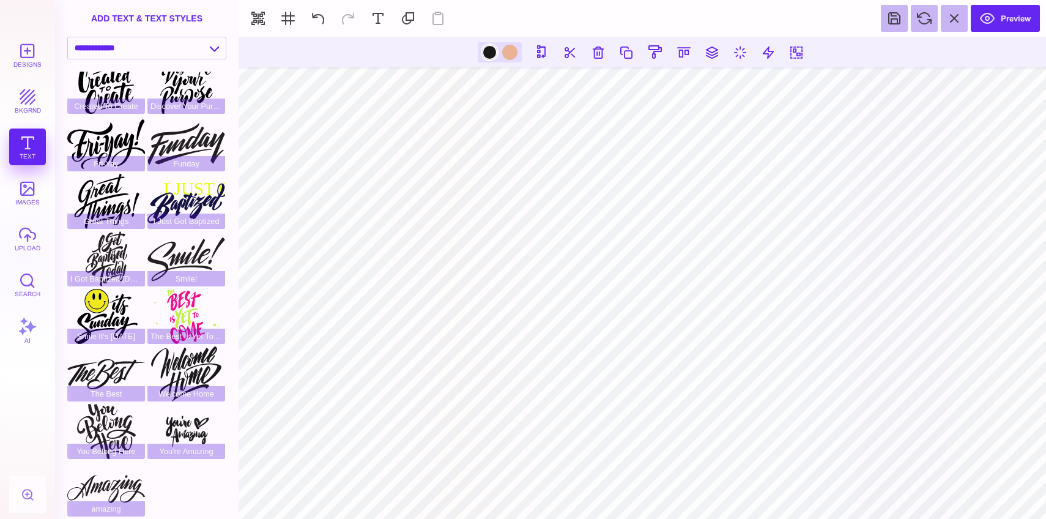
click at [489, 49] on div at bounding box center [489, 52] width 15 height 15
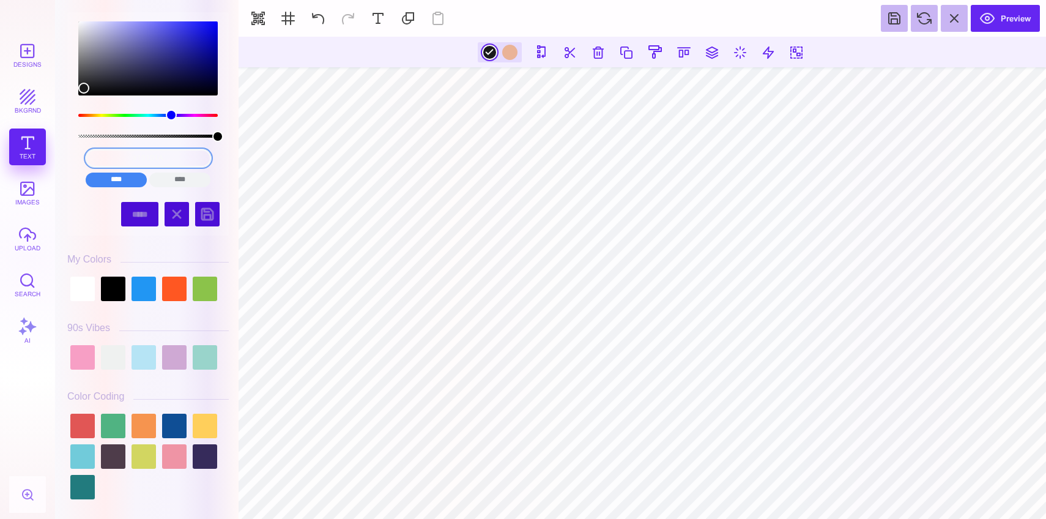
click at [147, 155] on input "#19191A" at bounding box center [148, 158] width 125 height 18
paste input "533221"
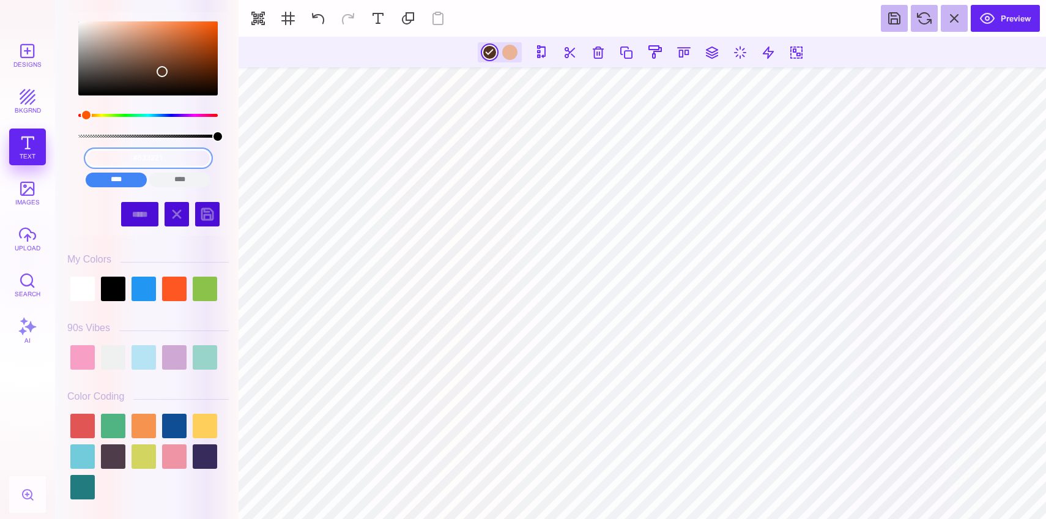
type input "#533221"
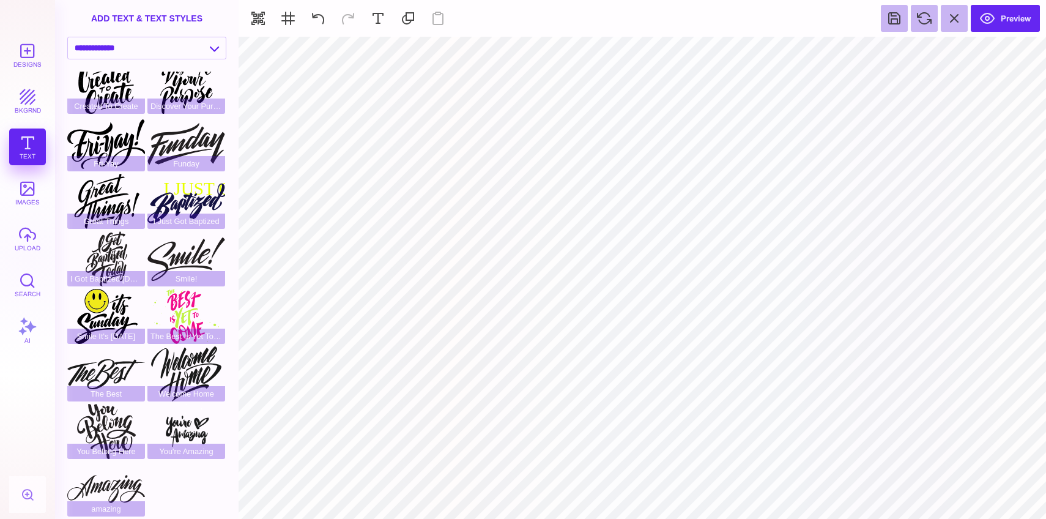
type input "#FFFFFF"
click at [584, 58] on button at bounding box center [587, 51] width 23 height 23
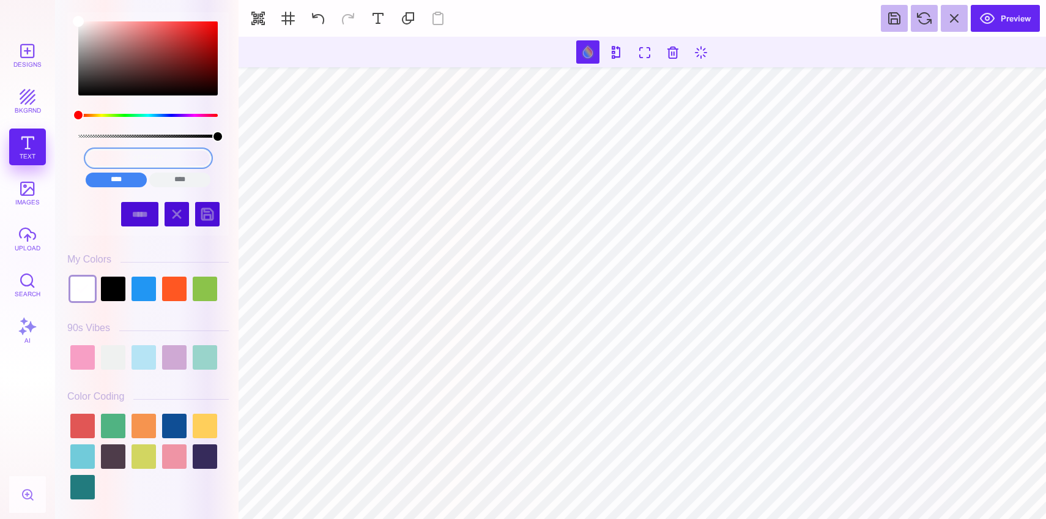
click at [144, 158] on input "#FFFFFF" at bounding box center [148, 158] width 125 height 18
paste input "C64B15"
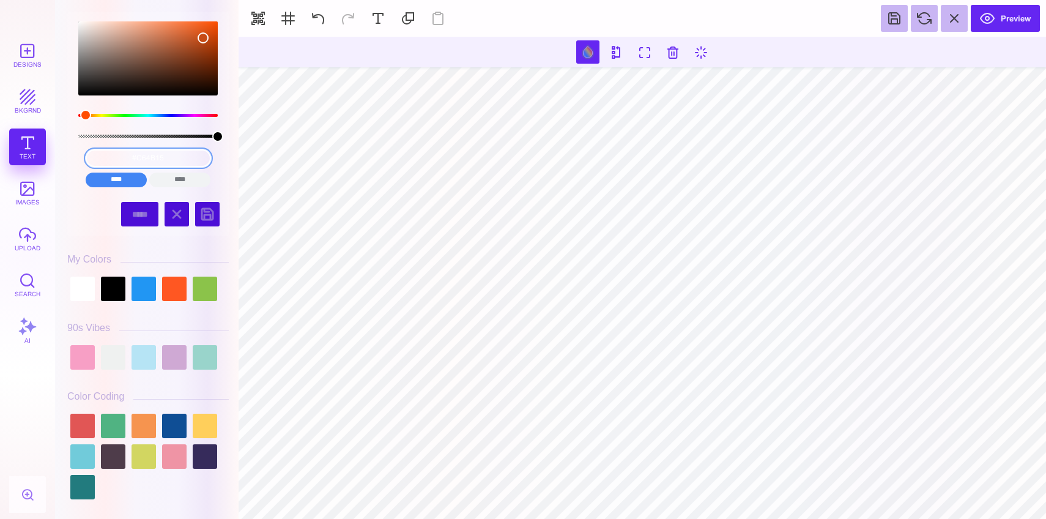
type input "#C64B15"
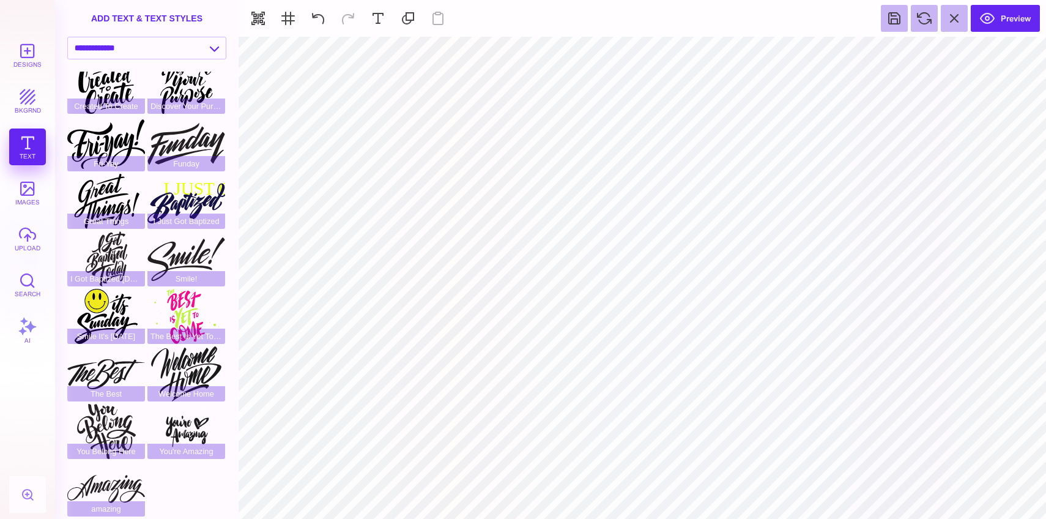
click at [26, 226] on button "upload" at bounding box center [27, 238] width 37 height 37
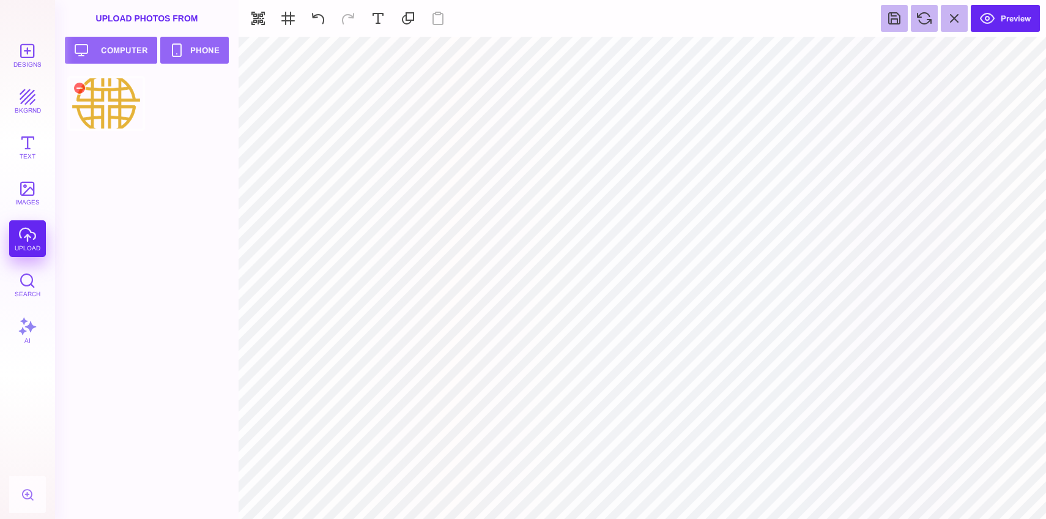
click at [111, 104] on div at bounding box center [106, 103] width 78 height 55
type input "#000000"
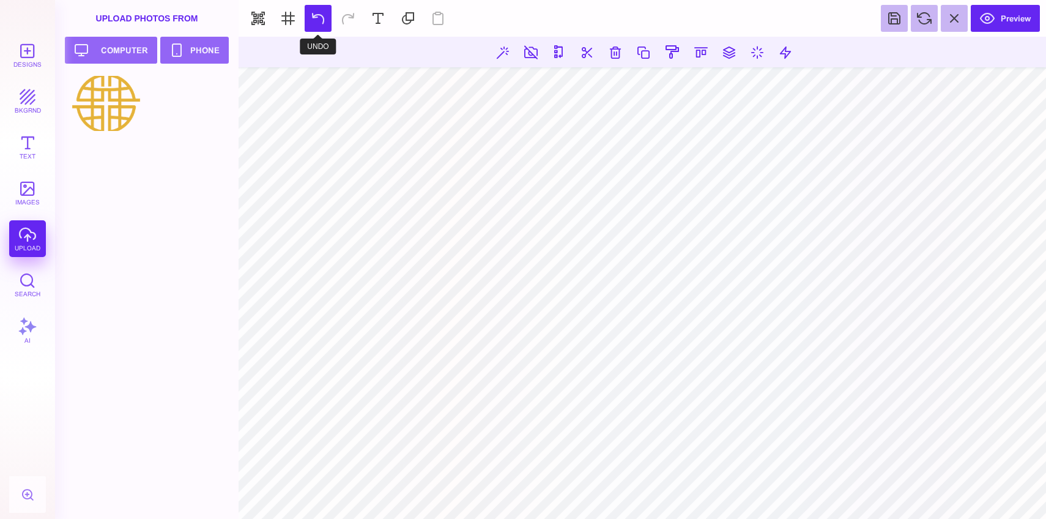
click at [313, 19] on button at bounding box center [317, 18] width 27 height 27
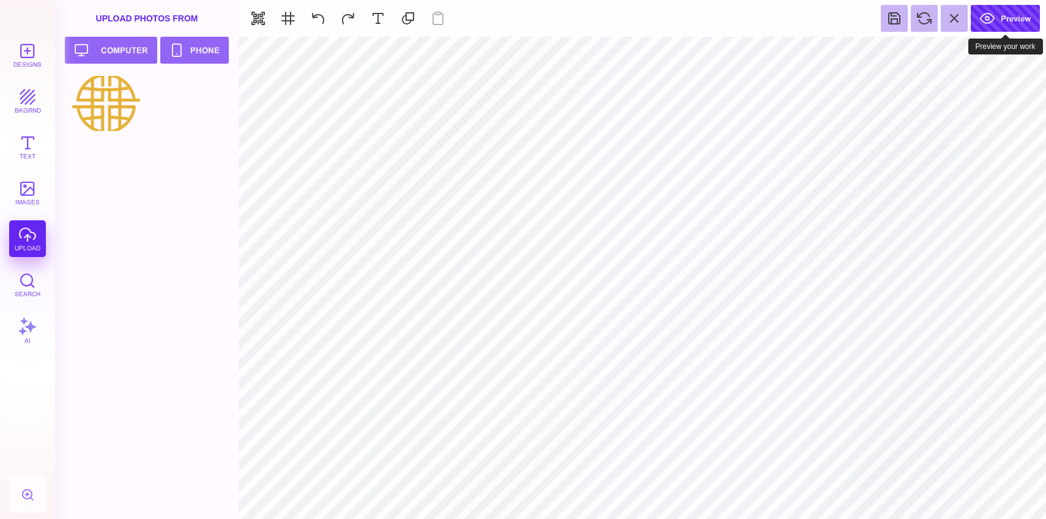
click at [994, 24] on button "Preview" at bounding box center [1004, 18] width 69 height 27
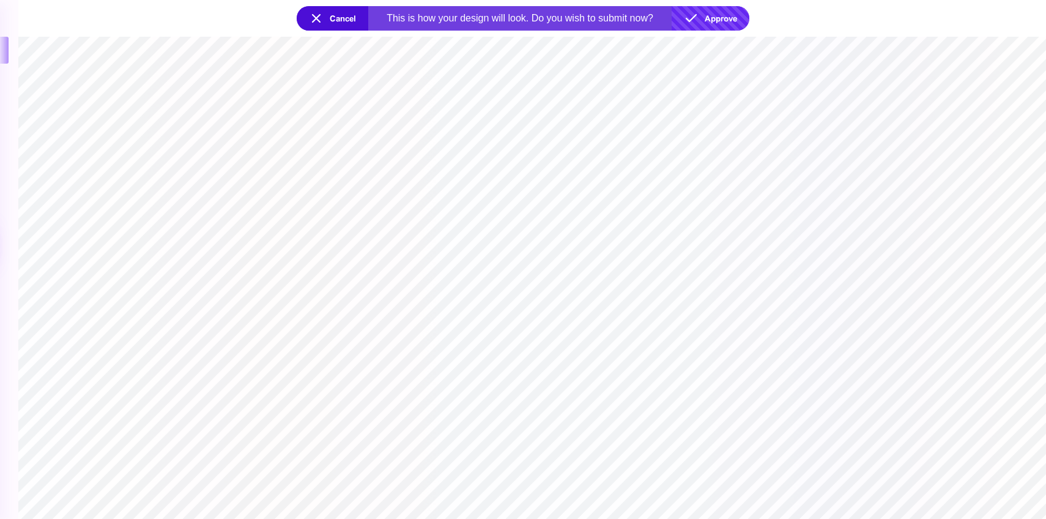
click at [729, 12] on button "Approve" at bounding box center [710, 18] width 78 height 24
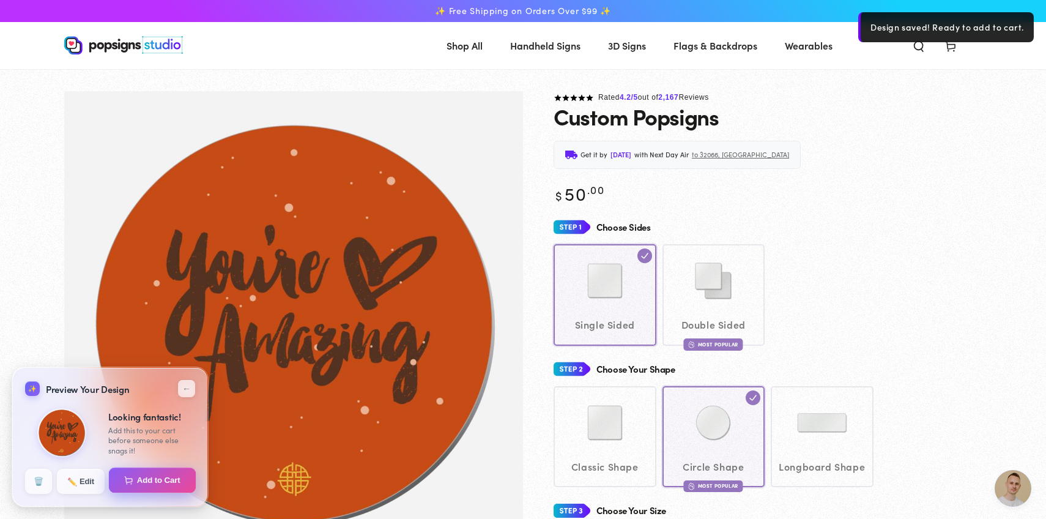
click at [158, 475] on button "Add to Cart" at bounding box center [152, 480] width 87 height 26
select select "**********"
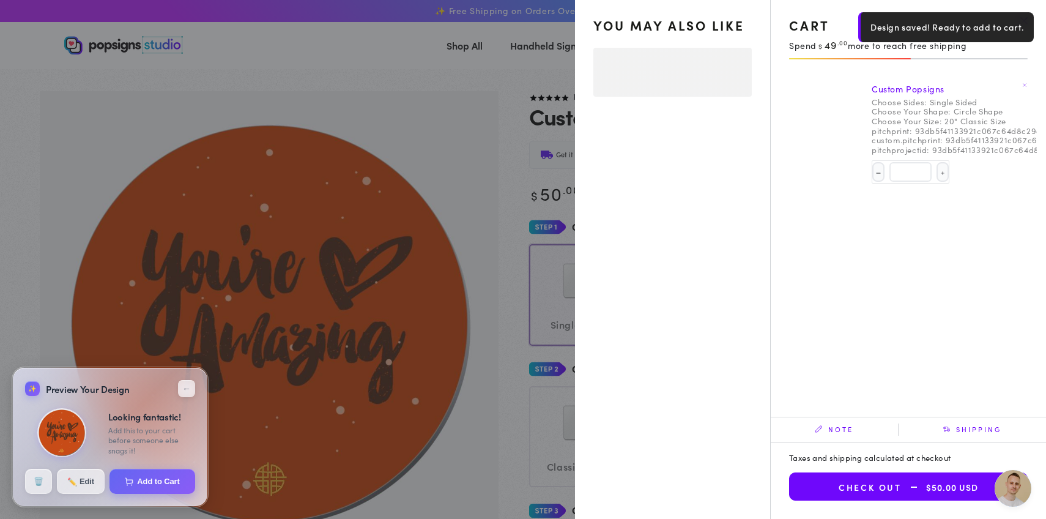
select select "**********"
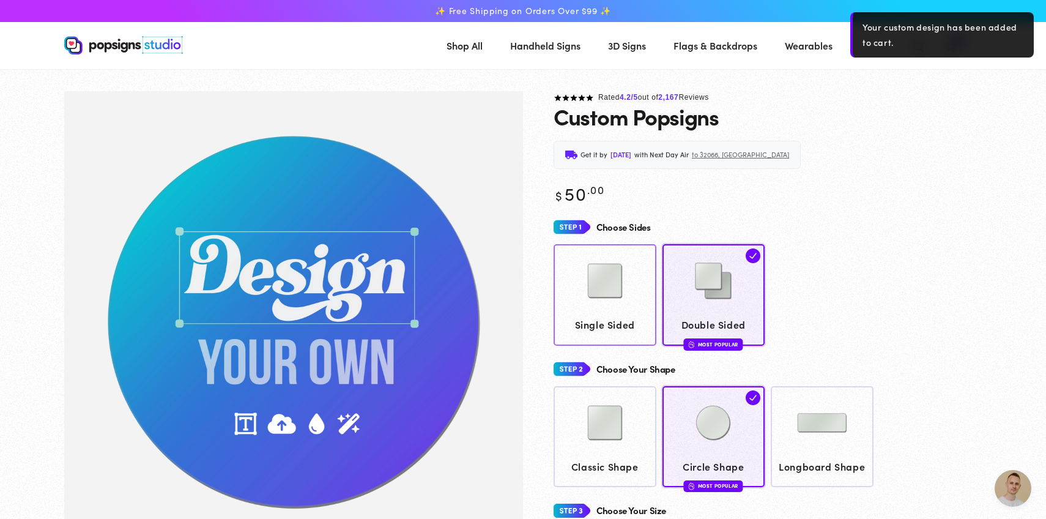
click at [618, 304] on img at bounding box center [604, 280] width 61 height 61
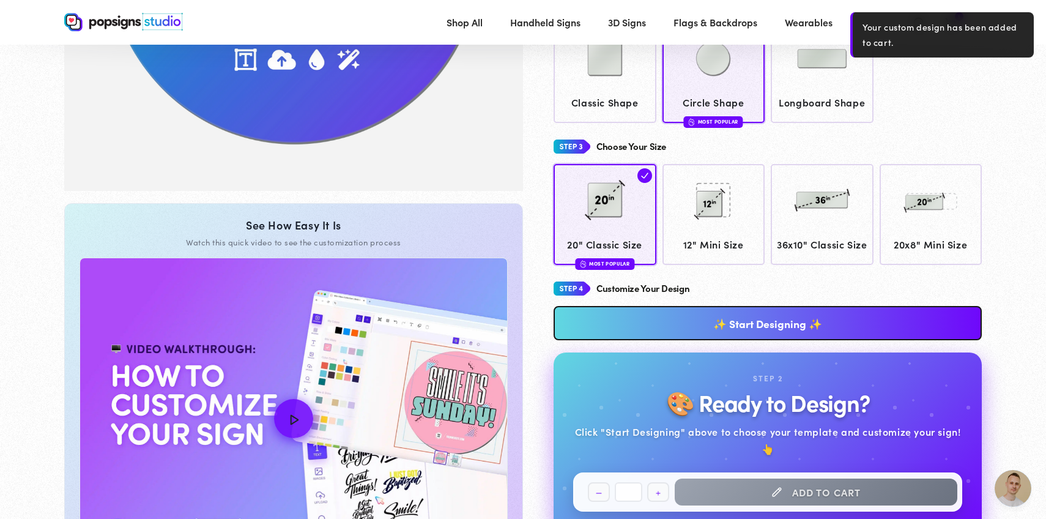
click at [712, 340] on link "✨ Start Designing ✨" at bounding box center [767, 323] width 428 height 34
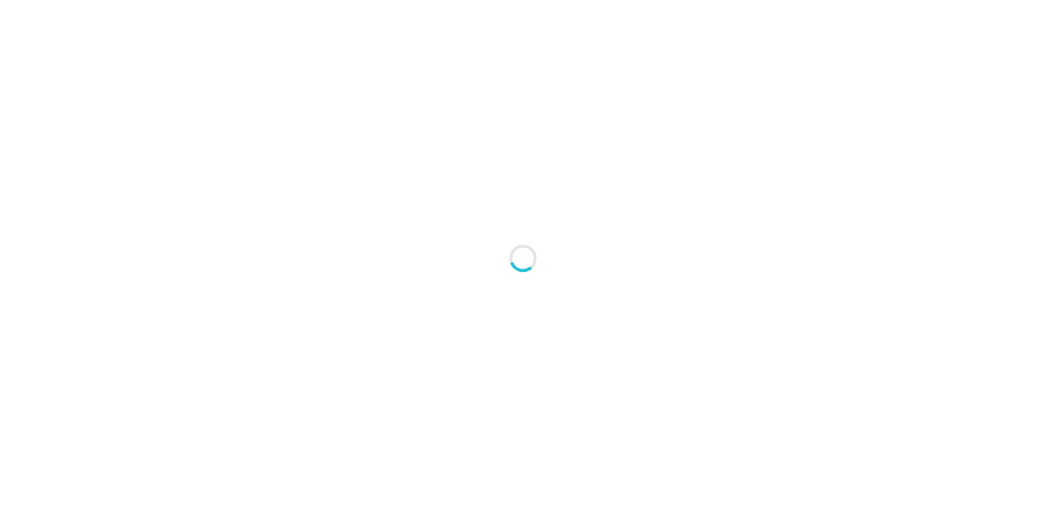
type textarea "An ancient tree with a door leading to a magical world"
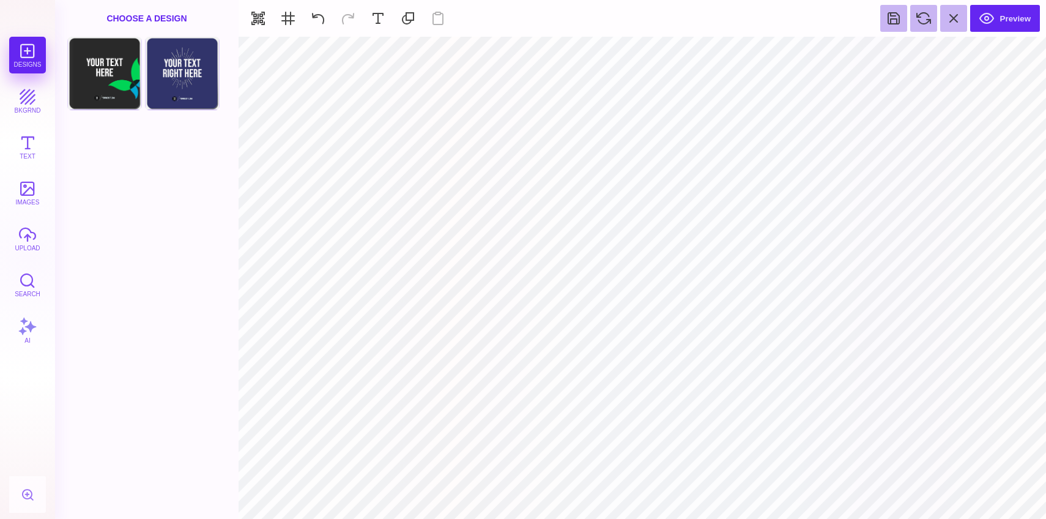
type input "#E7F3F5"
click at [23, 143] on button "Text" at bounding box center [27, 146] width 37 height 37
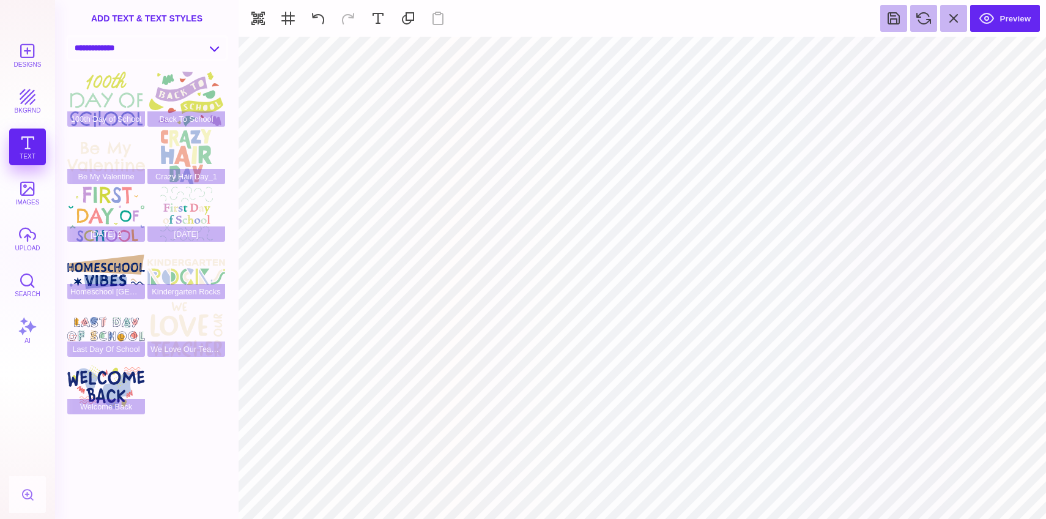
click at [155, 49] on select "**********" at bounding box center [147, 47] width 158 height 21
select select "**********"
click at [68, 37] on select "**********" at bounding box center [147, 47] width 158 height 21
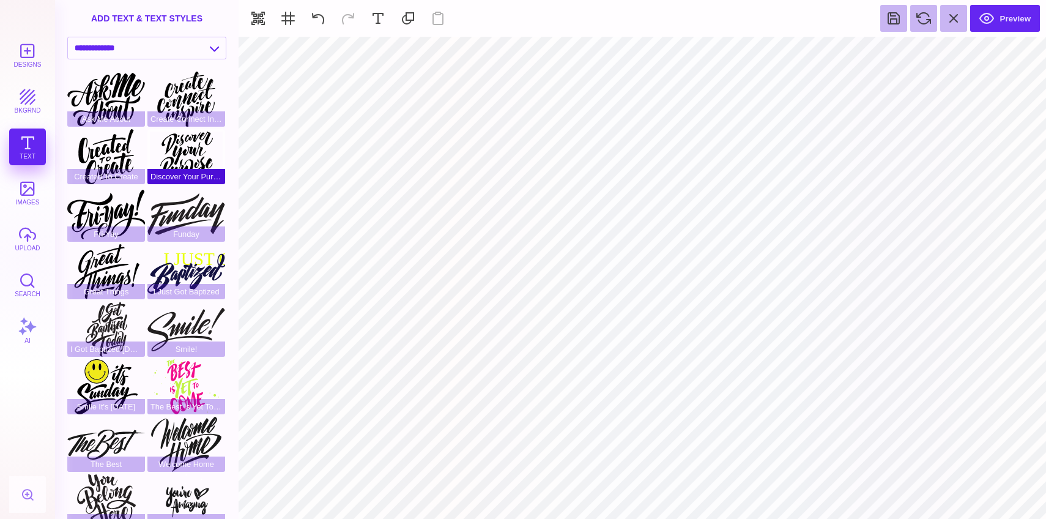
click at [196, 162] on div "Discover Your Purpose" at bounding box center [186, 156] width 78 height 55
type input "#000000"
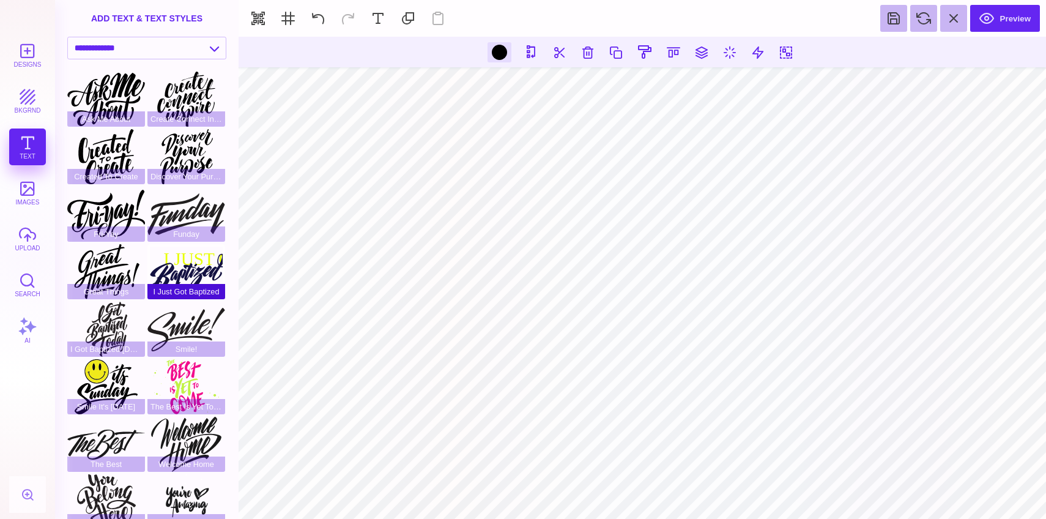
scroll to position [72, 0]
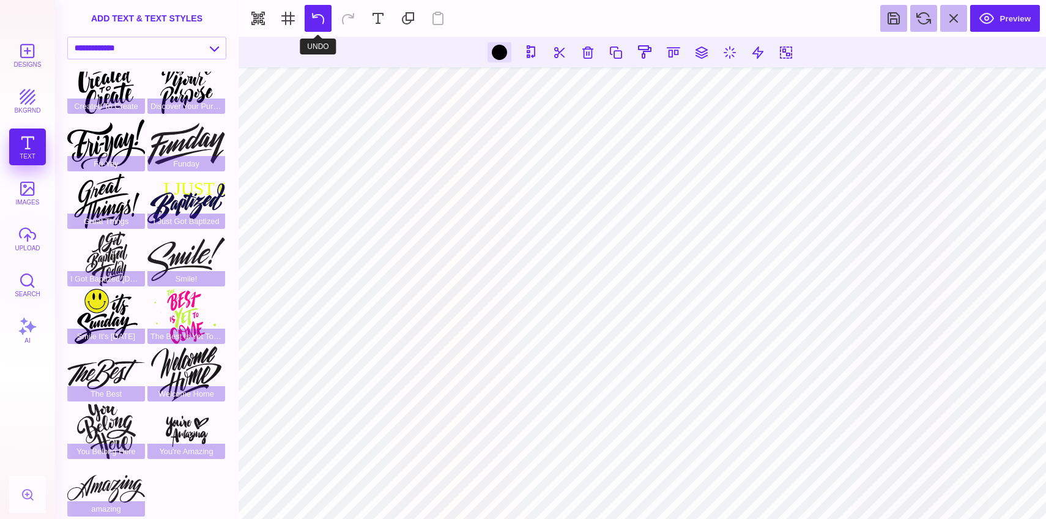
click at [314, 18] on button at bounding box center [317, 18] width 27 height 27
click at [498, 51] on div at bounding box center [499, 52] width 15 height 15
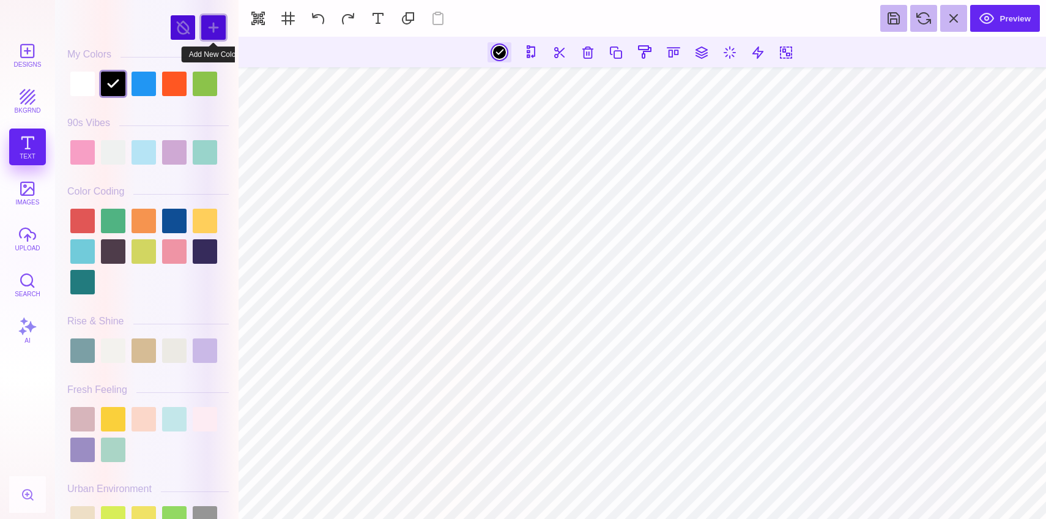
click at [204, 28] on div at bounding box center [213, 27] width 24 height 24
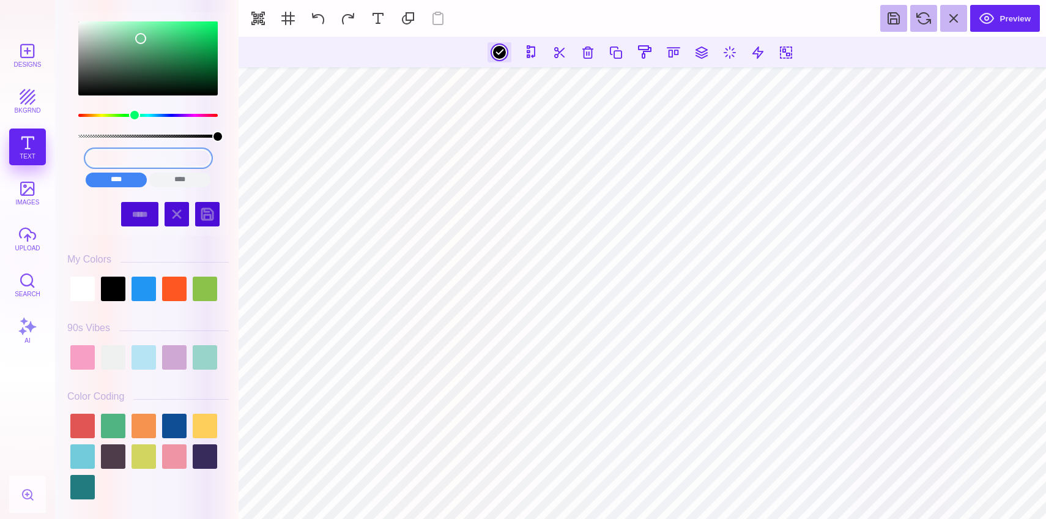
click at [149, 159] on input "#6CC491" at bounding box center [148, 158] width 125 height 18
paste input "BF370"
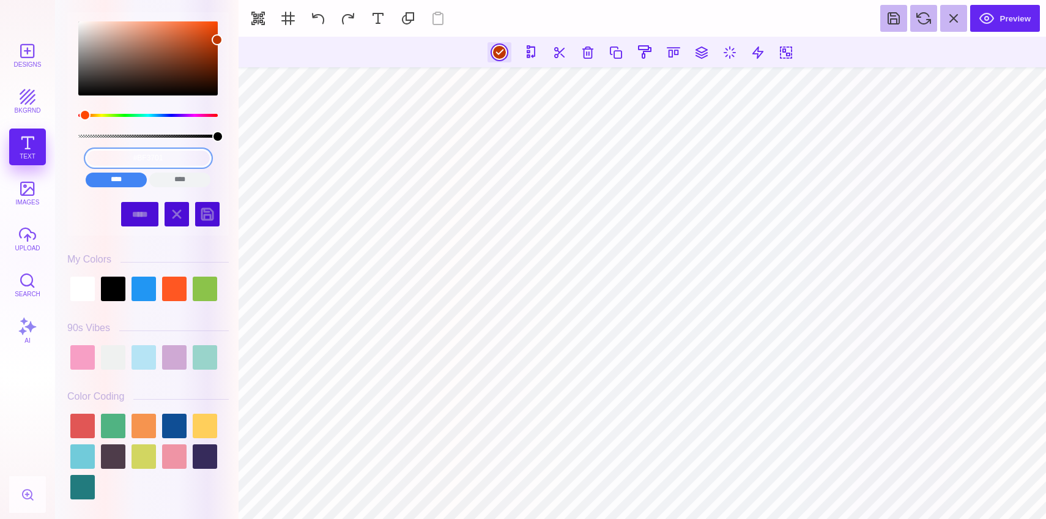
type input "#BF3701"
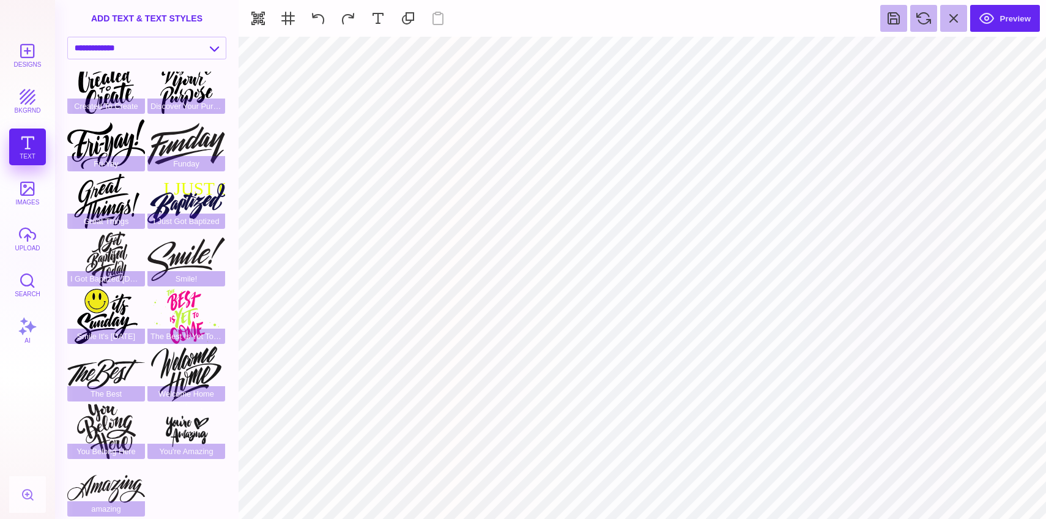
type input "#FFFFFF"
click at [585, 55] on button at bounding box center [587, 51] width 23 height 23
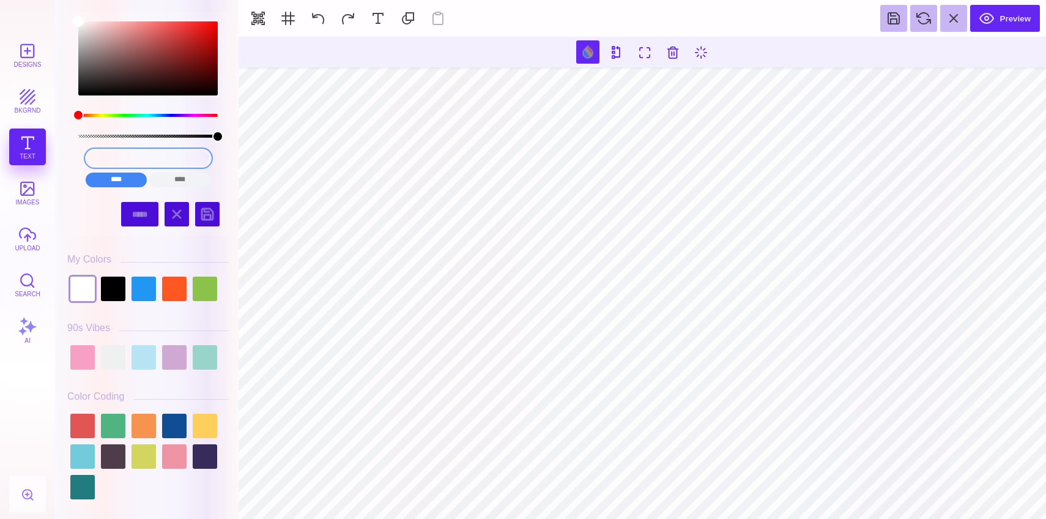
click at [152, 160] on input "#FFFFFF" at bounding box center [148, 158] width 125 height 18
paste input "EAB396"
click at [150, 158] on input "#FFFFEAB396FF" at bounding box center [148, 158] width 125 height 18
paste input "EAB396"
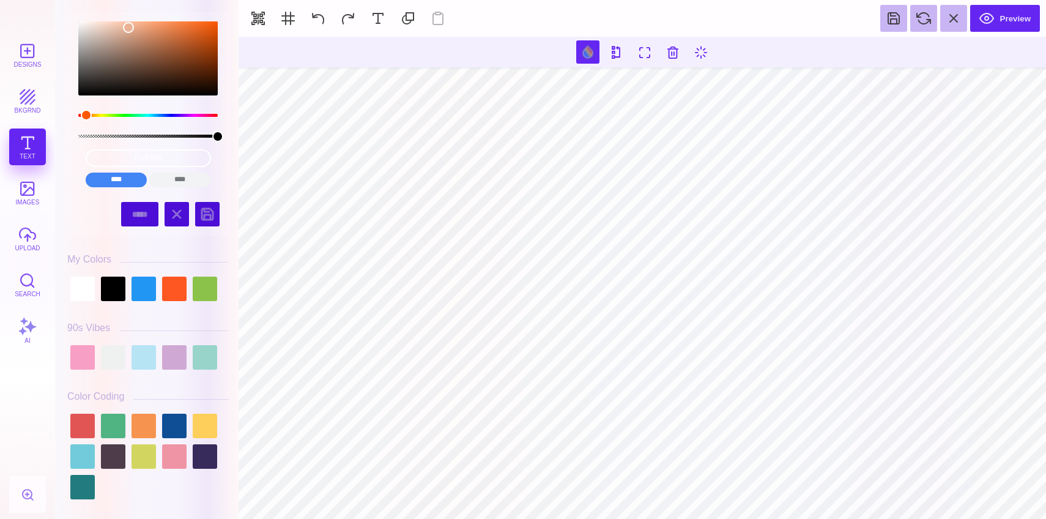
type input "#EAB396"
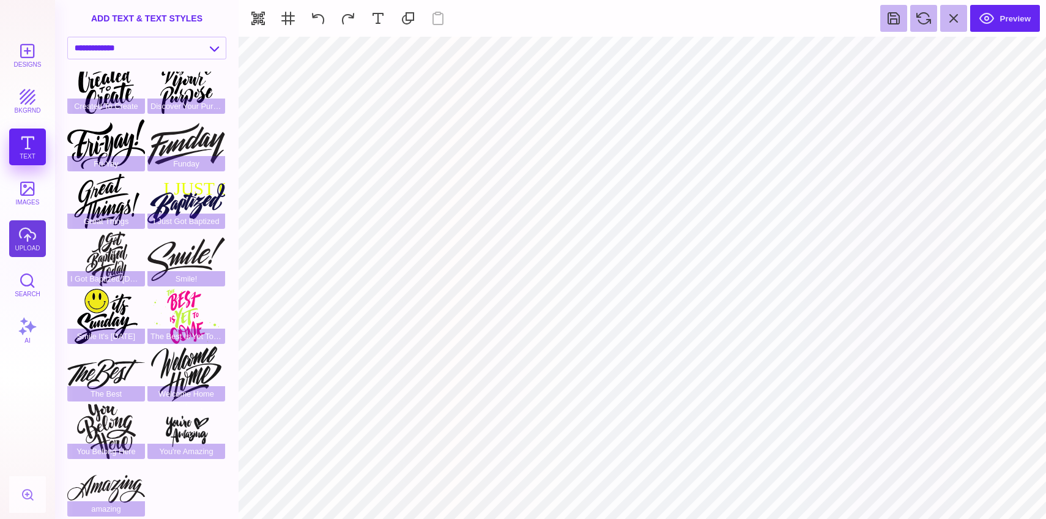
click at [26, 229] on button "upload" at bounding box center [27, 238] width 37 height 37
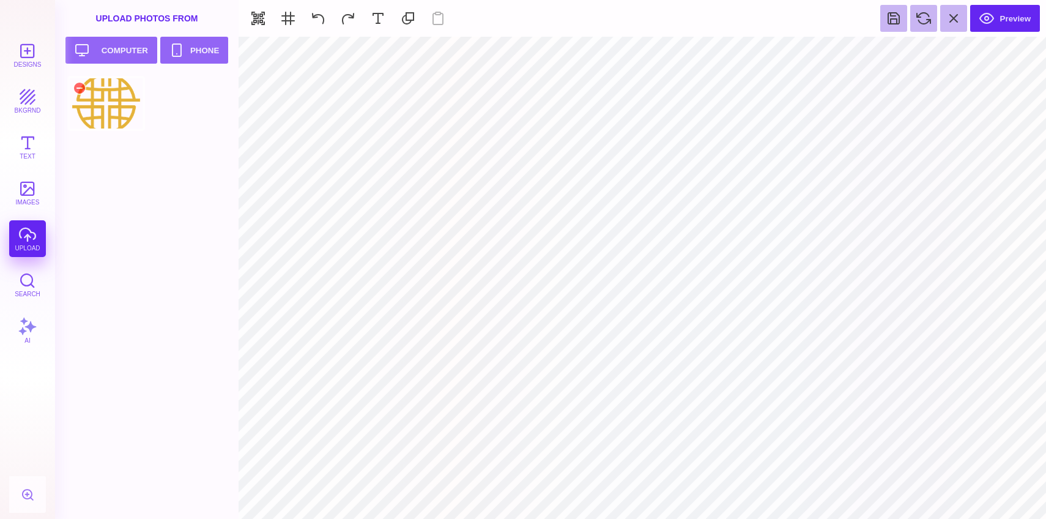
type input "#000000"
click at [983, 20] on button "Preview" at bounding box center [1005, 18] width 70 height 27
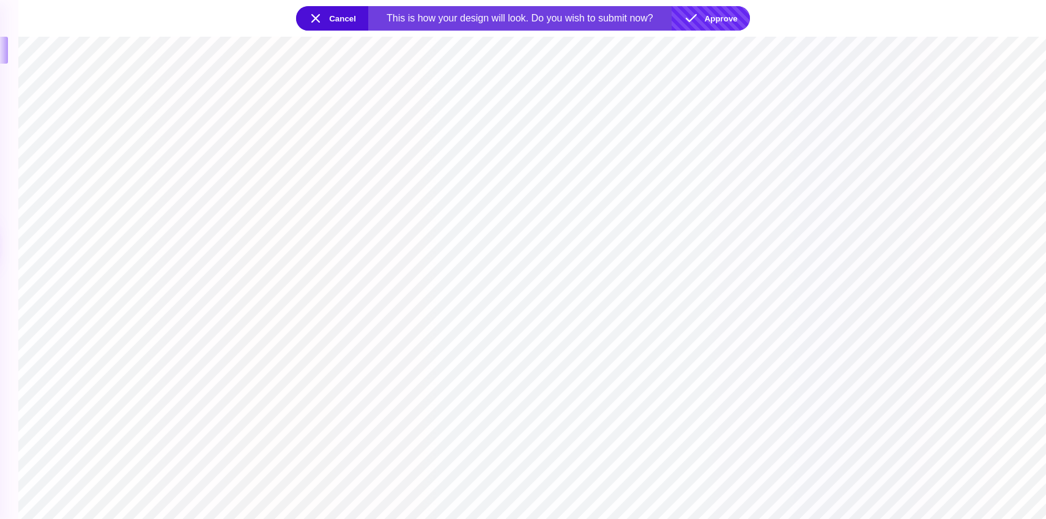
click at [710, 23] on button "Approve" at bounding box center [710, 18] width 78 height 24
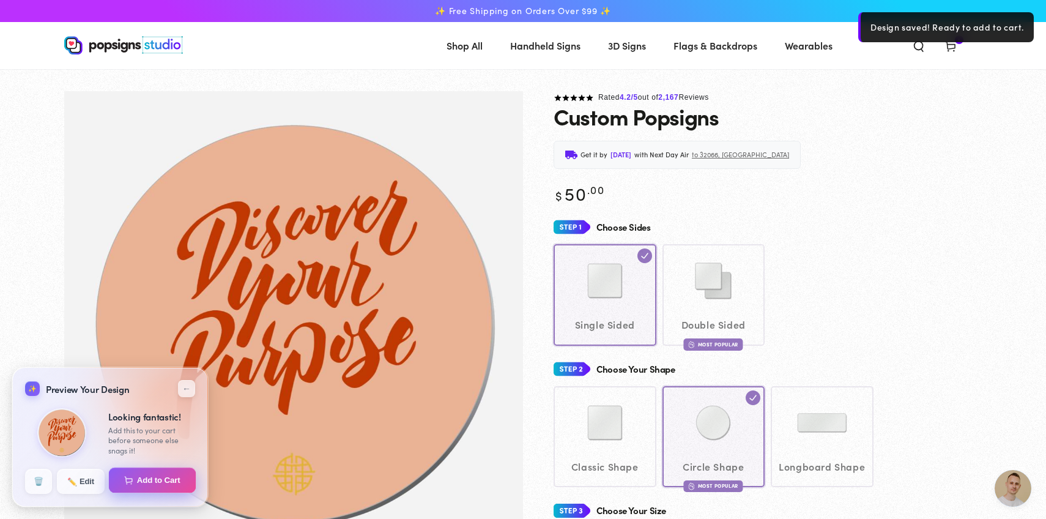
click at [160, 473] on button "Add to Cart" at bounding box center [152, 480] width 87 height 26
select select "**********"
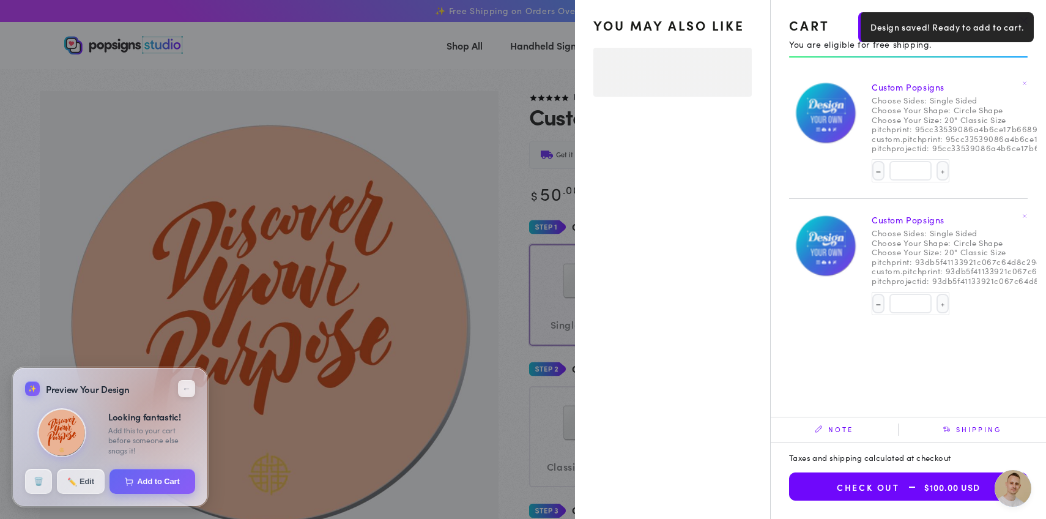
select select "**********"
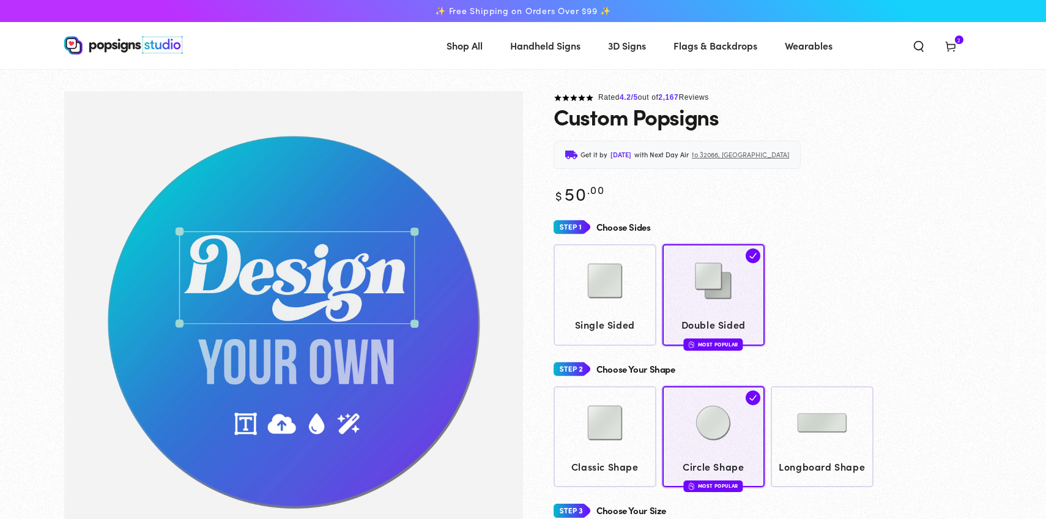
scroll to position [3, 0]
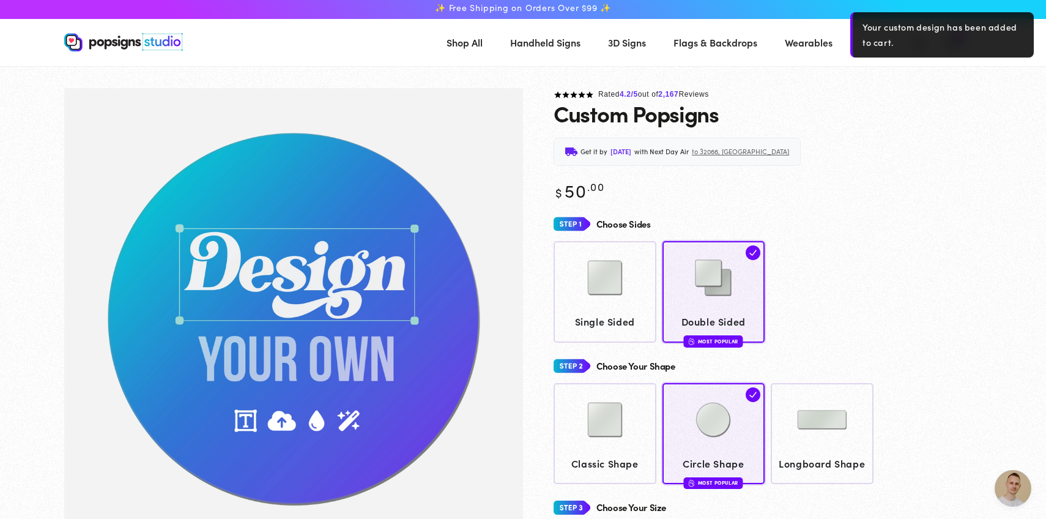
click at [958, 45] on div "Your custom design has been added to cart." at bounding box center [941, 34] width 183 height 45
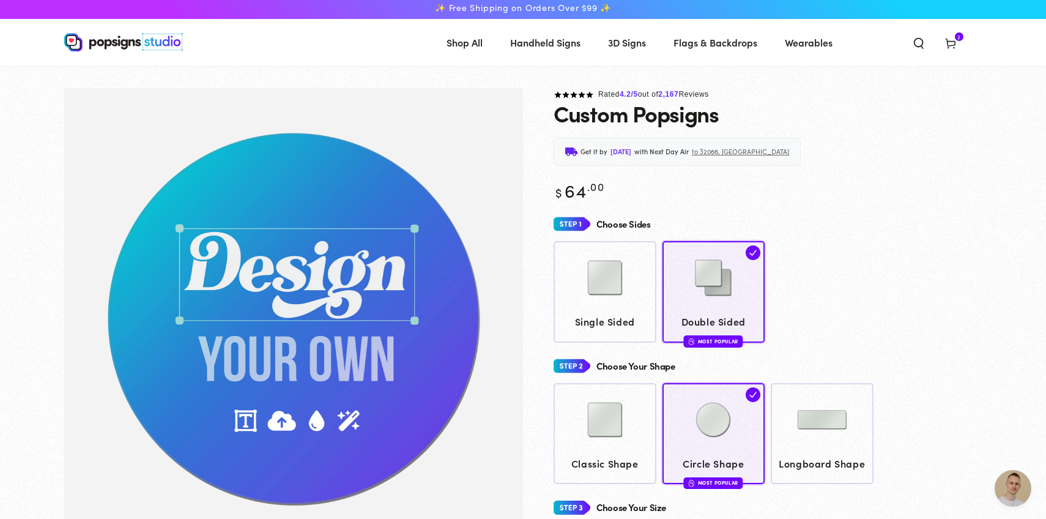
click at [954, 38] on span "2 2 items" at bounding box center [958, 36] width 9 height 9
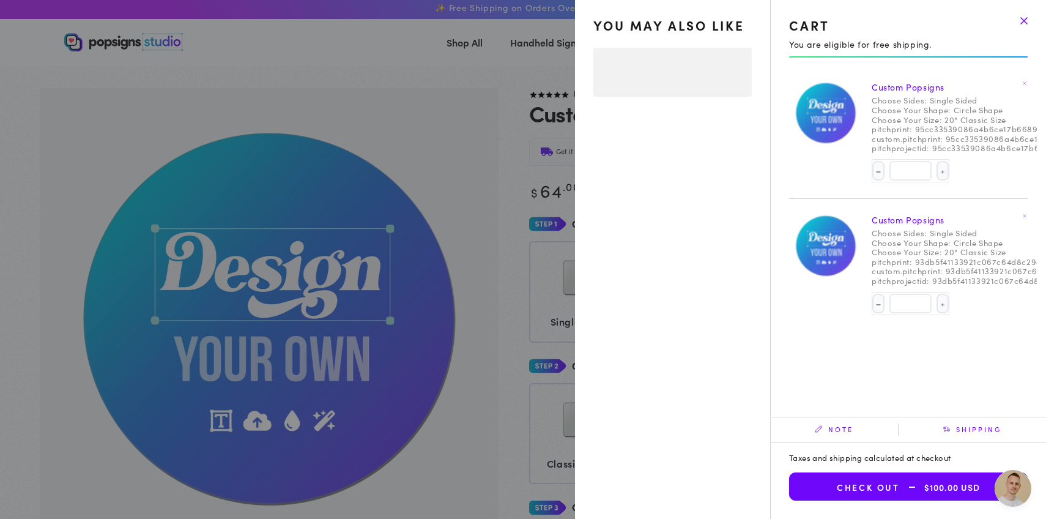
select select "**********"
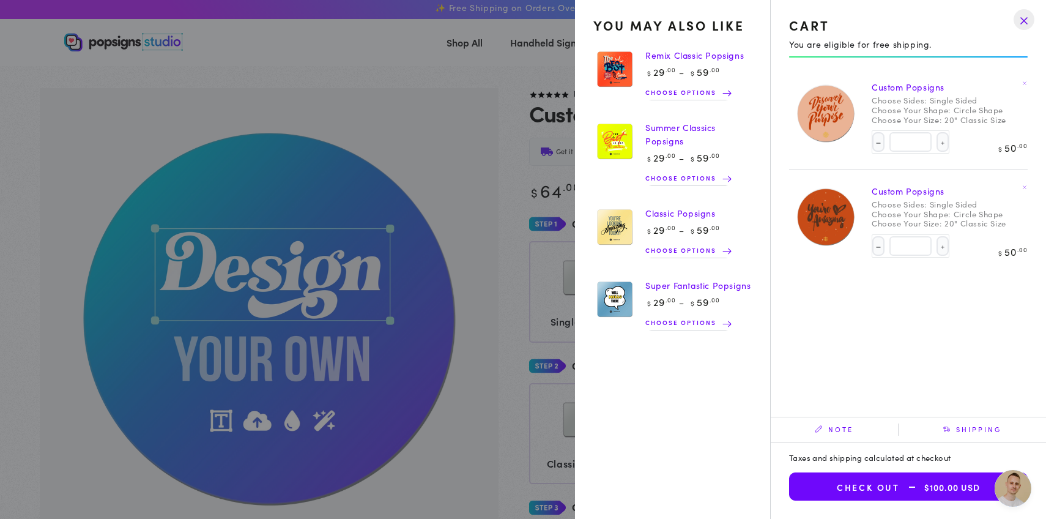
drag, startPoint x: 928, startPoint y: 489, endPoint x: 920, endPoint y: 489, distance: 8.0
click at [928, 489] on span "$100.00 USD" at bounding box center [939, 487] width 80 height 10
